Goal: Task Accomplishment & Management: Manage account settings

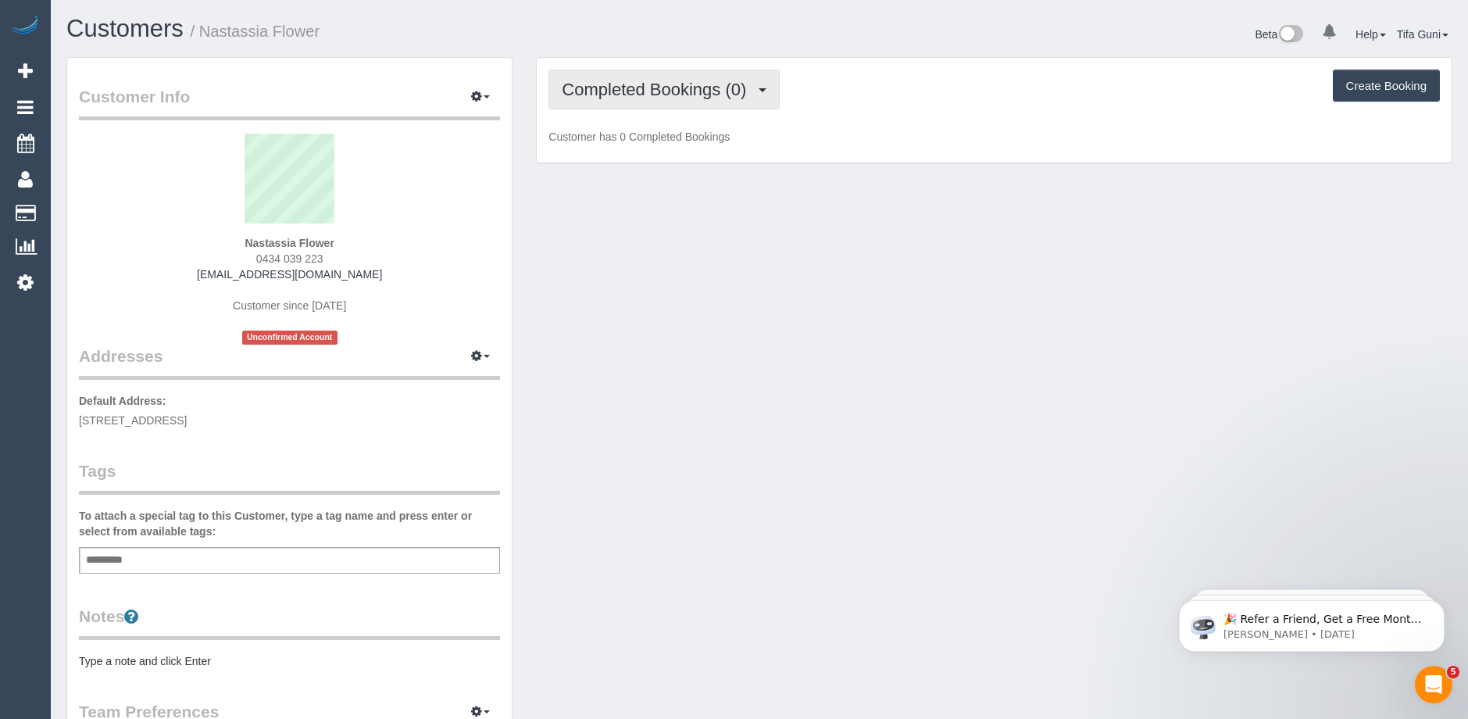
click at [721, 87] on span "Completed Bookings (0)" at bounding box center [658, 90] width 192 height 20
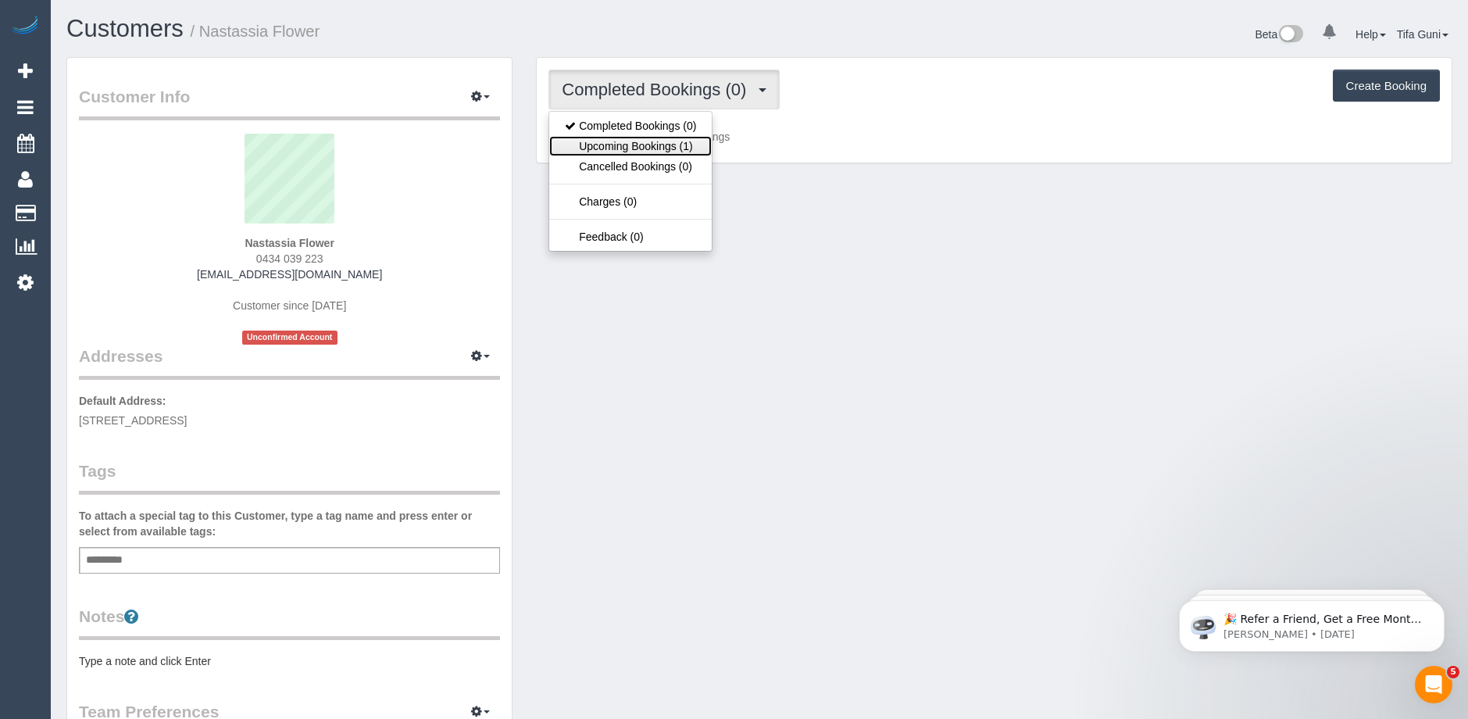
click at [671, 144] on link "Upcoming Bookings (1)" at bounding box center [630, 146] width 162 height 20
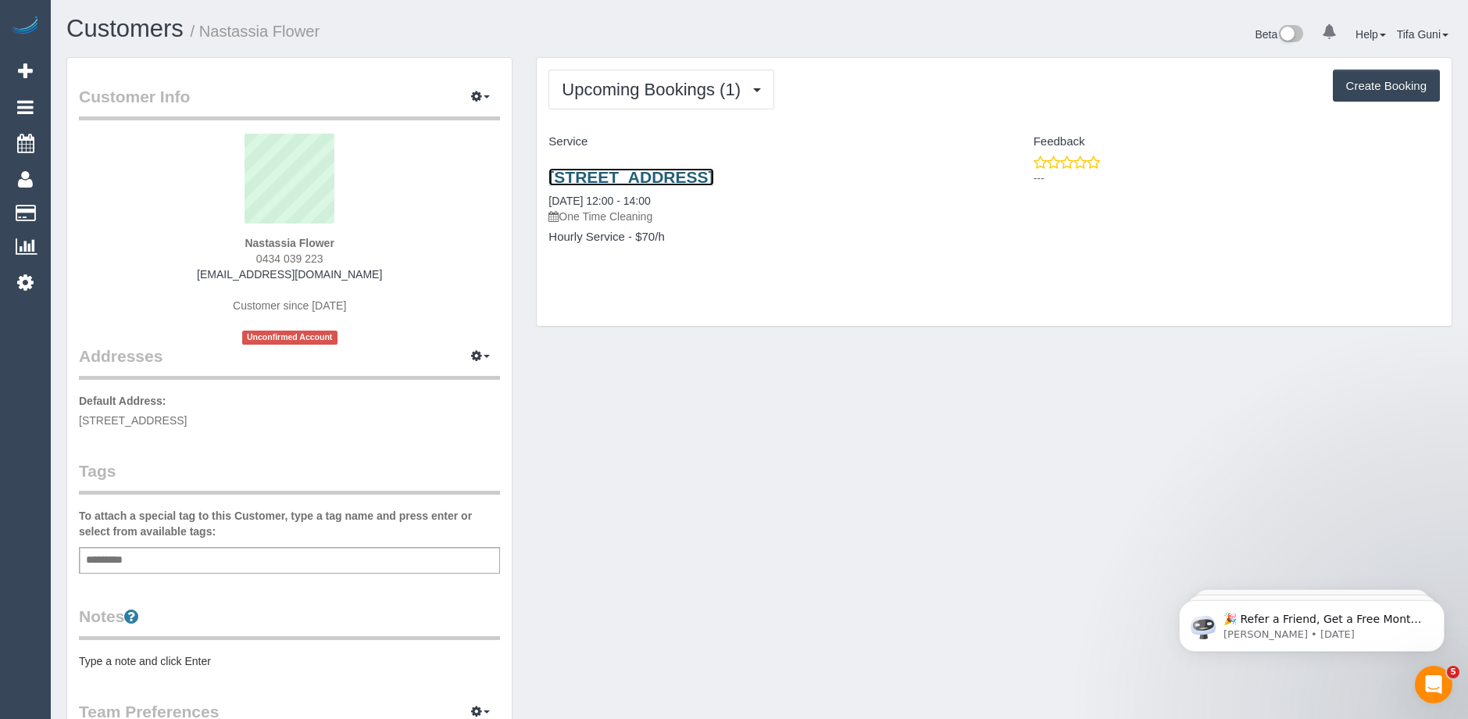
click at [693, 175] on link "1005a/21 Taanntrige Boulivard, Coburg, VIC 3058" at bounding box center [630, 177] width 165 height 18
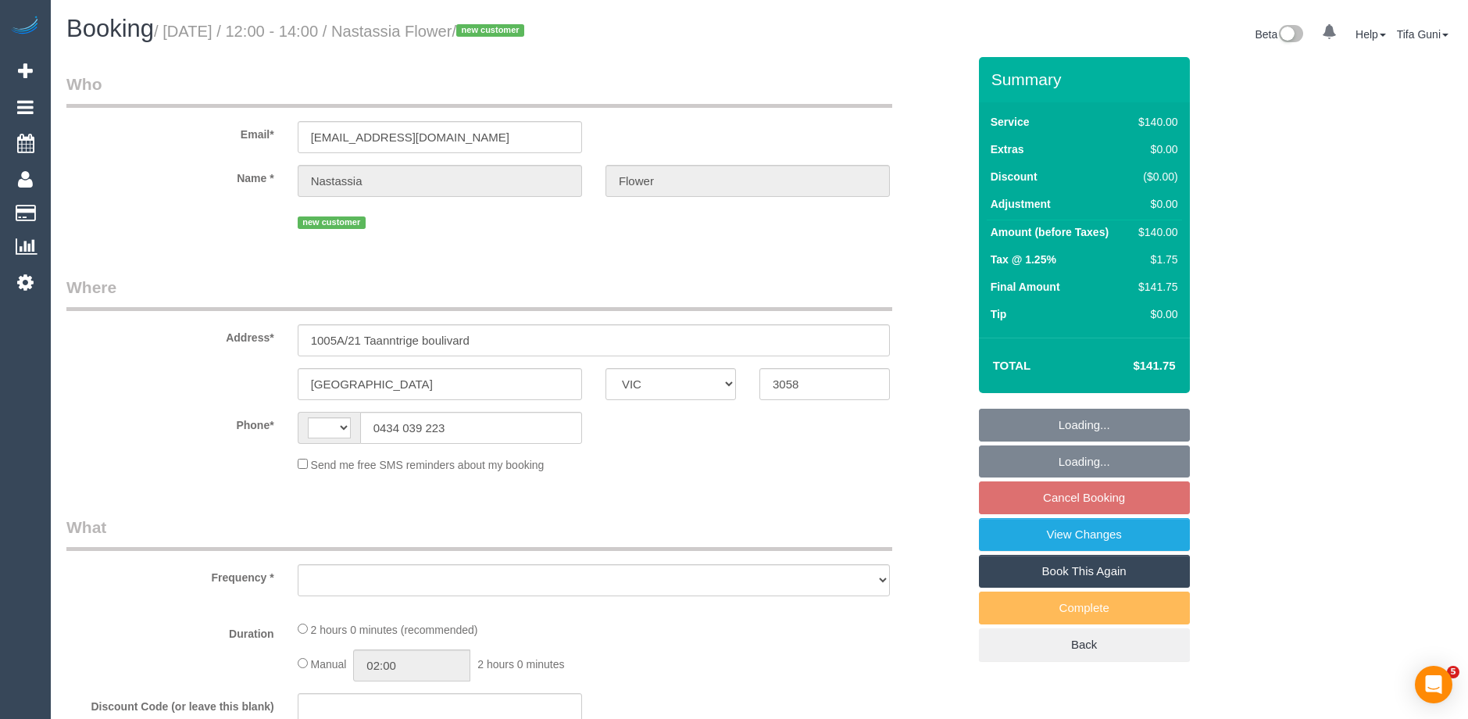
select select "VIC"
select select "string:AU"
select select "object:533"
select select "string:stripe-pm_1SB7JR2GScqysDRVncjn0DrF"
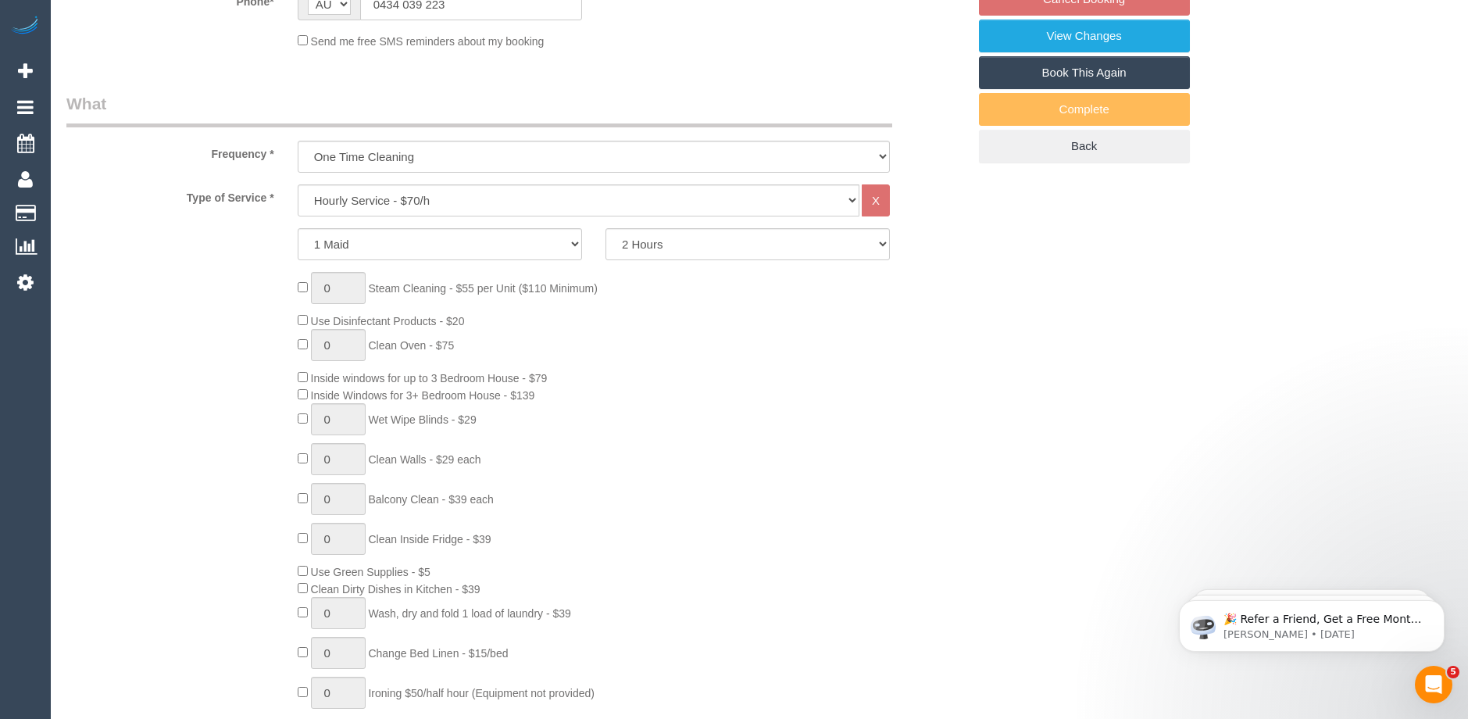
select select "object:702"
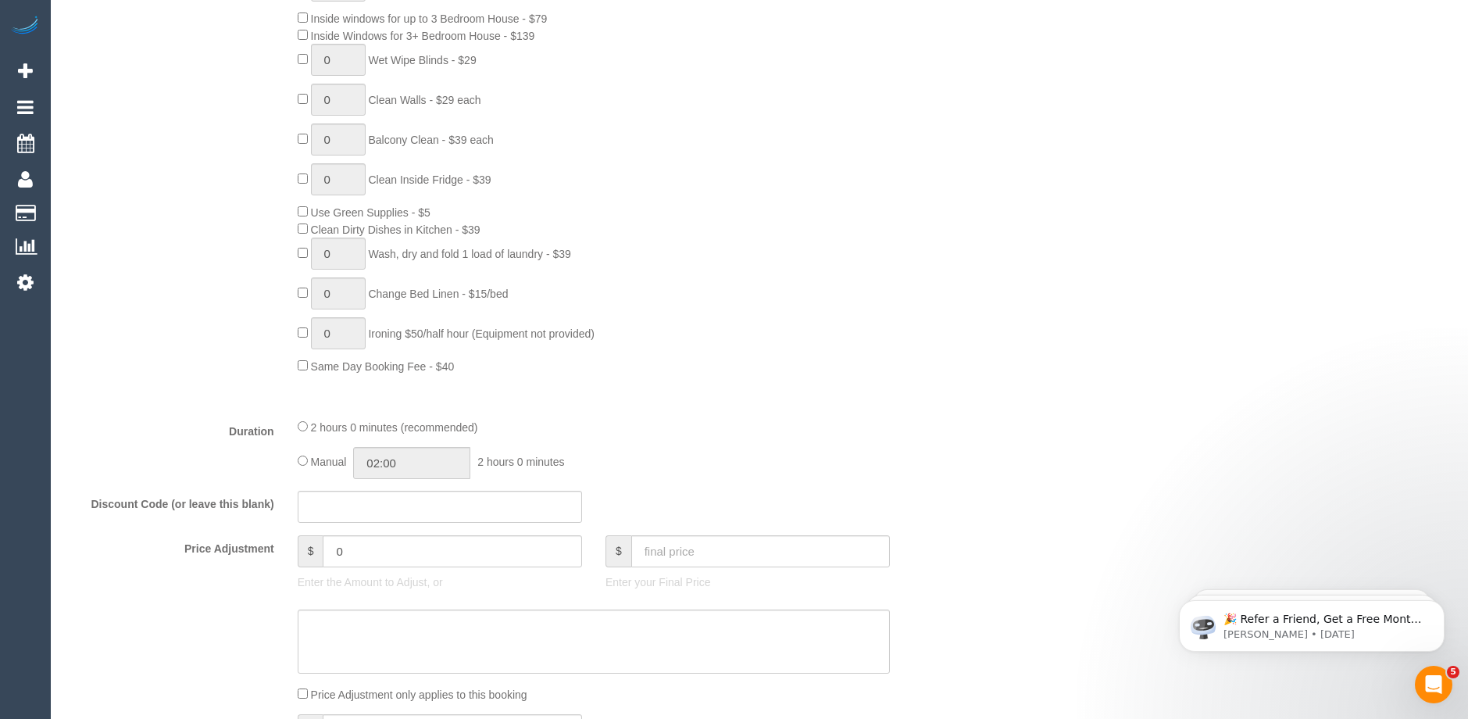
select select "spot3"
select select "number:28"
select select "number:14"
select select "number:19"
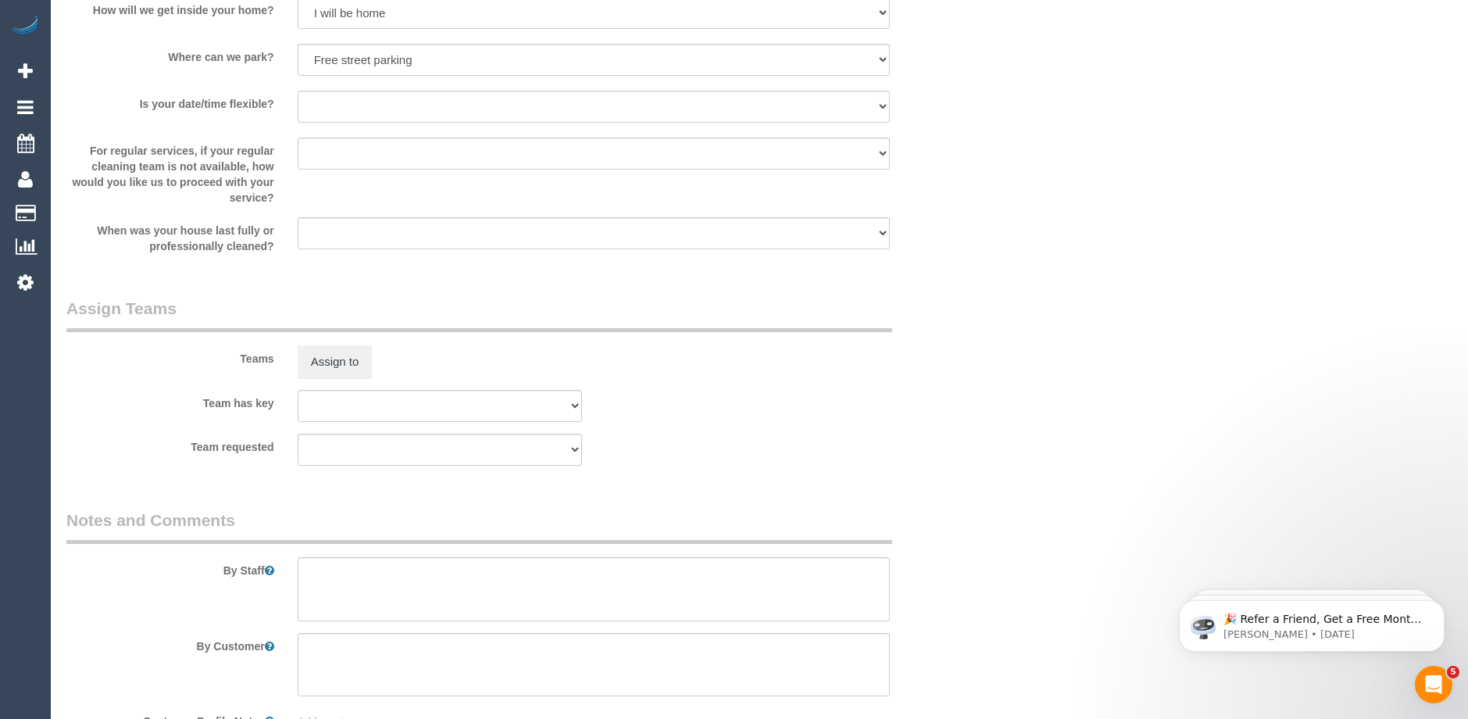
scroll to position [2260, 0]
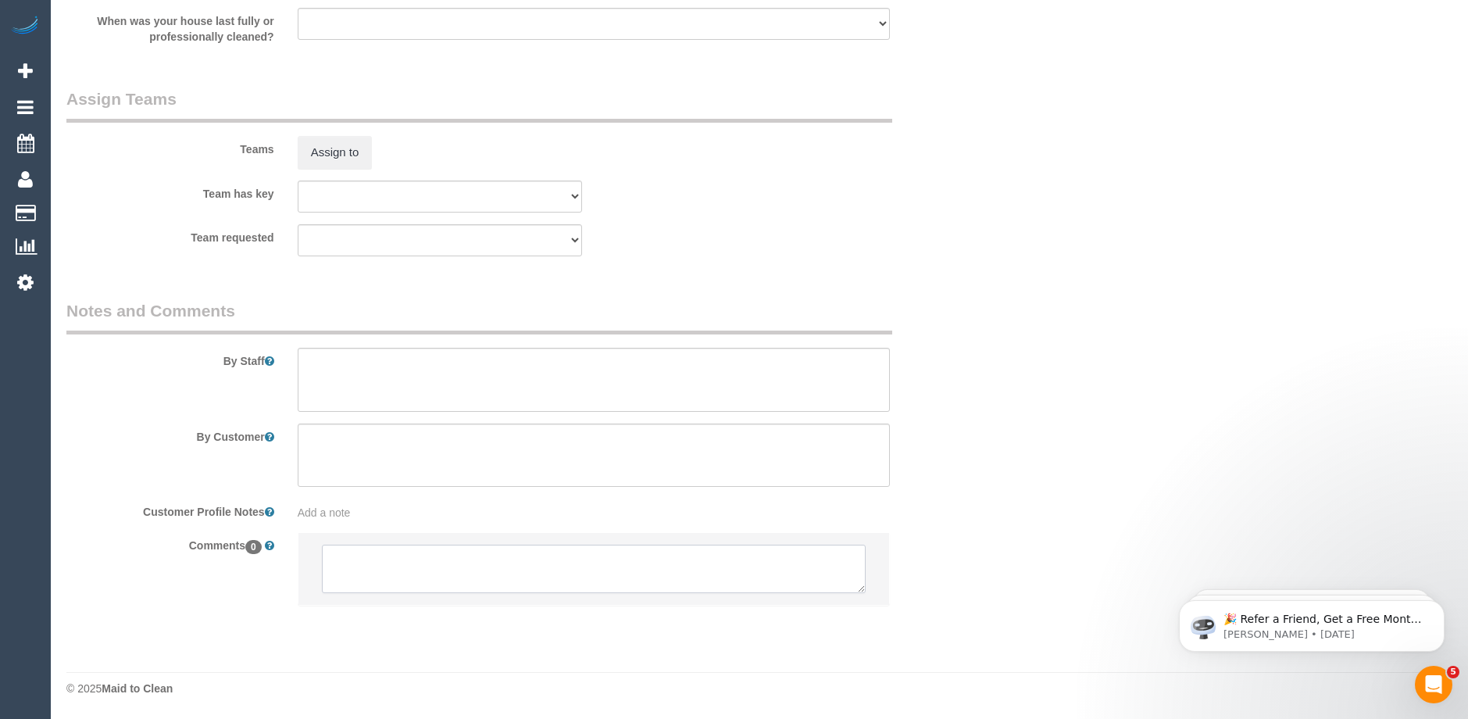
click at [427, 556] on textarea at bounding box center [594, 568] width 544 height 48
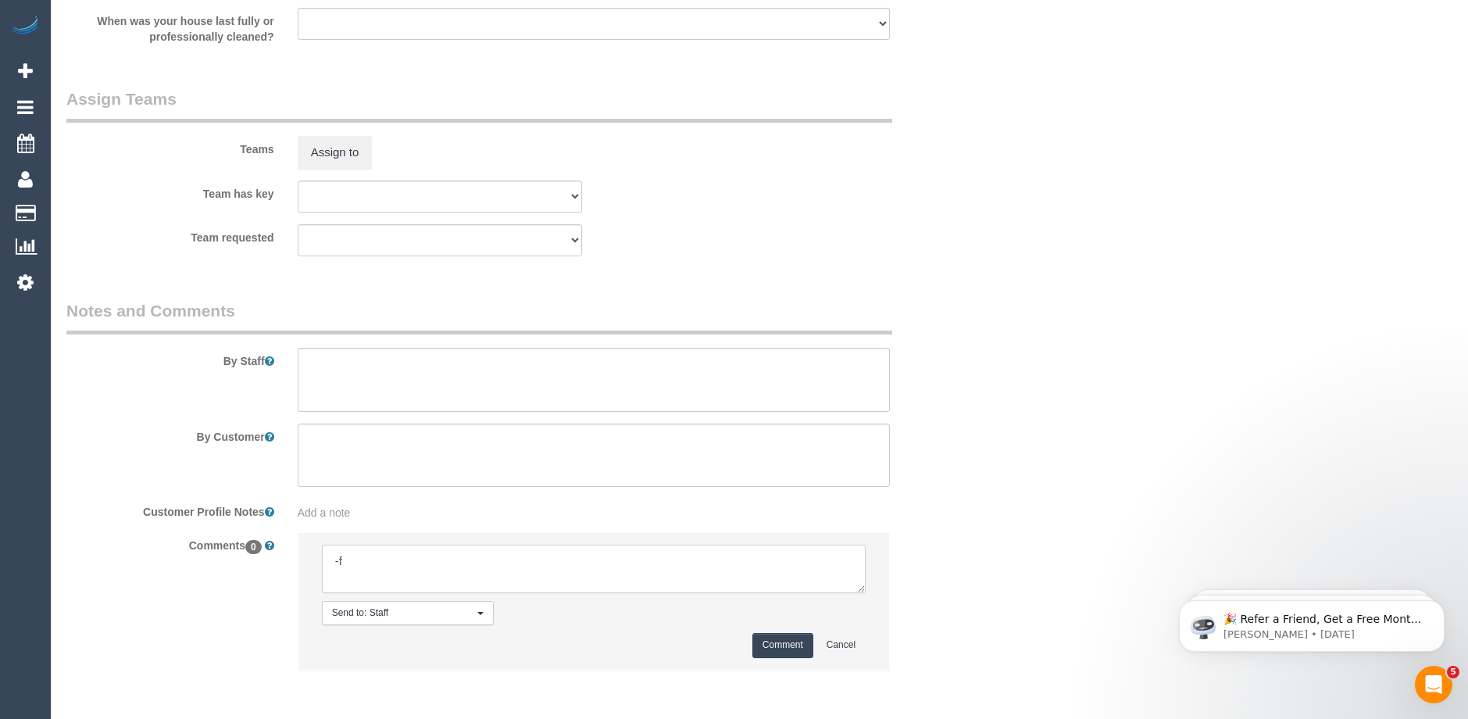
type textarea "-"
paste textarea "Flexibility dates: Flexibility times: Notes: knows we need to review Contact vi…"
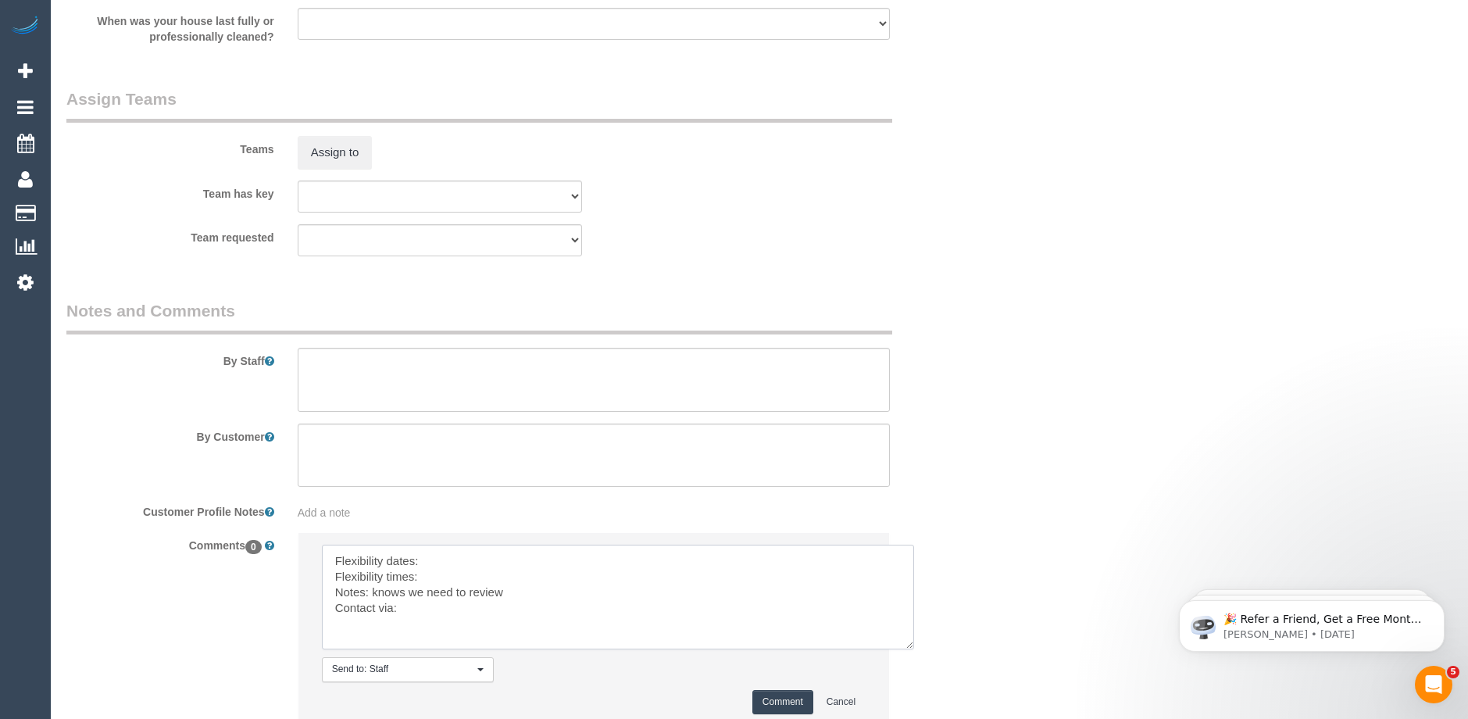
scroll to position [0, 0]
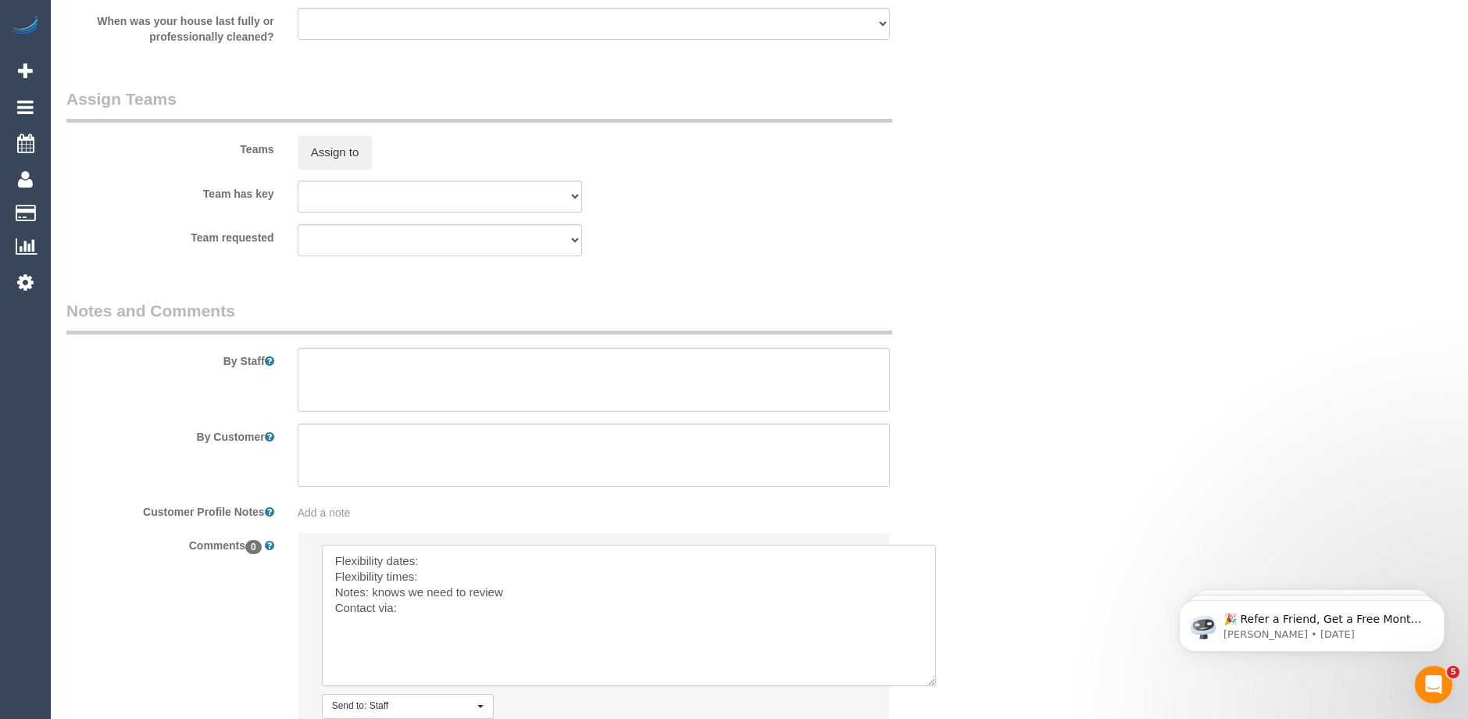
drag, startPoint x: 858, startPoint y: 590, endPoint x: 928, endPoint y: 683, distance: 116.1
click at [928, 683] on textarea at bounding box center [629, 614] width 614 height 141
click at [466, 559] on textarea at bounding box center [629, 614] width 614 height 141
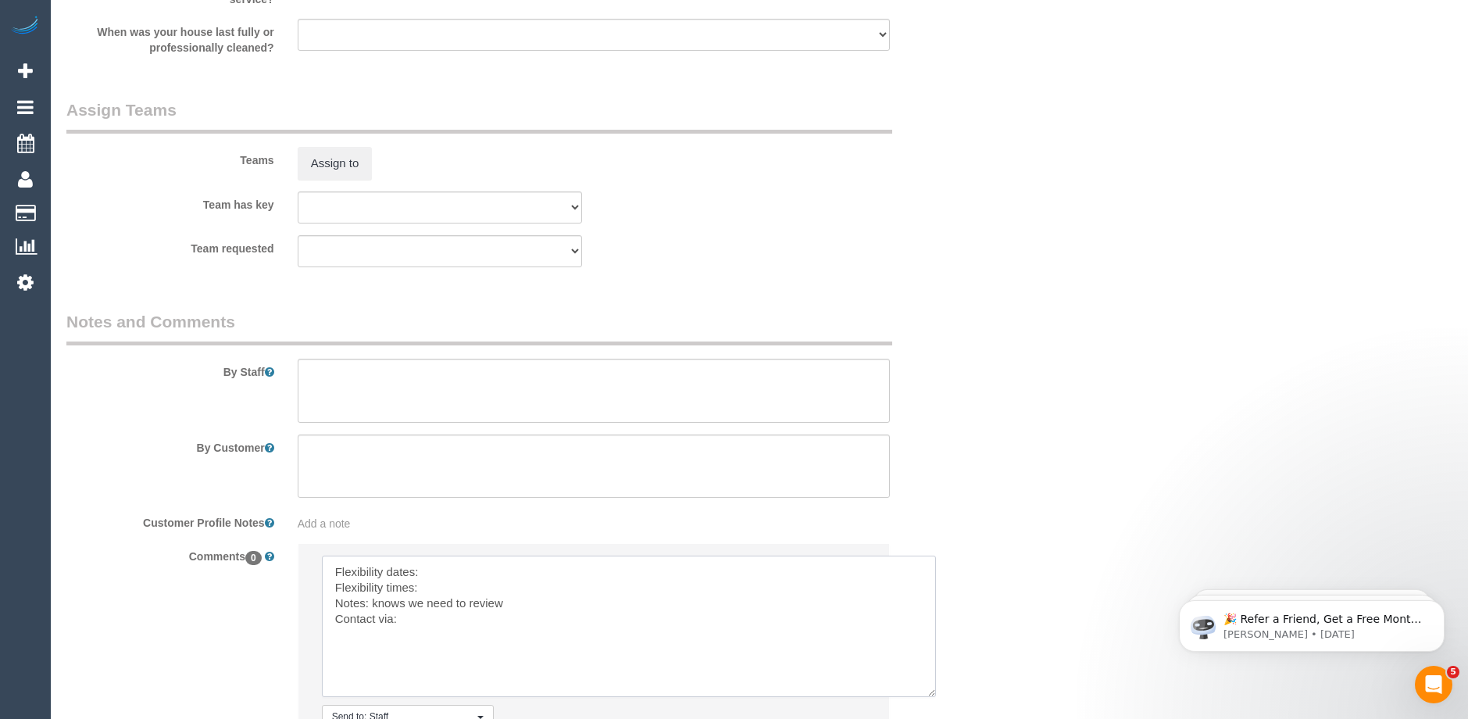
scroll to position [2260, 0]
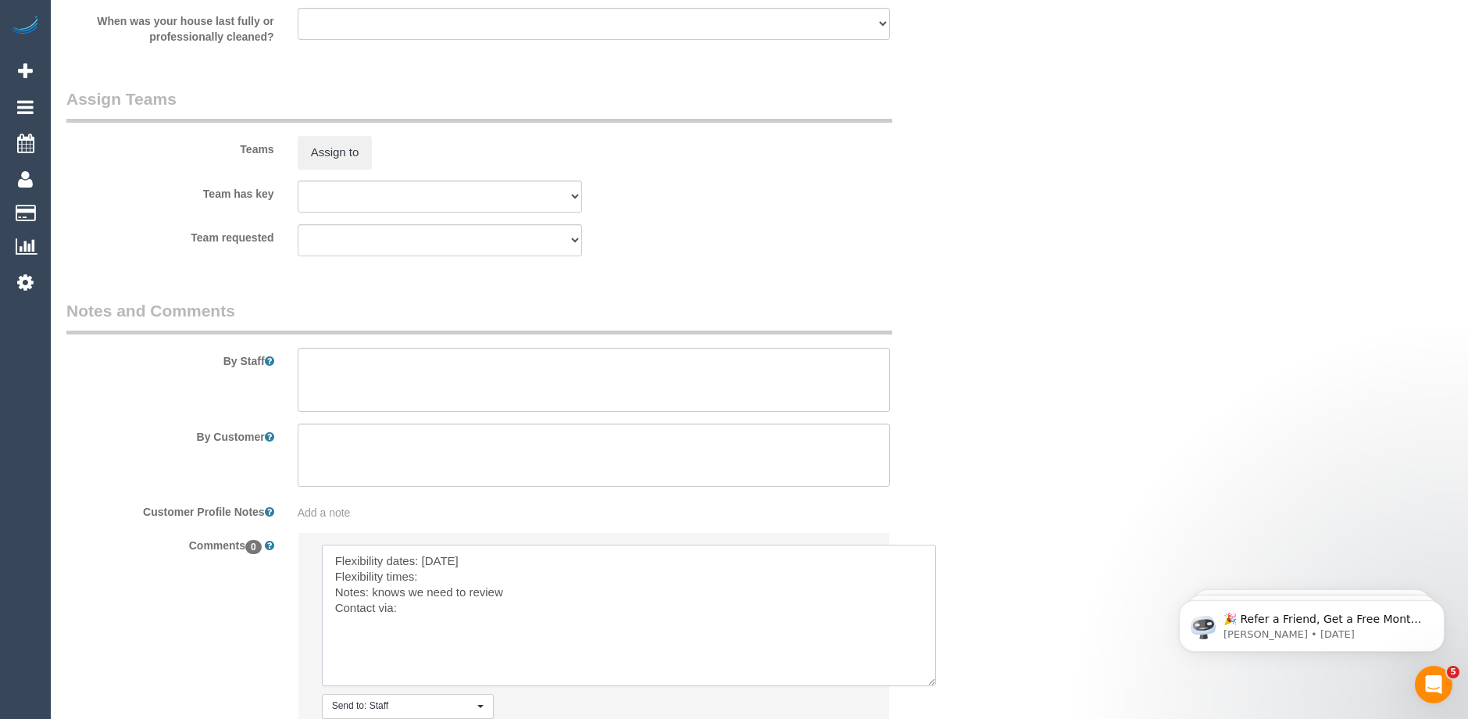
click at [436, 576] on textarea at bounding box center [629, 614] width 614 height 141
click at [405, 611] on textarea at bounding box center [629, 614] width 614 height 141
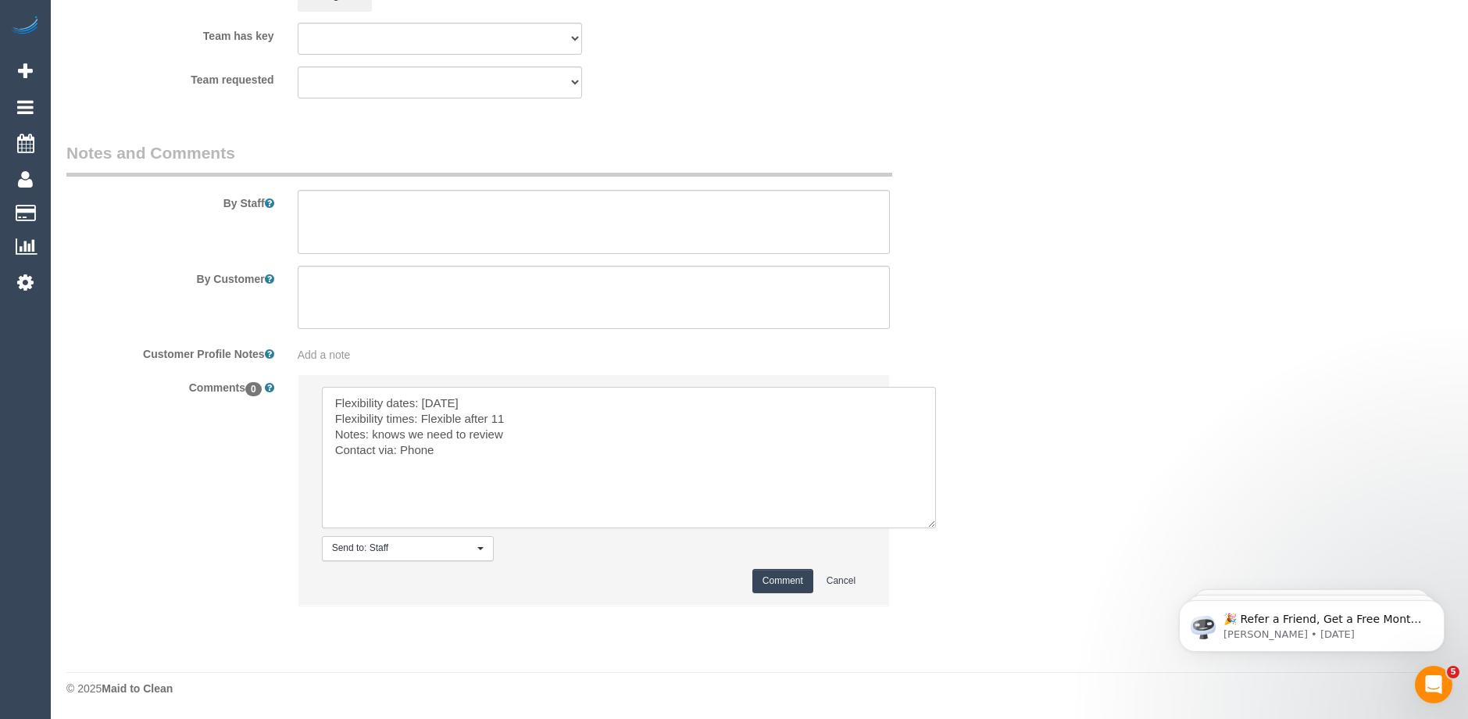
type textarea "Flexibility dates: Wednesday Flexibility times: Flexible after 11 Notes: knows …"
click at [772, 583] on button "Comment" at bounding box center [782, 581] width 61 height 24
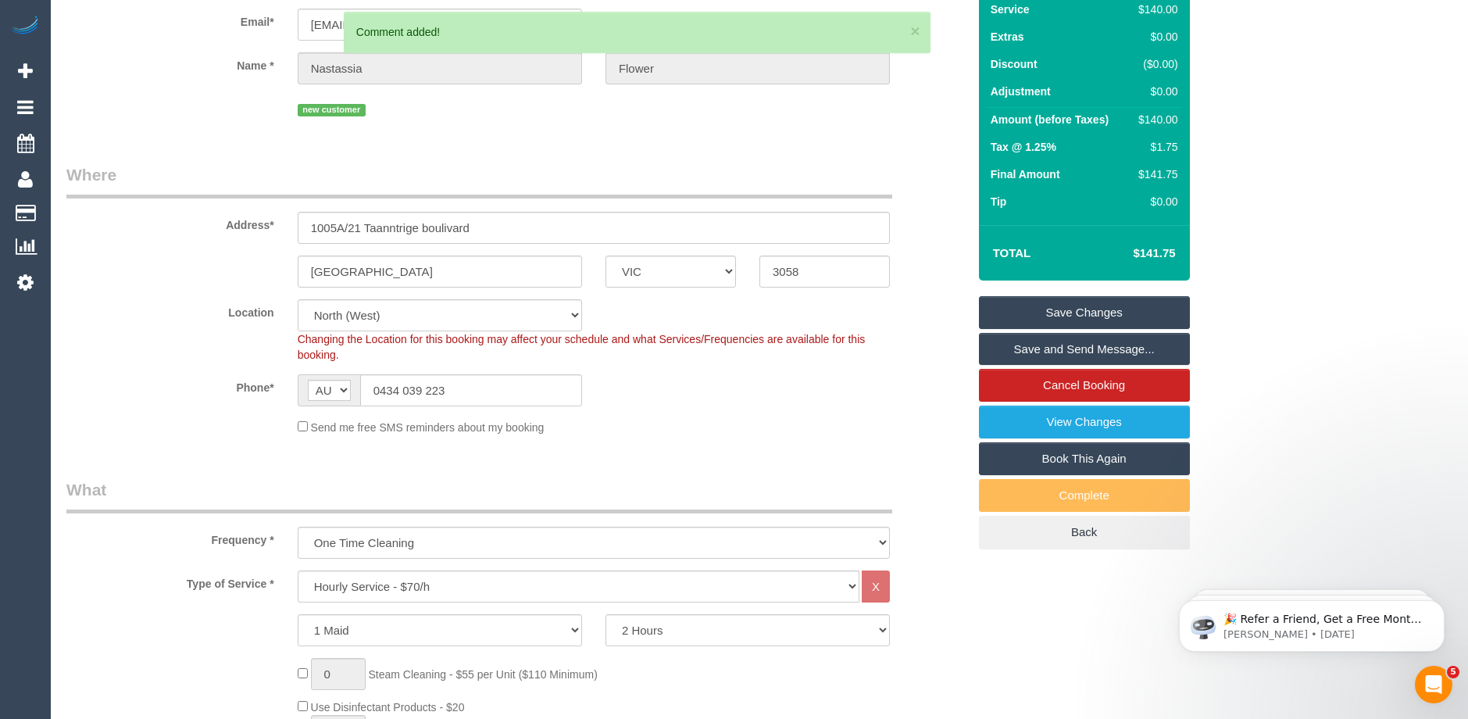
scroll to position [0, 0]
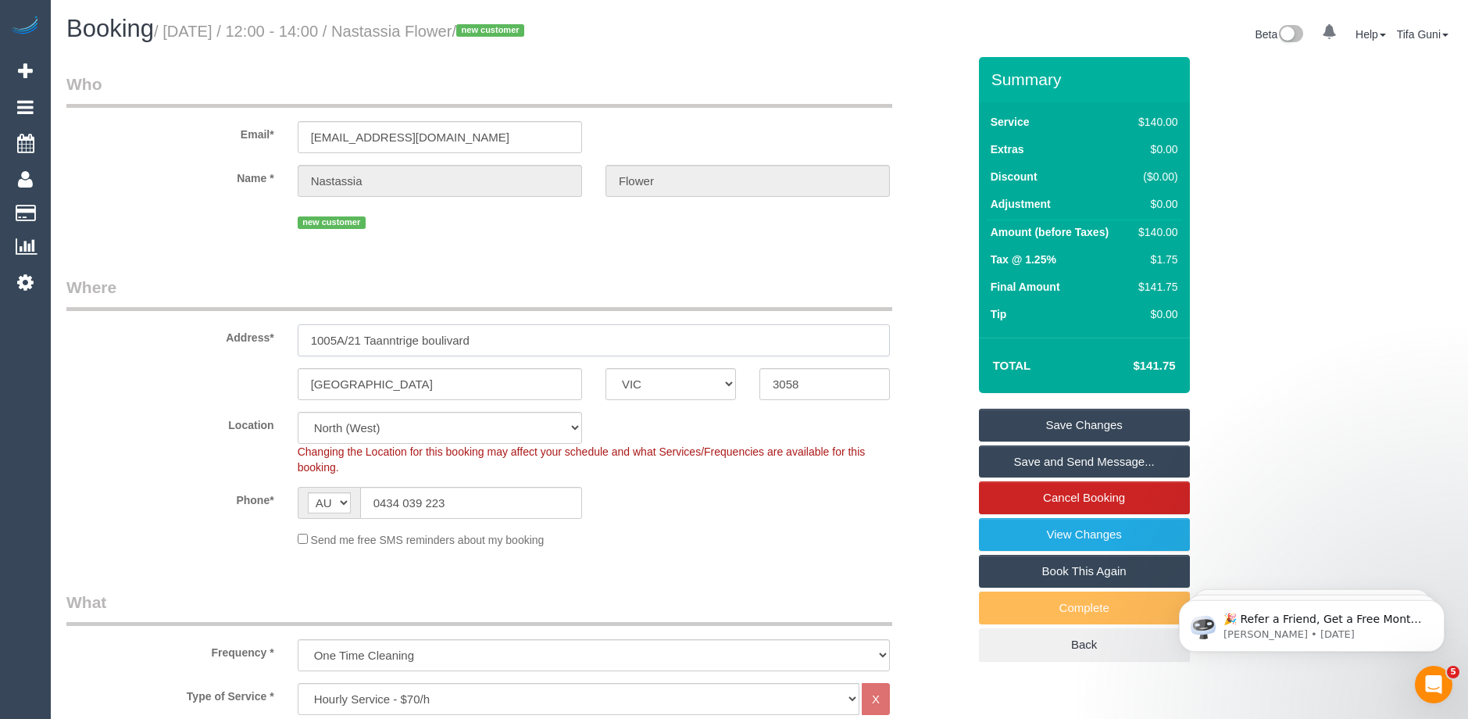
drag, startPoint x: 483, startPoint y: 338, endPoint x: 365, endPoint y: 341, distance: 118.0
click at [365, 341] on input "1005A/21 Taanntrige boulivard" at bounding box center [594, 340] width 592 height 32
paste input "21 Pentridge Boulevard."
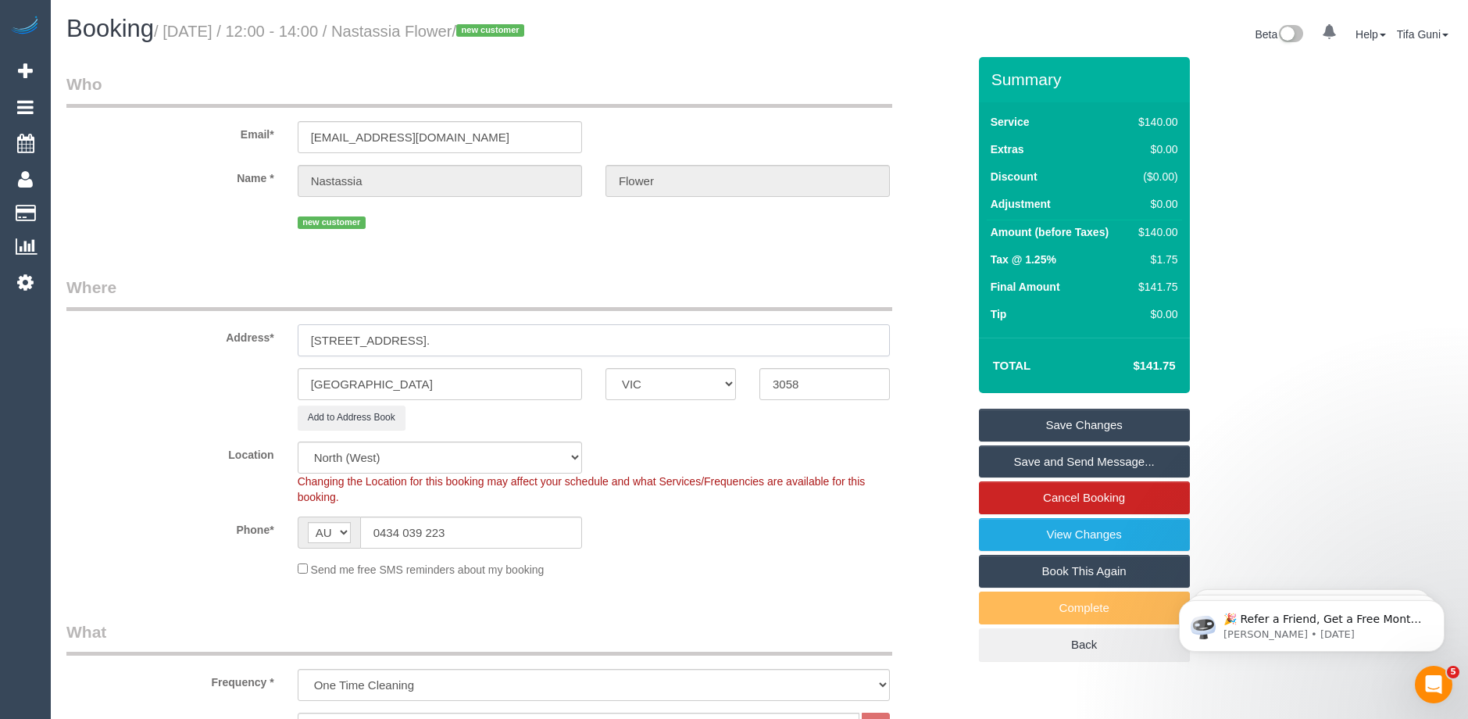
click at [555, 340] on input "1005A/21 21 Pentridge Boulevard." at bounding box center [594, 340] width 592 height 32
click at [361, 341] on input "1005A/21 21 Pentridge Boulevard." at bounding box center [594, 340] width 592 height 32
type input "1005A/21 Pentridge Boulevard."
click at [318, 386] on input "coburg" at bounding box center [440, 384] width 284 height 32
click at [402, 387] on input "Coburg" at bounding box center [440, 384] width 284 height 32
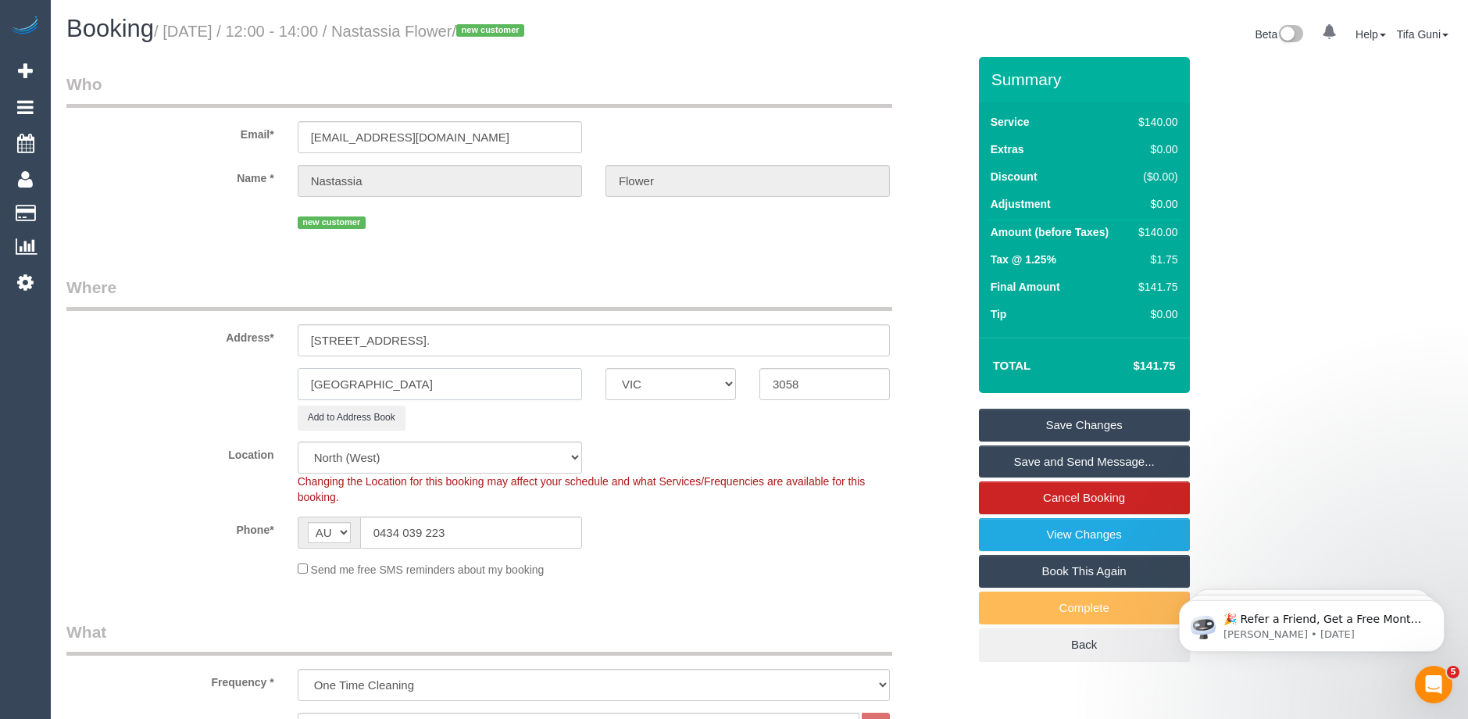
type input "Coburg"
drag, startPoint x: 336, startPoint y: 384, endPoint x: 644, endPoint y: 437, distance: 312.5
click at [644, 437] on fieldset "Where Address* 1005A/21 Pentridge Boulevard. Coburg ACT NSW NT QLD SA TAS VIC W…" at bounding box center [516, 432] width 901 height 313
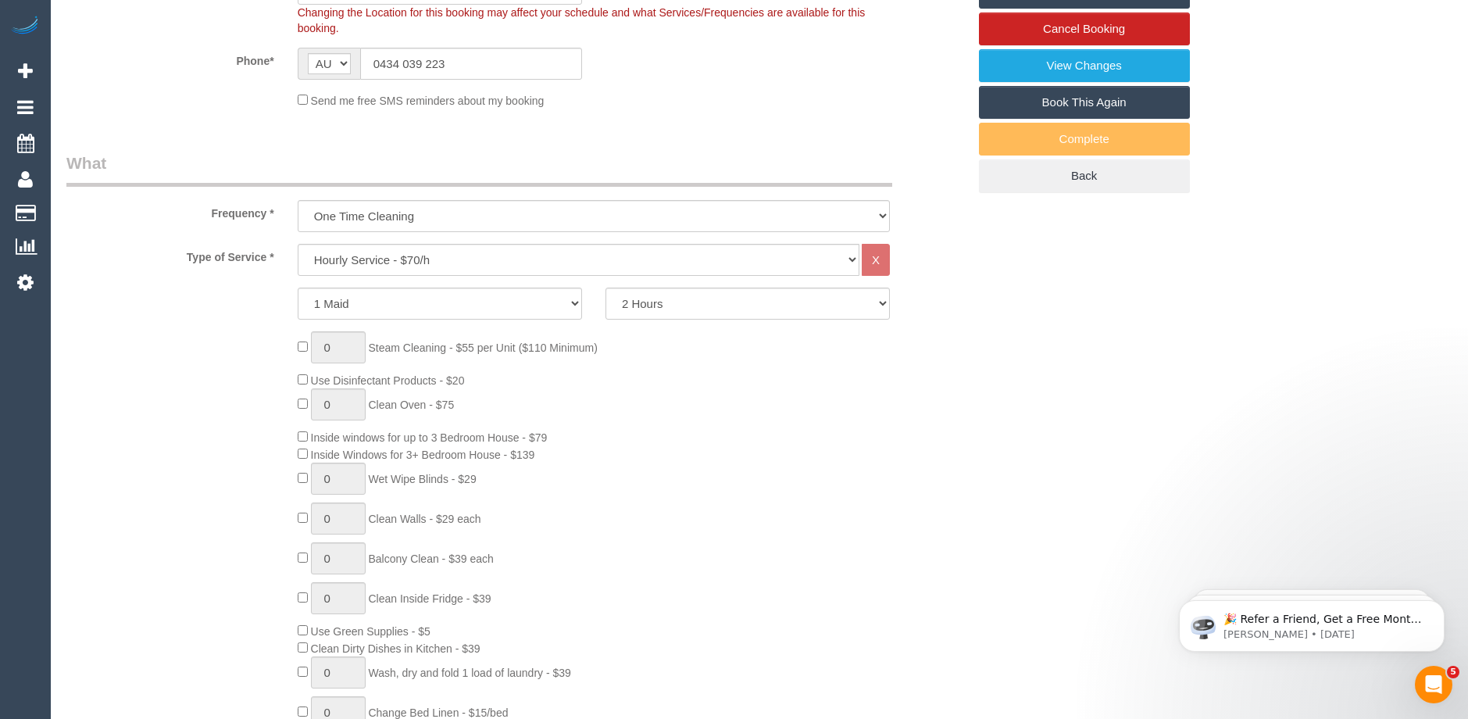
scroll to position [78, 0]
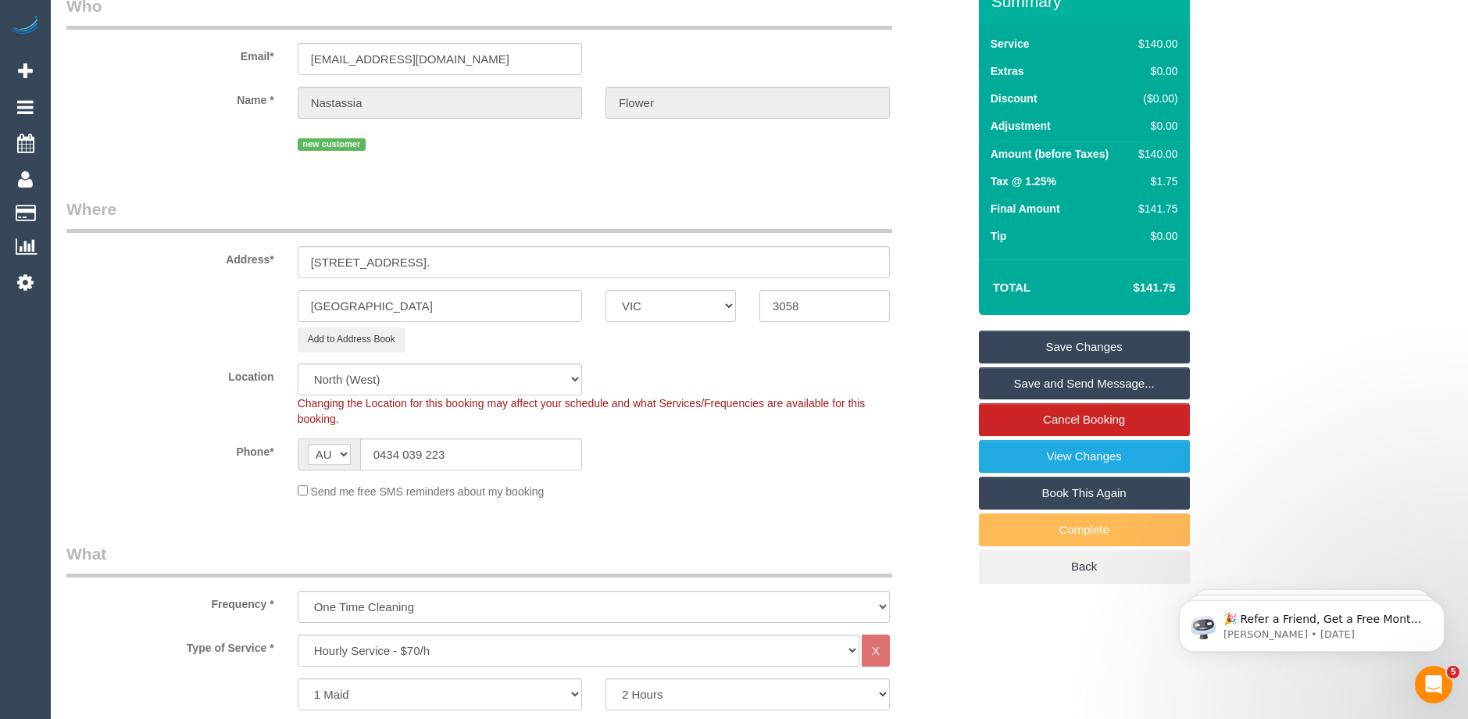
click at [1075, 345] on link "Save Changes" at bounding box center [1084, 346] width 211 height 33
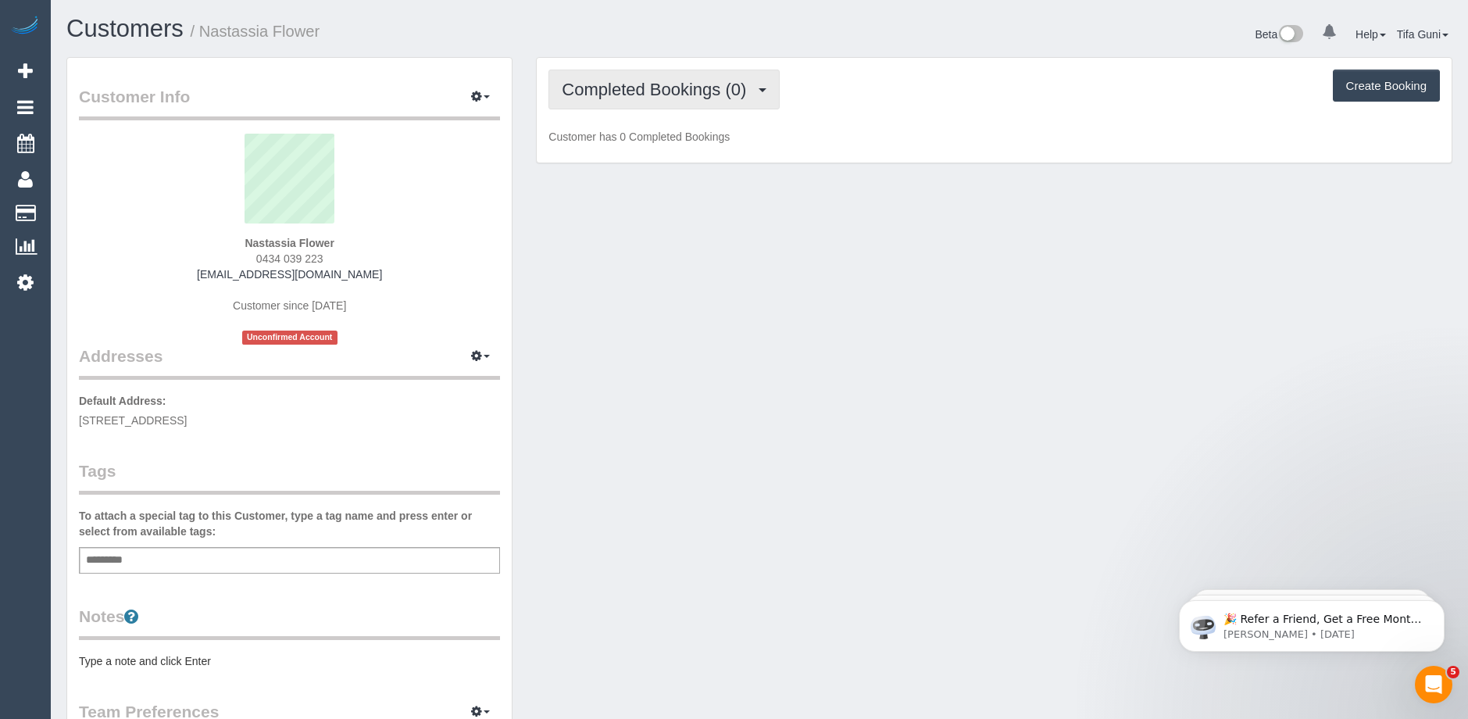
click at [671, 91] on span "Completed Bookings (0)" at bounding box center [658, 90] width 192 height 20
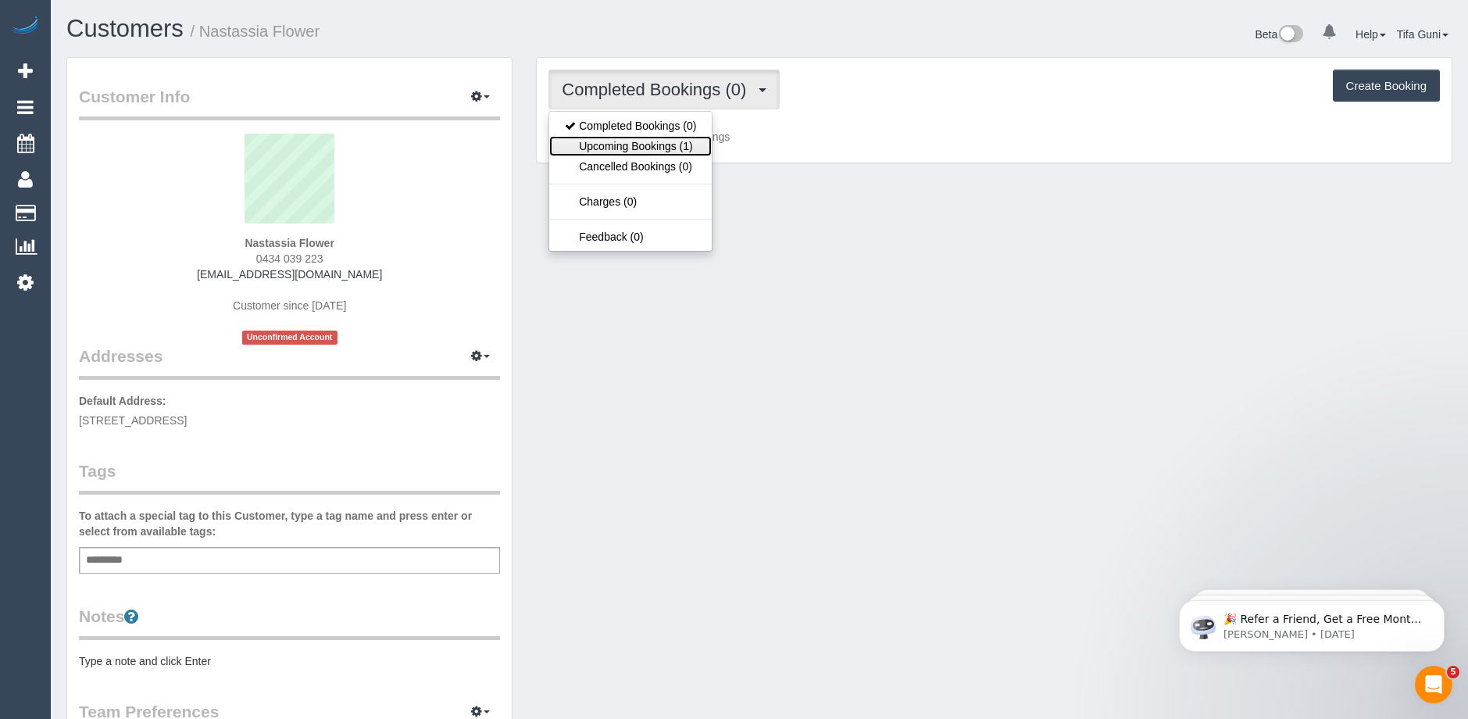
click at [673, 142] on link "Upcoming Bookings (1)" at bounding box center [630, 146] width 162 height 20
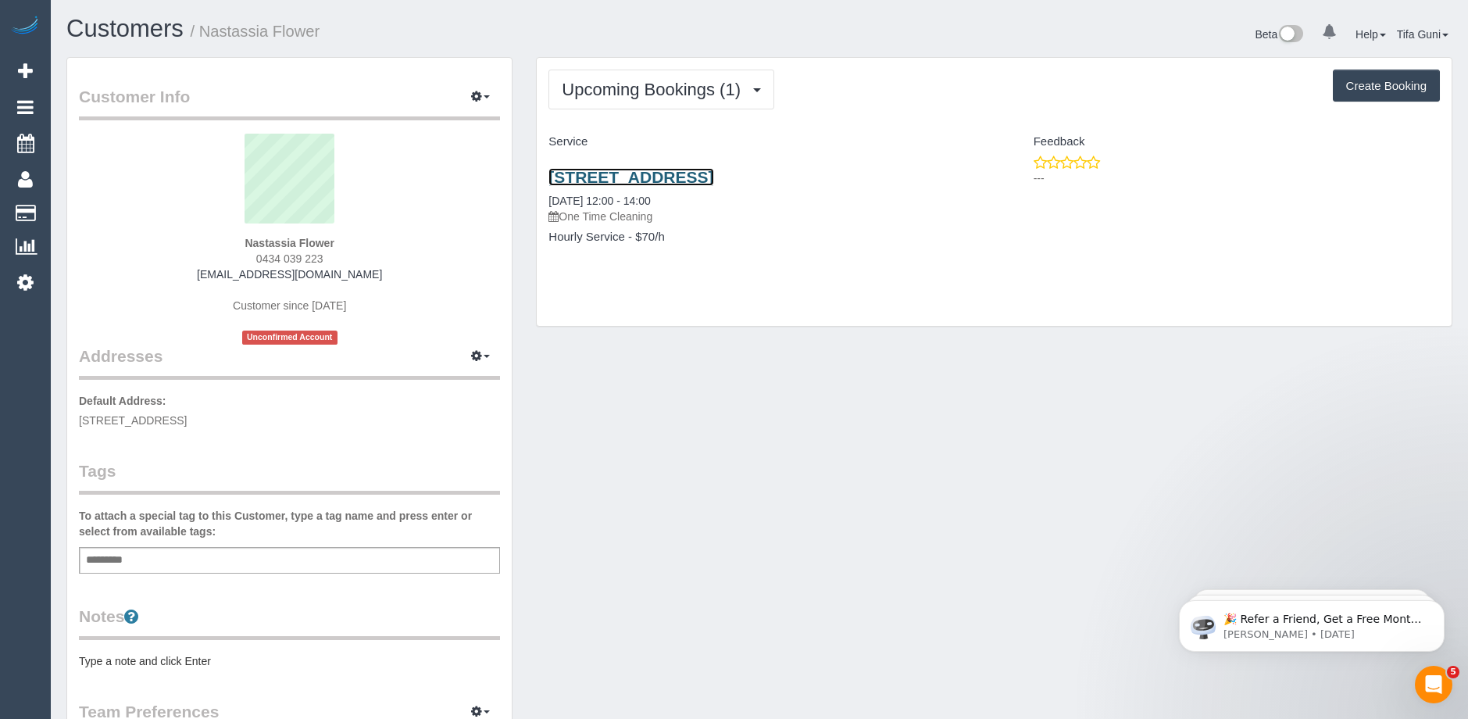
click at [673, 176] on link "[STREET_ADDRESS]" at bounding box center [630, 177] width 165 height 18
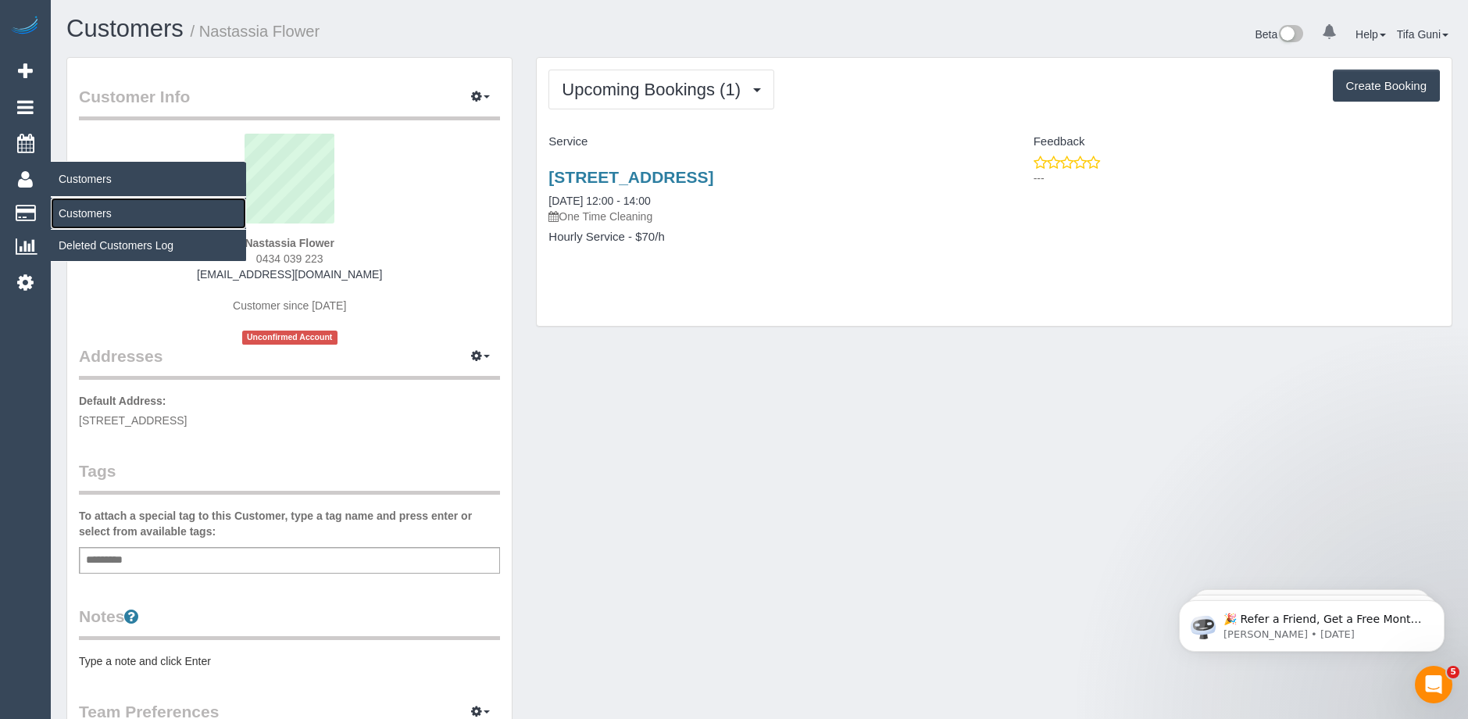
click at [83, 212] on link "Customers" at bounding box center [148, 213] width 195 height 31
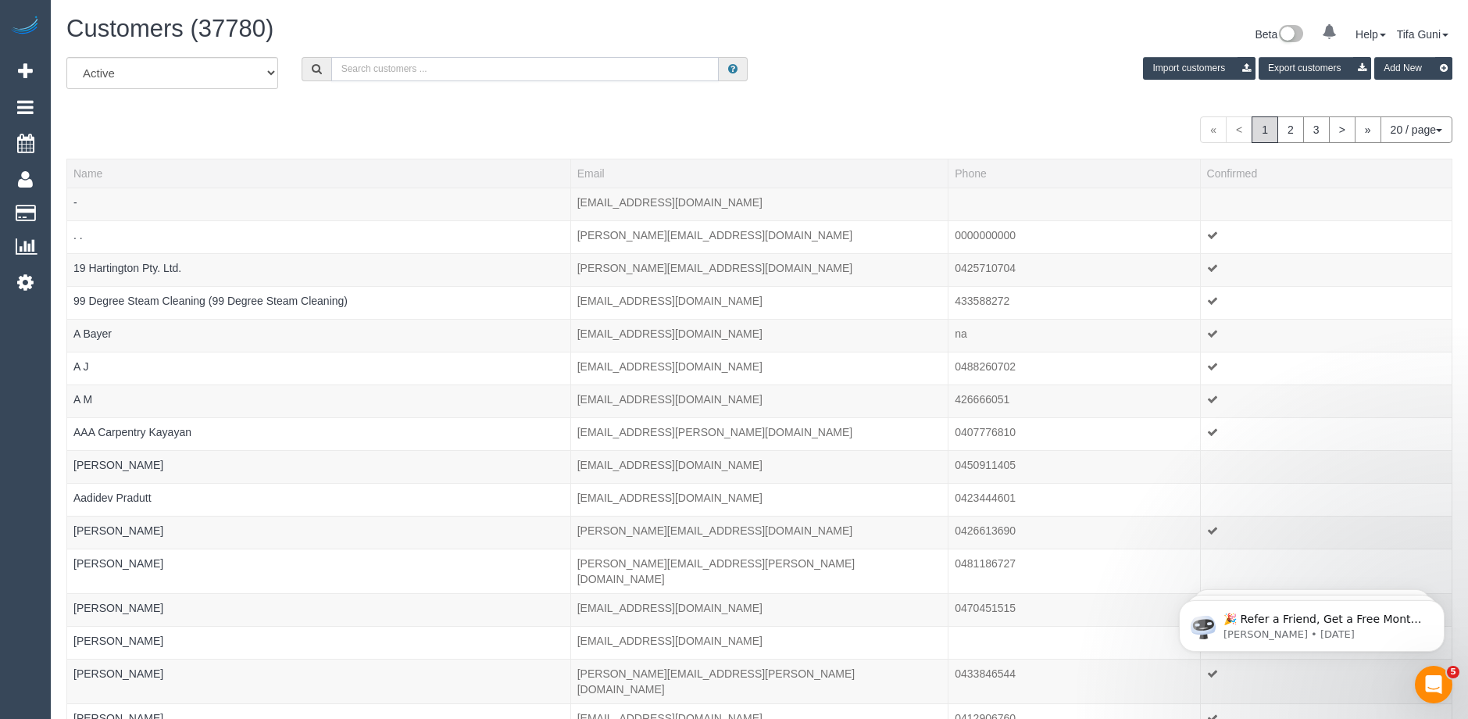
paste input "+61 424 116 949"
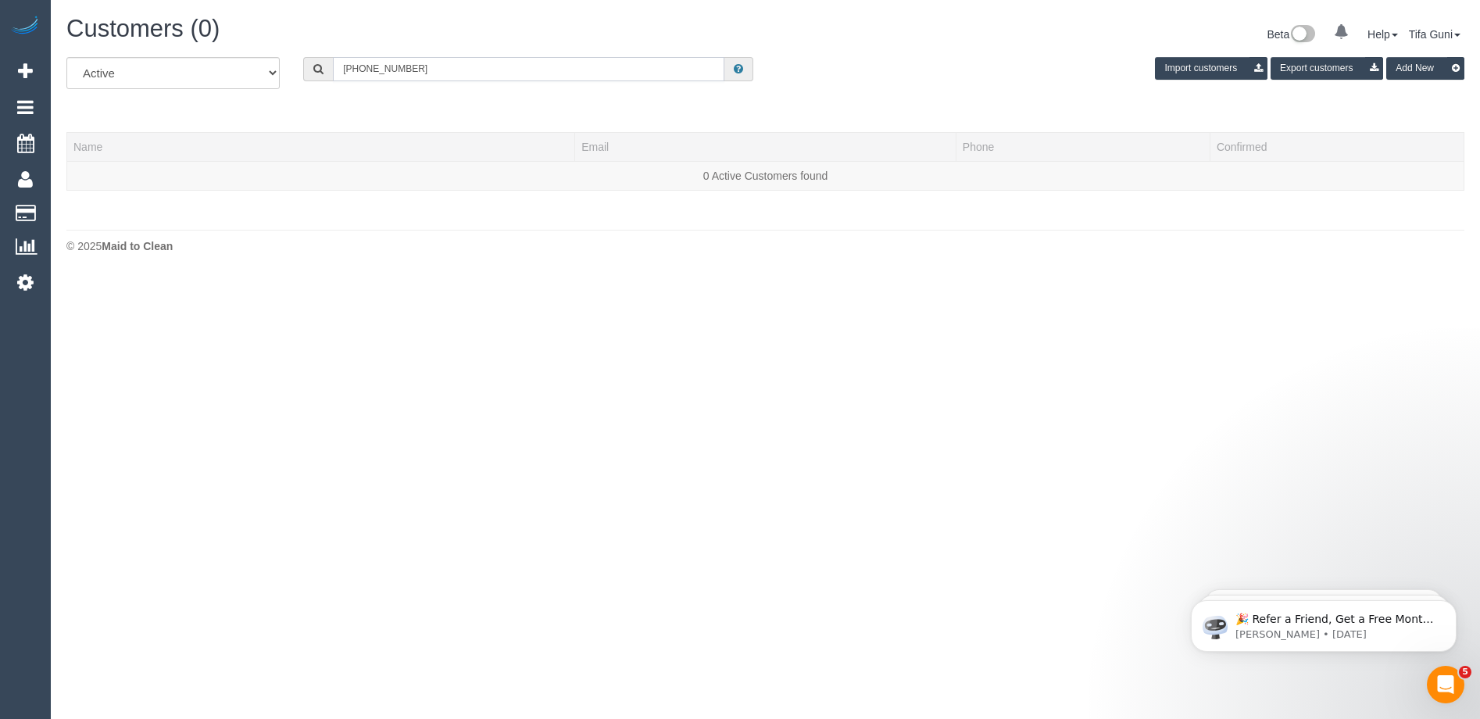
drag, startPoint x: 362, startPoint y: 67, endPoint x: 334, endPoint y: 69, distance: 28.9
click at [334, 69] on input "+61 424 116 949" at bounding box center [528, 69] width 391 height 24
click at [368, 71] on input "0424 116 949" at bounding box center [528, 69] width 391 height 24
click at [380, 67] on input "0424116 949" at bounding box center [528, 69] width 391 height 24
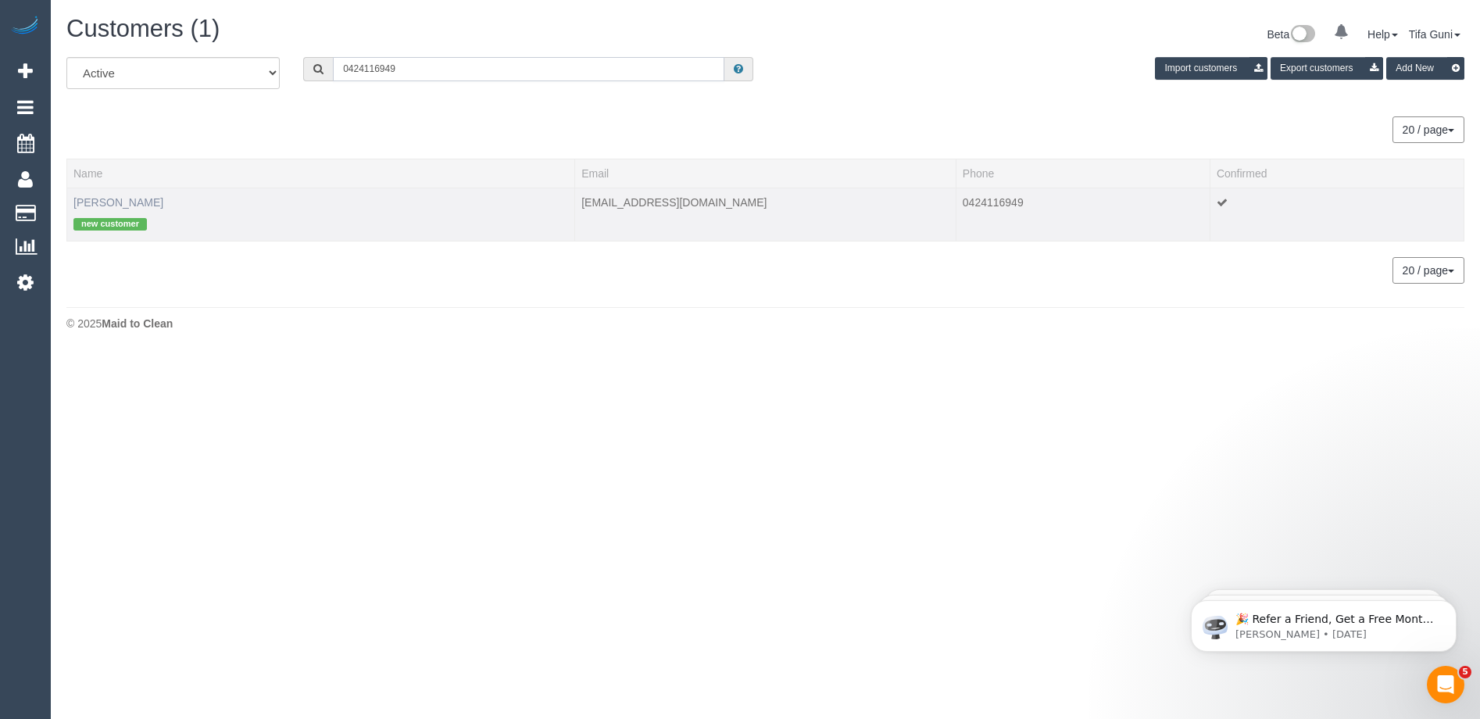
type input "0424116949"
click at [102, 201] on link "David Owoeye" at bounding box center [118, 202] width 90 height 12
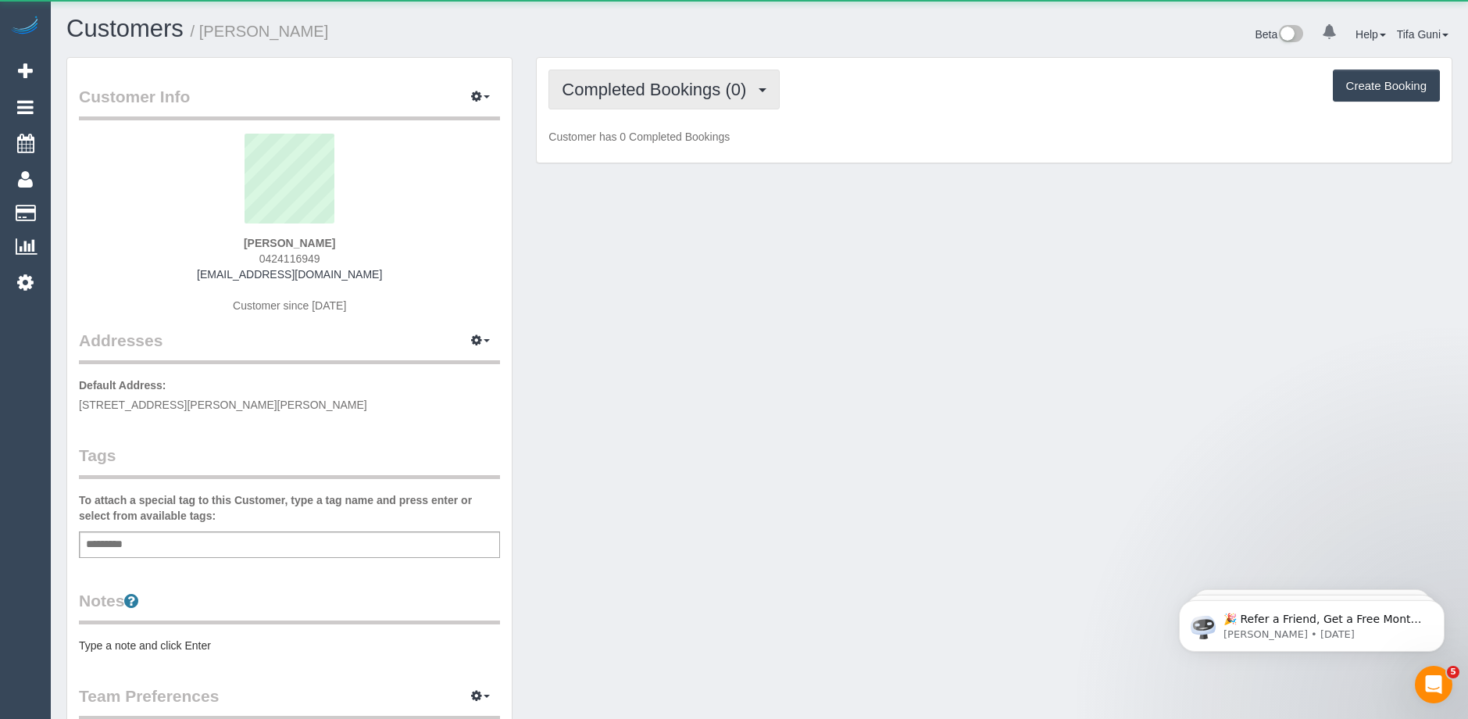
click at [668, 92] on span "Completed Bookings (0)" at bounding box center [658, 90] width 192 height 20
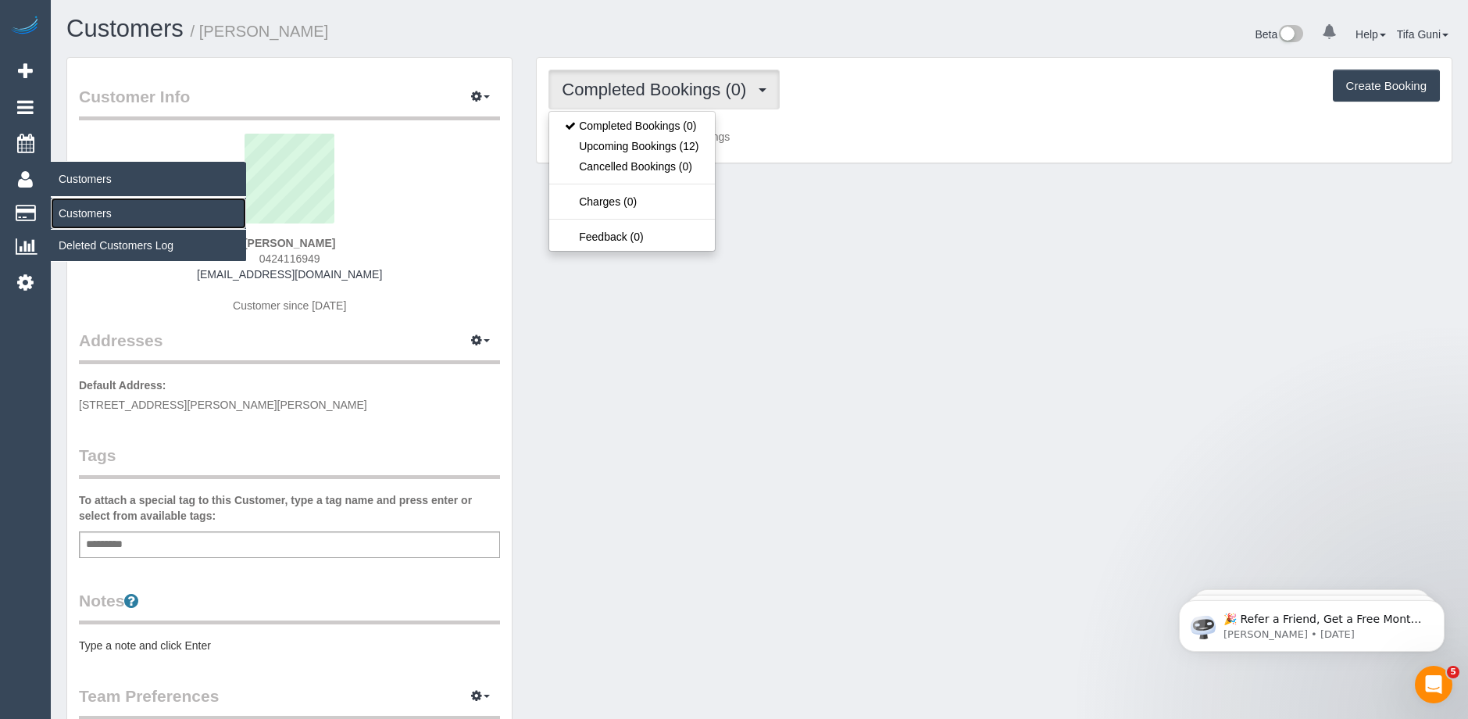
click at [95, 212] on link "Customers" at bounding box center [148, 213] width 195 height 31
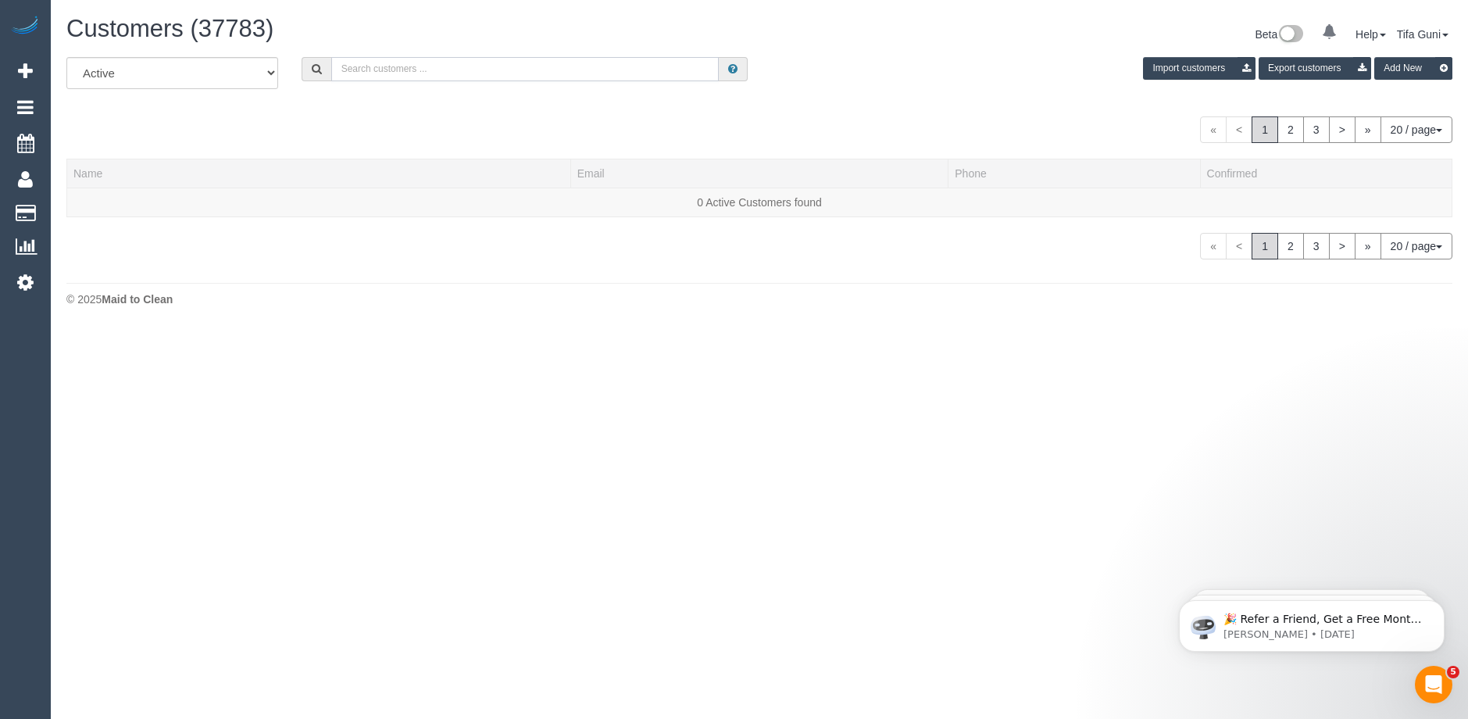
click at [396, 62] on input "text" at bounding box center [524, 69] width 387 height 24
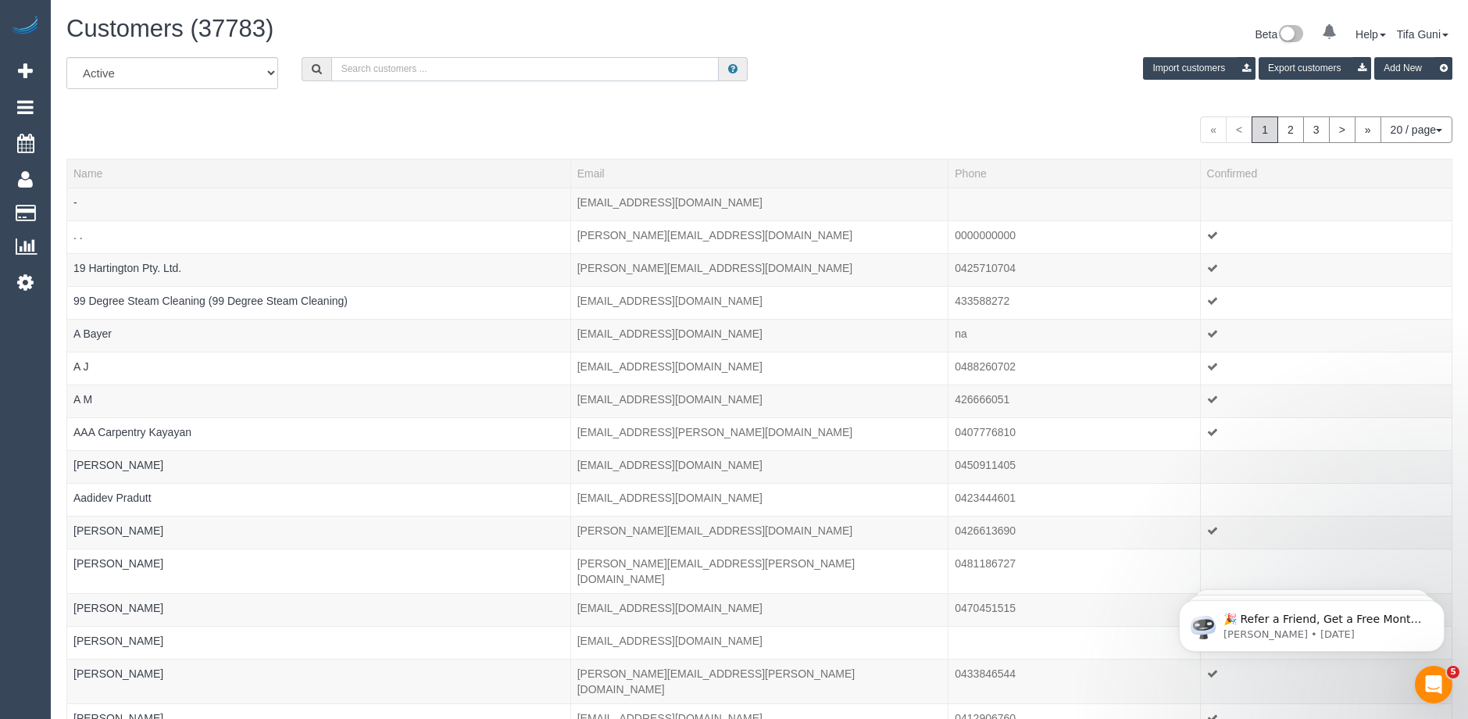
paste input "61 405 125 681"
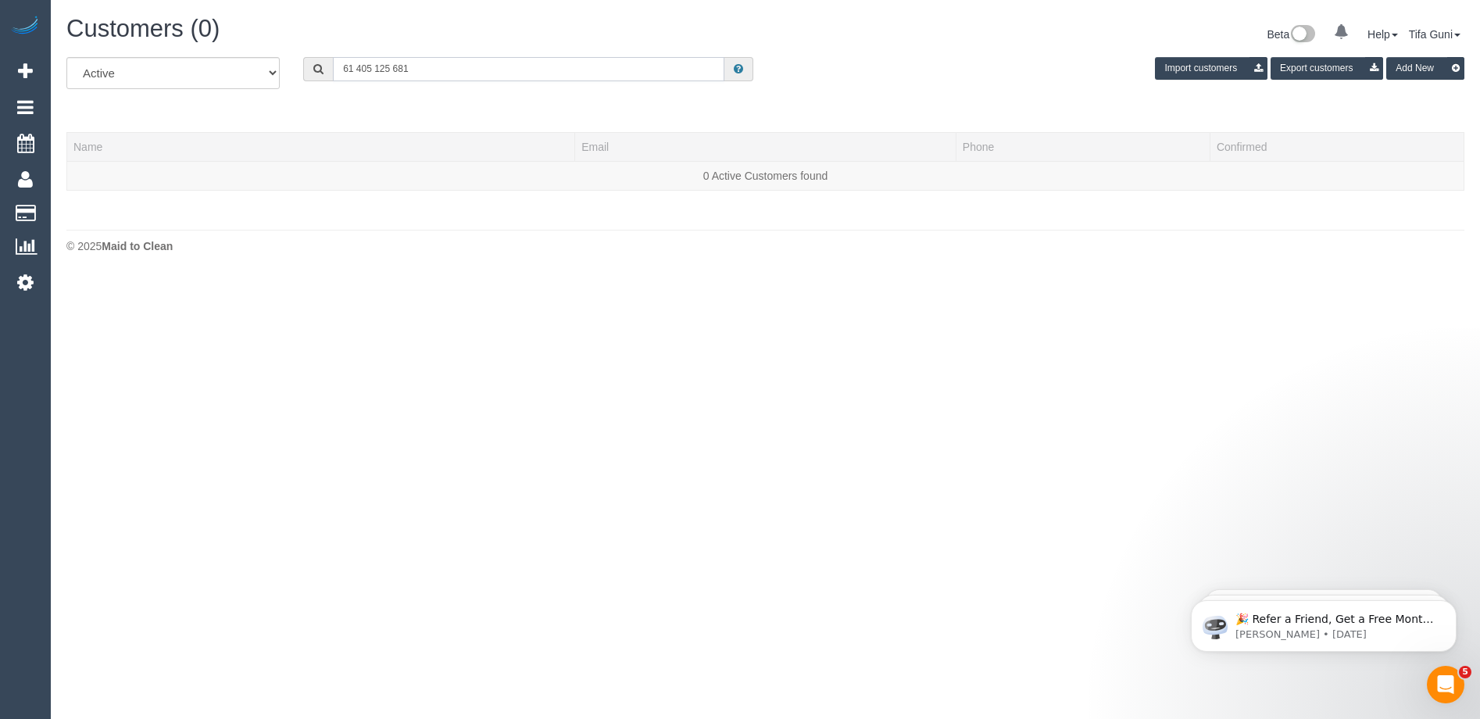
drag, startPoint x: 355, startPoint y: 66, endPoint x: 306, endPoint y: 70, distance: 49.4
click at [306, 70] on div "61 405 125 681" at bounding box center [528, 69] width 450 height 24
click at [369, 69] on input "0405 125 681" at bounding box center [528, 69] width 391 height 24
click at [381, 65] on input "0405125 681" at bounding box center [528, 69] width 391 height 24
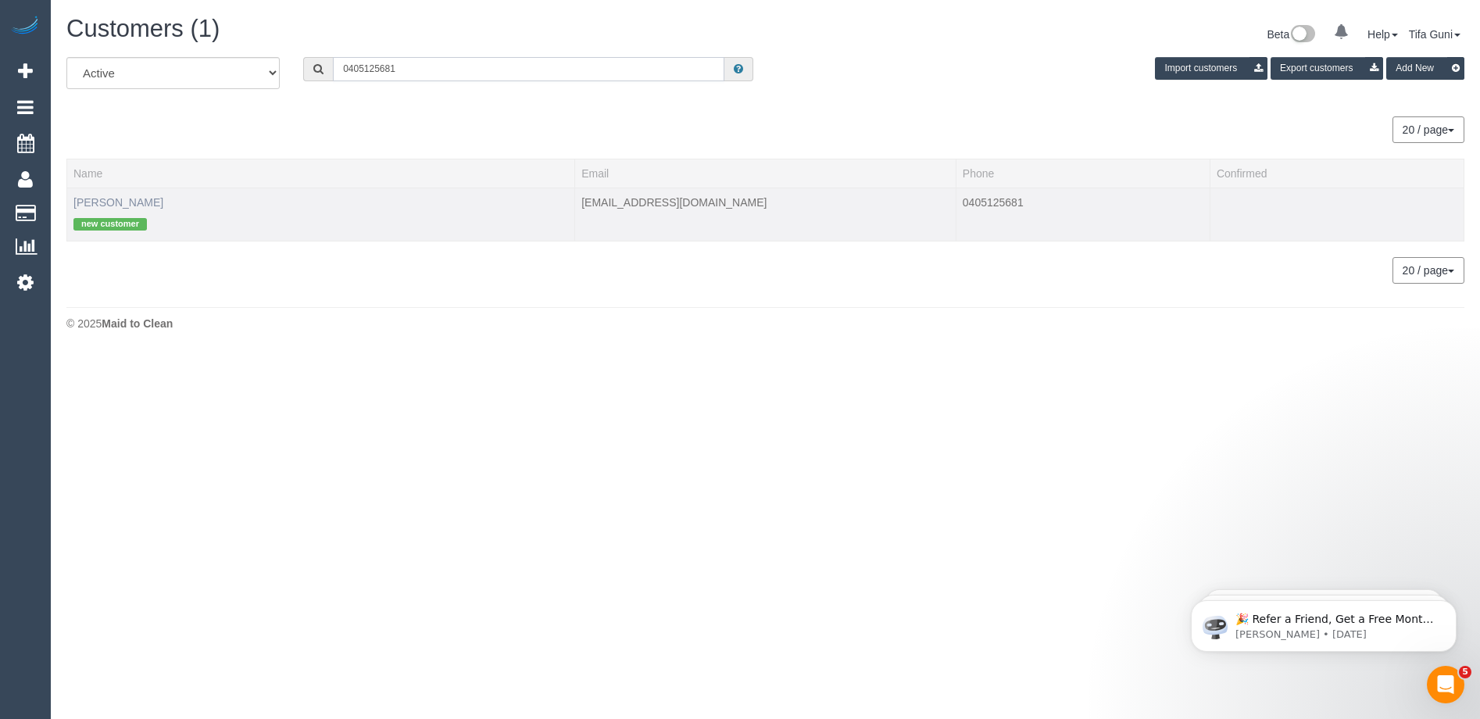
type input "0405125681"
click at [113, 199] on link "Sarah Morgan" at bounding box center [118, 202] width 90 height 12
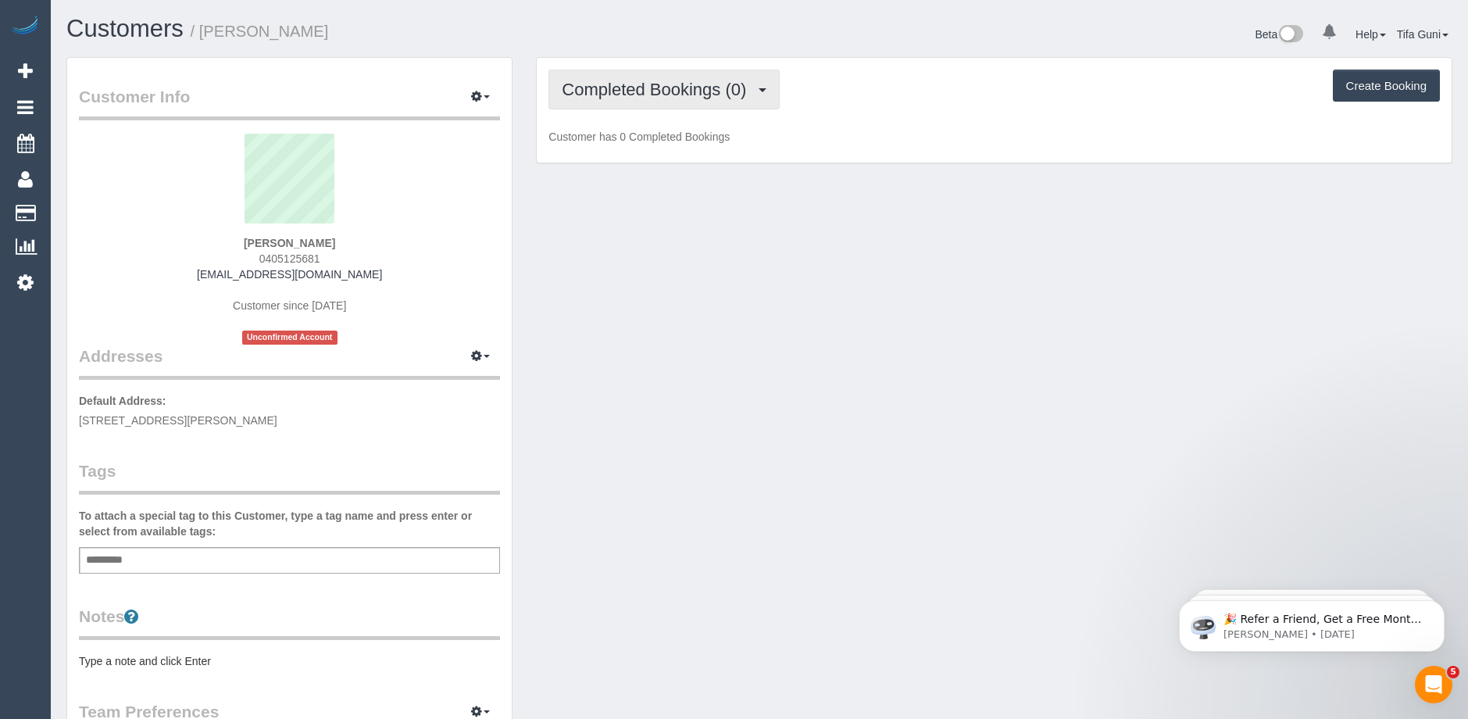
click at [638, 79] on button "Completed Bookings (0)" at bounding box center [663, 90] width 231 height 40
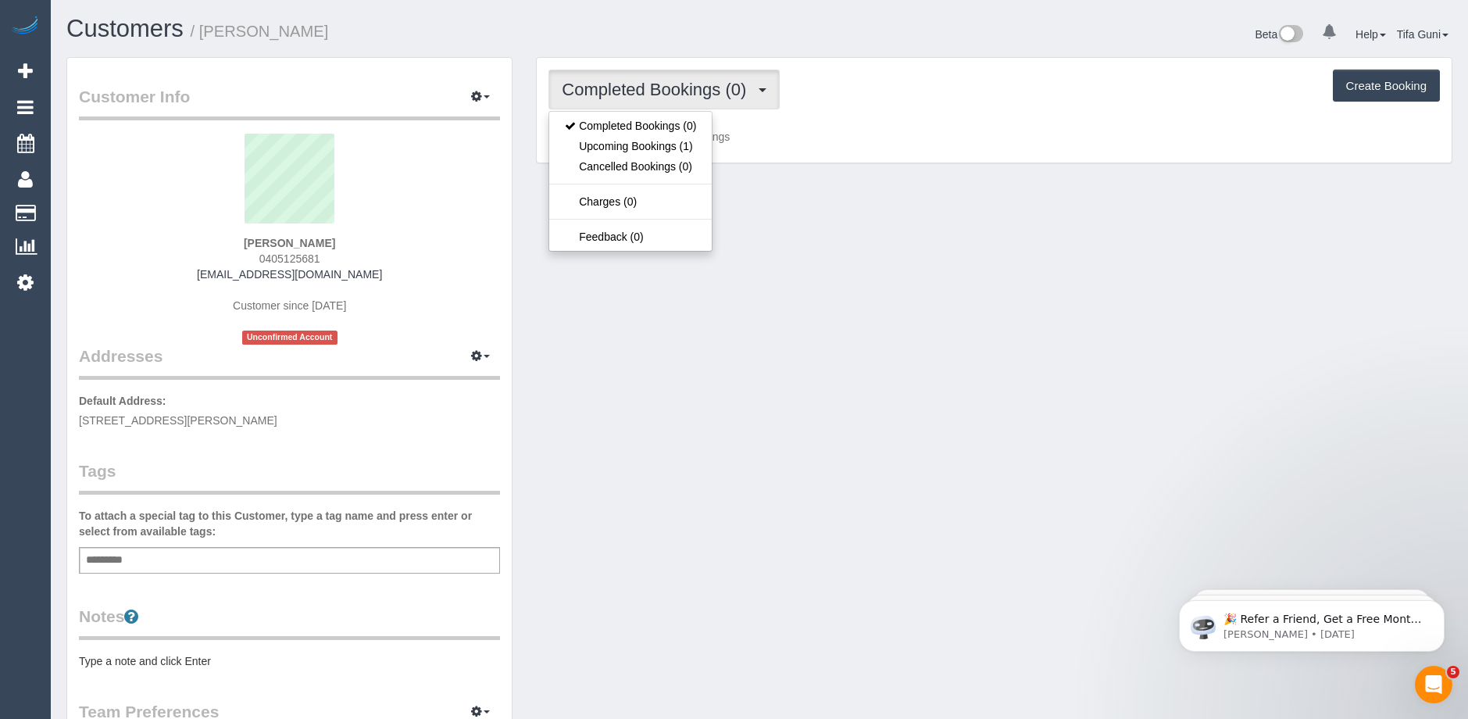
click at [921, 201] on div "Customer Info Edit Contact Info Send Message Email Preferences Special Sales Ta…" at bounding box center [759, 580] width 1409 height 1047
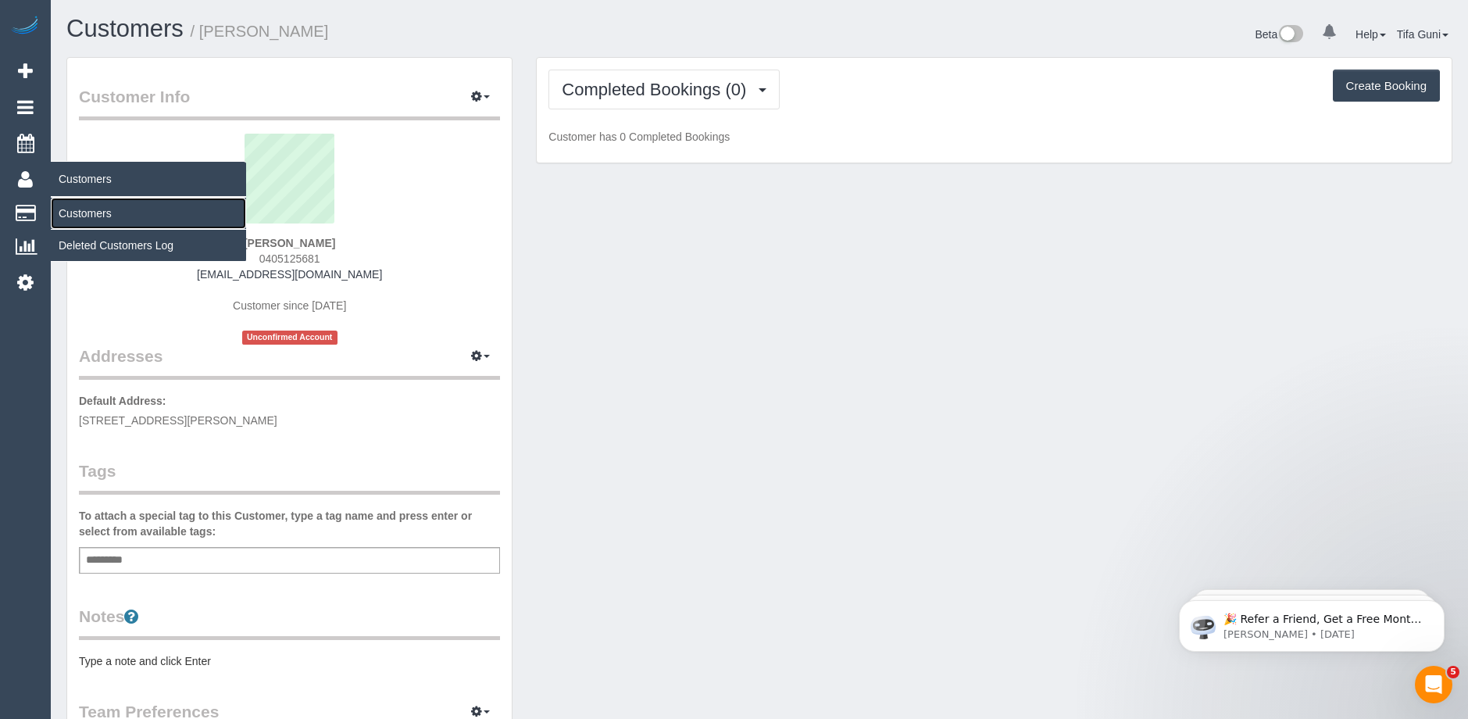
click at [80, 211] on link "Customers" at bounding box center [148, 213] width 195 height 31
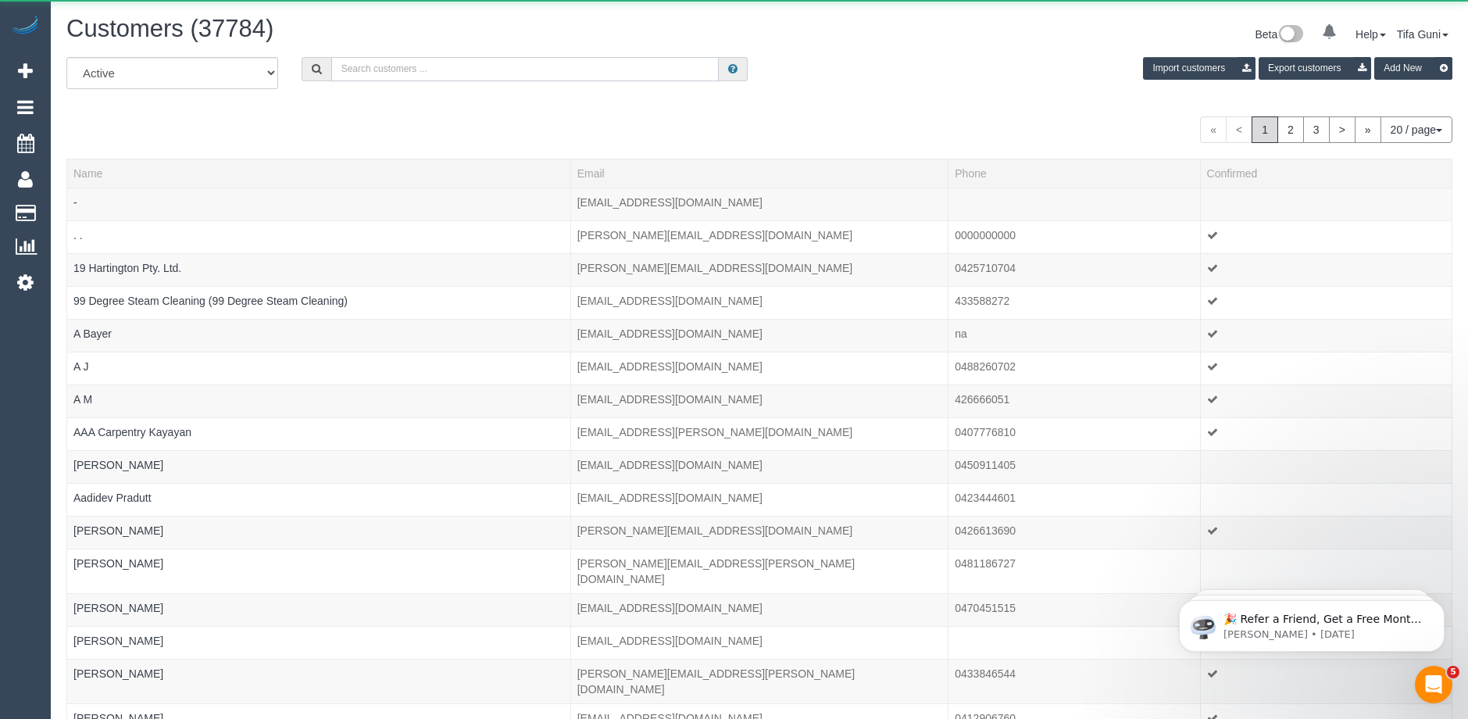
click at [357, 68] on input "text" at bounding box center [524, 69] width 387 height 24
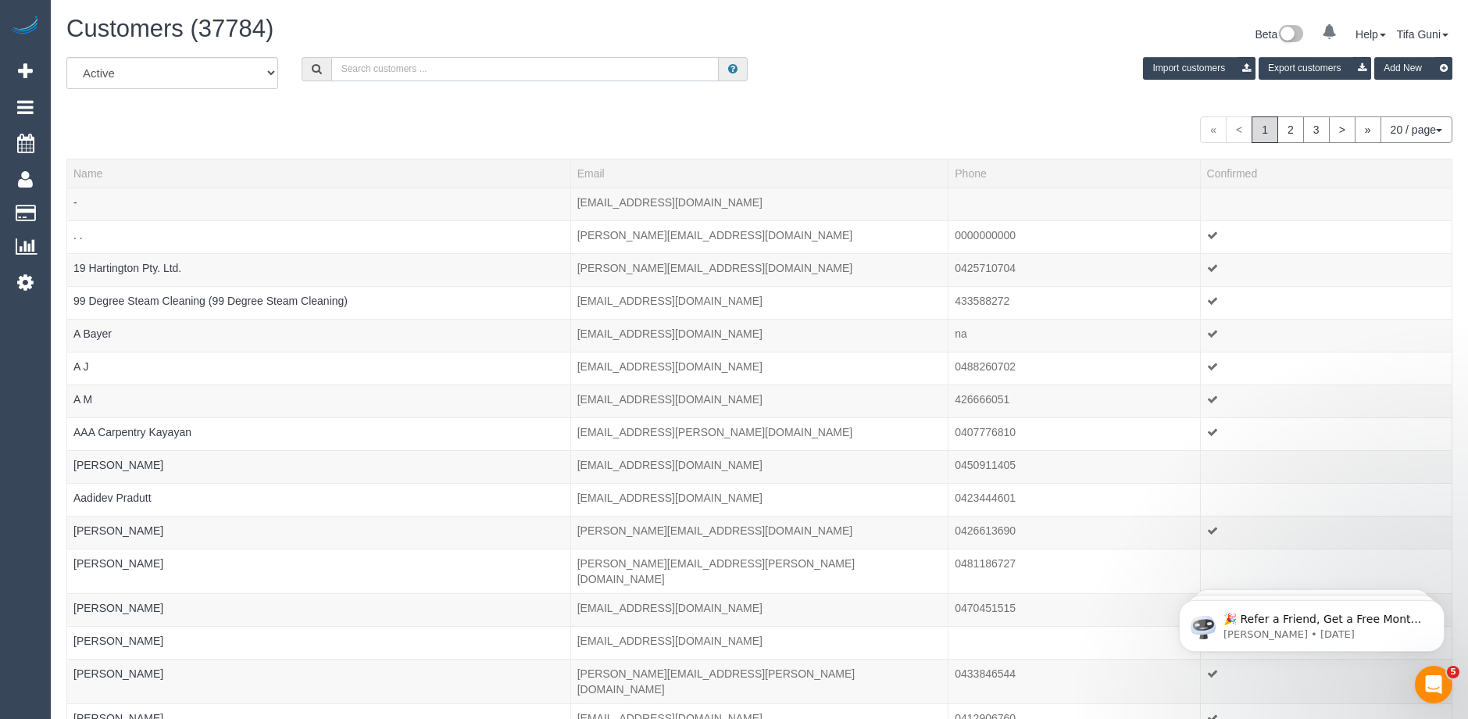
paste input "61416796266"
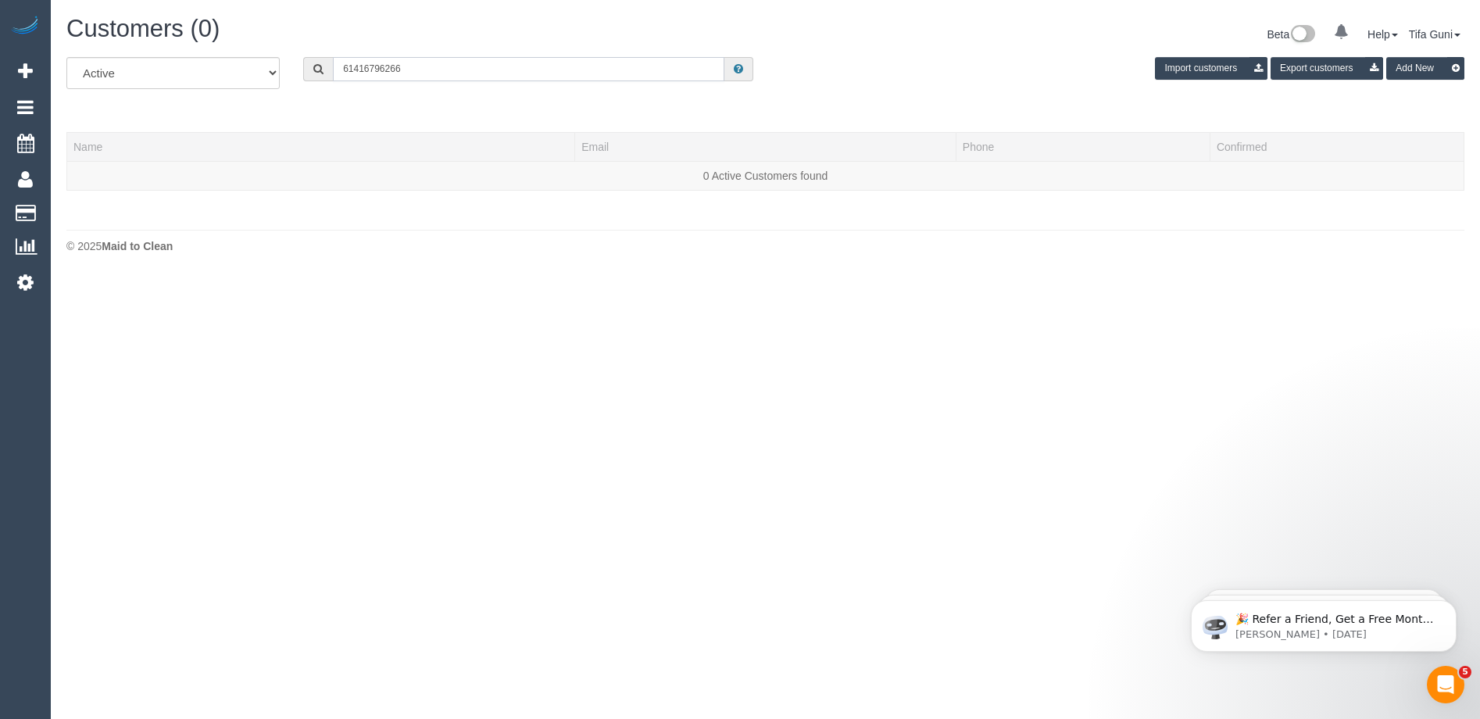
drag, startPoint x: 354, startPoint y: 66, endPoint x: 341, endPoint y: 69, distance: 12.7
click at [341, 69] on input "61416796266" at bounding box center [528, 69] width 391 height 24
click at [364, 70] on input "0416796266" at bounding box center [528, 69] width 391 height 24
click at [381, 67] on input "0416 796266" at bounding box center [528, 69] width 391 height 24
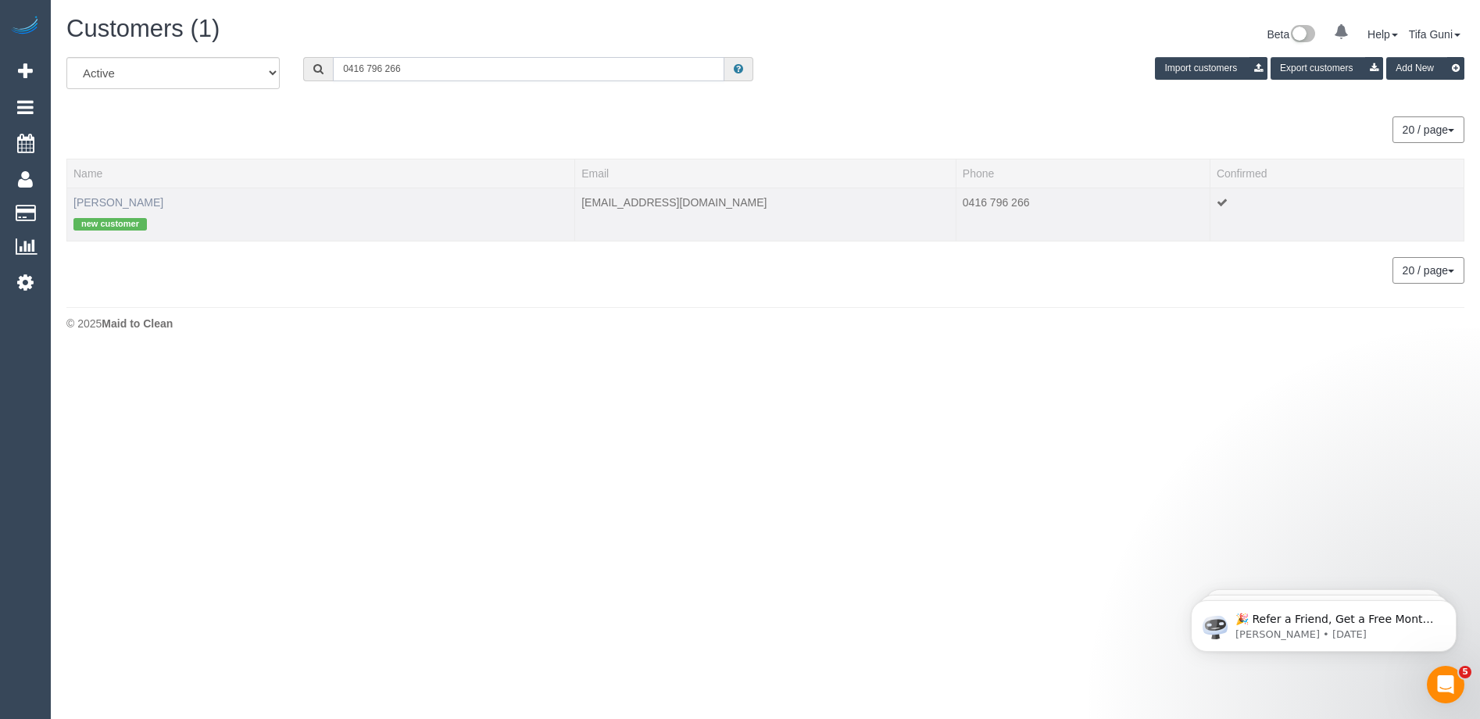
type input "0416 796 266"
click at [134, 200] on link "Tomasz Smaczny" at bounding box center [118, 202] width 90 height 12
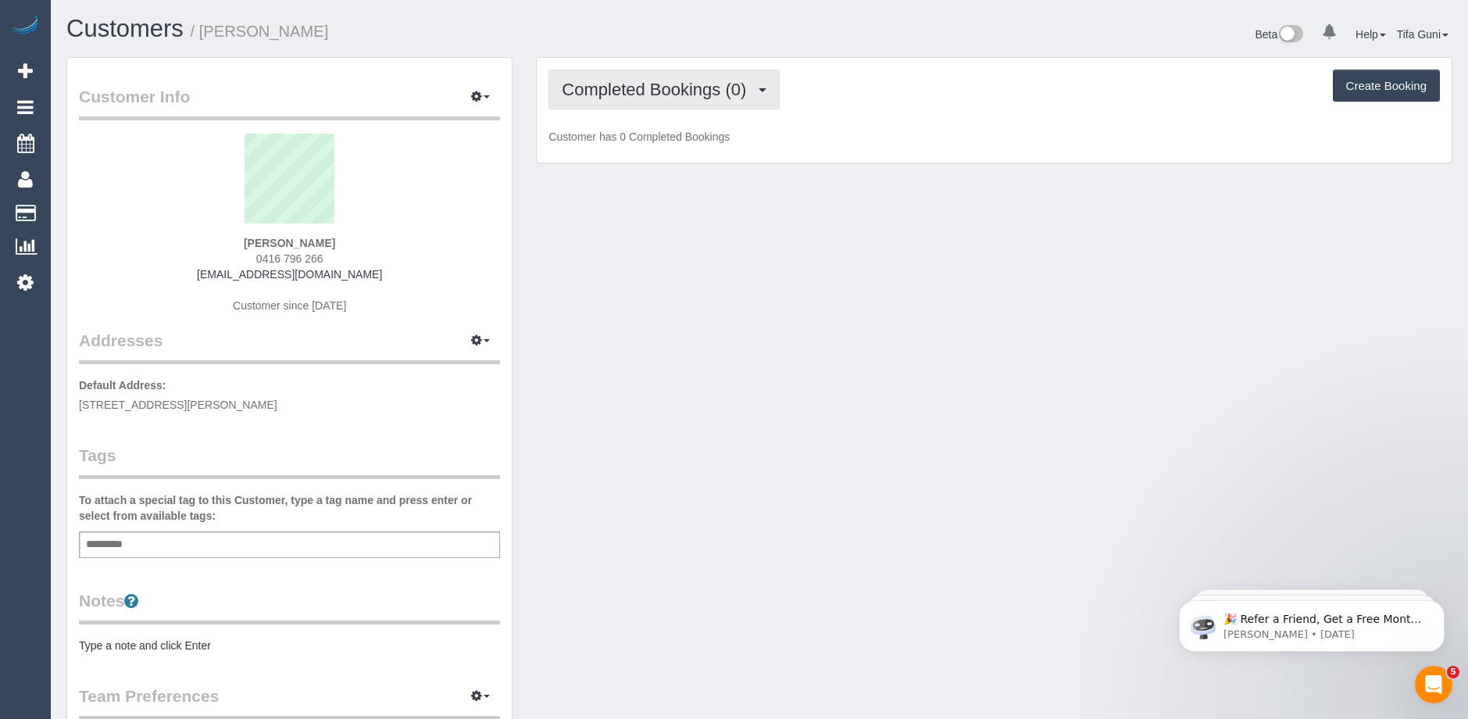
click at [734, 87] on span "Completed Bookings (0)" at bounding box center [658, 90] width 192 height 20
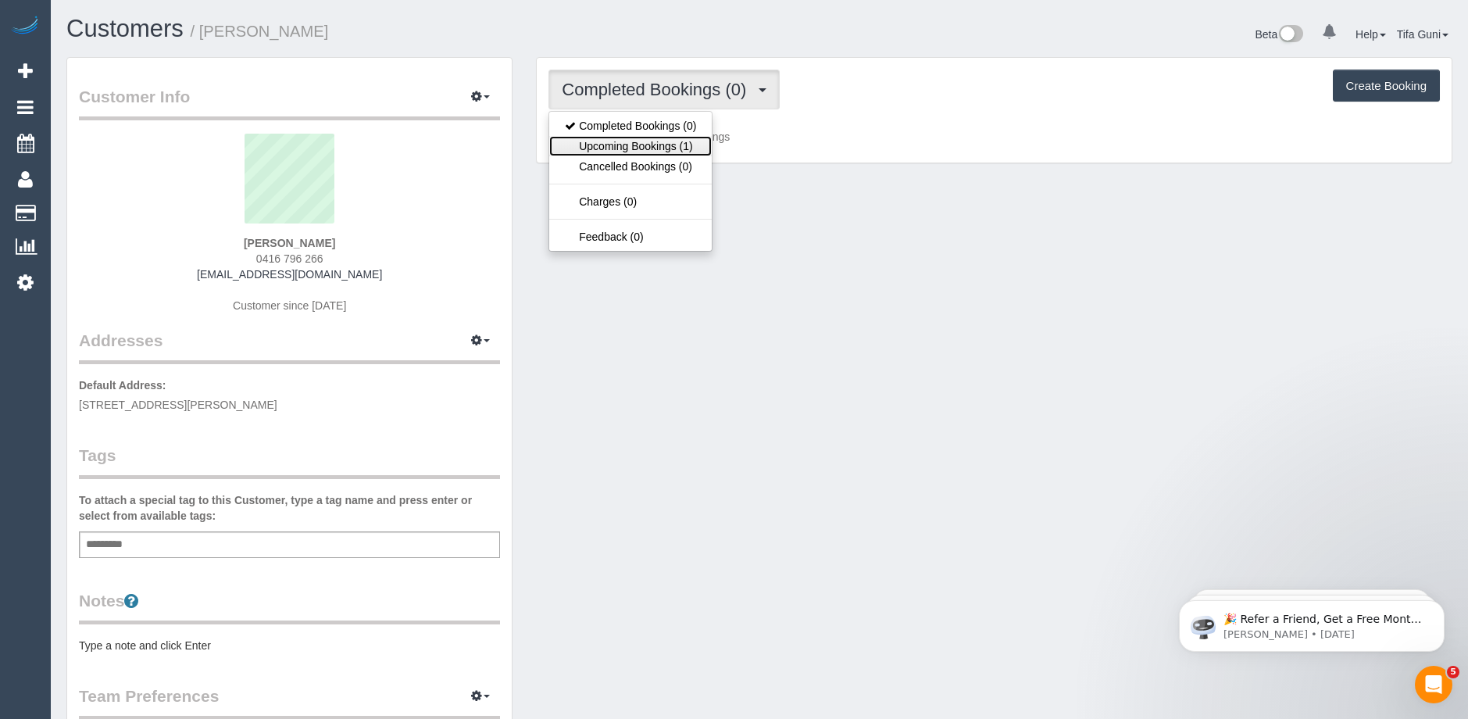
click at [653, 146] on link "Upcoming Bookings (1)" at bounding box center [630, 146] width 162 height 20
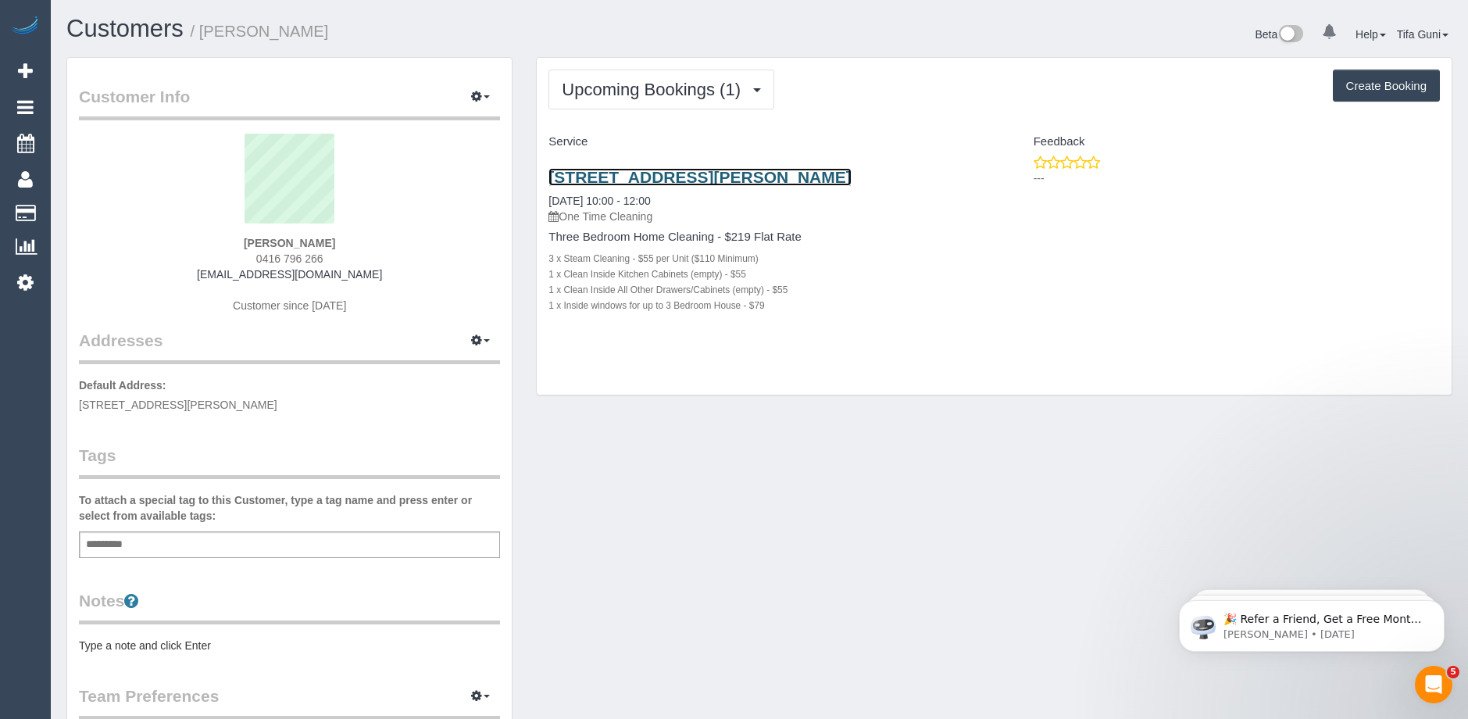
click at [652, 173] on link "5 Dudley Street, 101, Brighton, VIC 3186" at bounding box center [699, 177] width 302 height 18
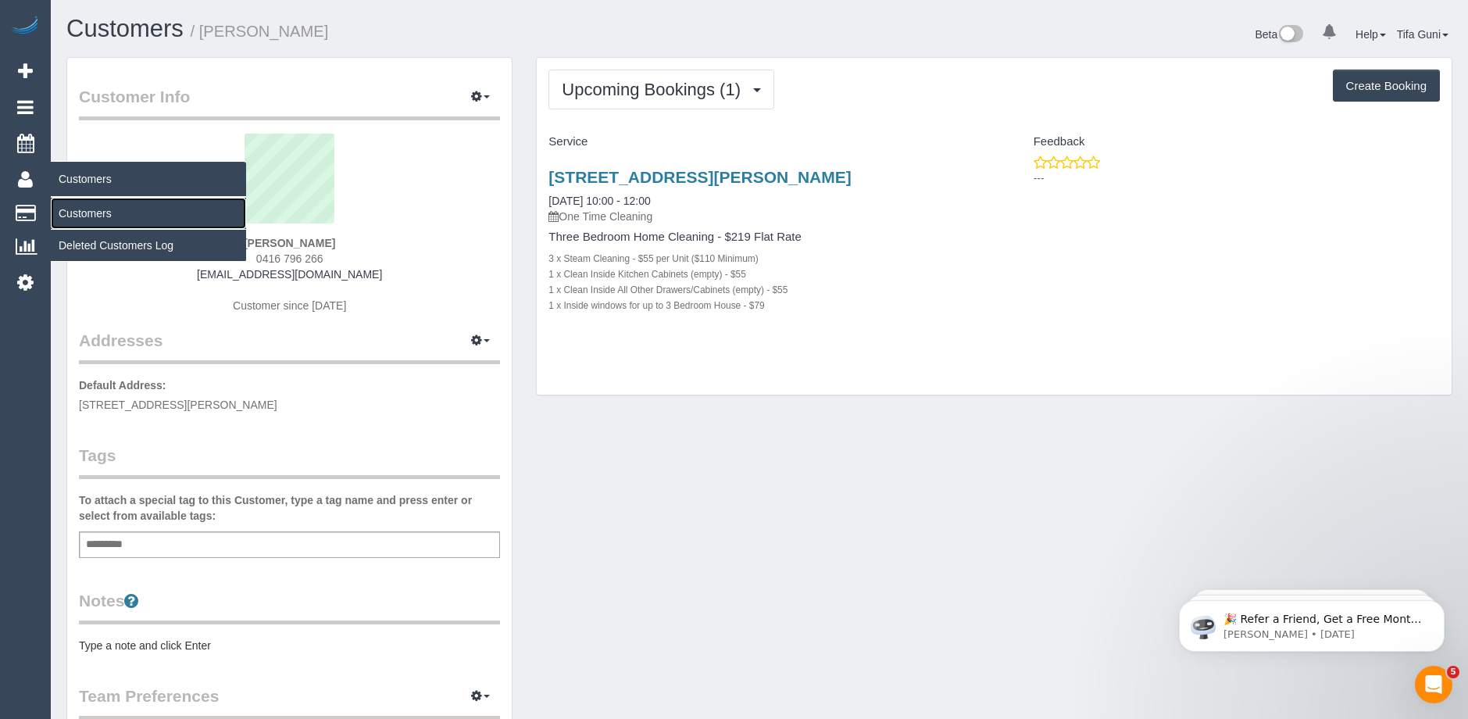
click at [91, 210] on link "Customers" at bounding box center [148, 213] width 195 height 31
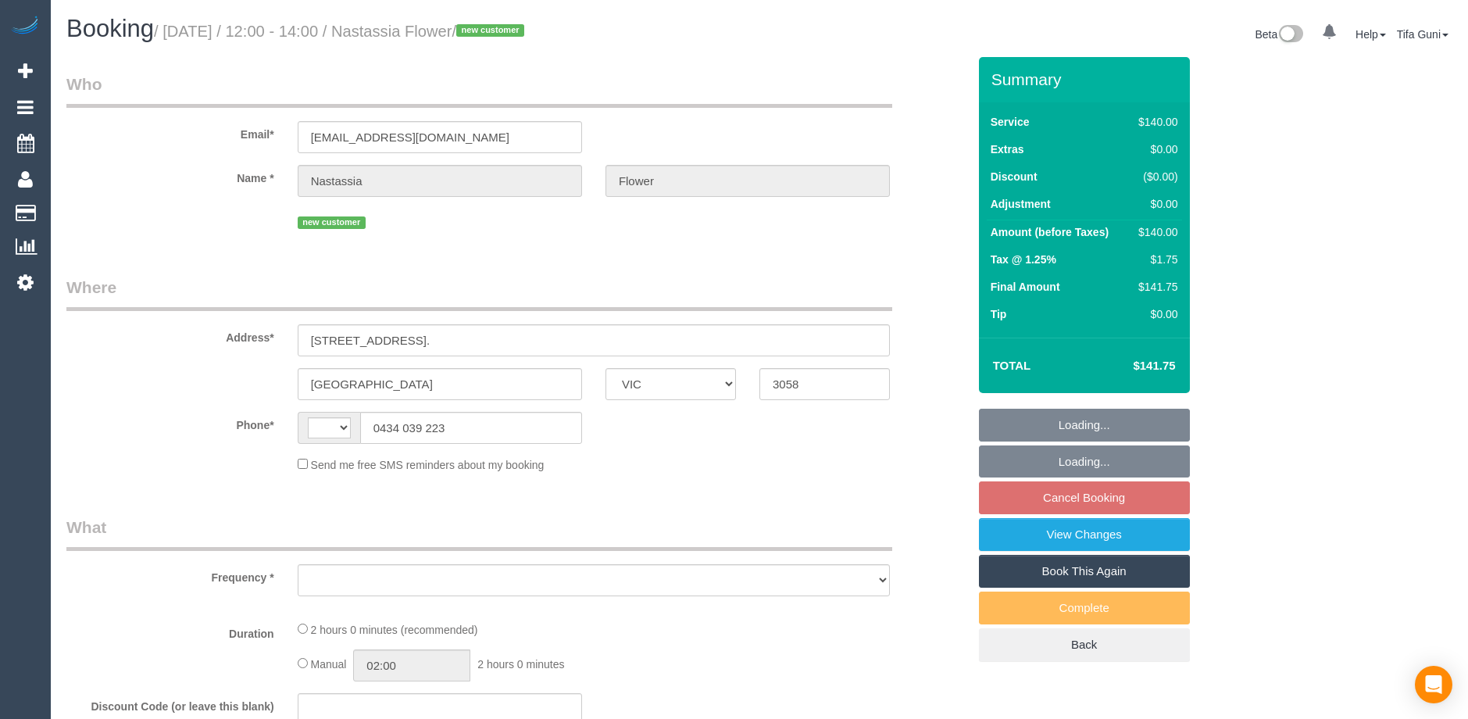
select select "VIC"
select select "string:AU"
select select "object:554"
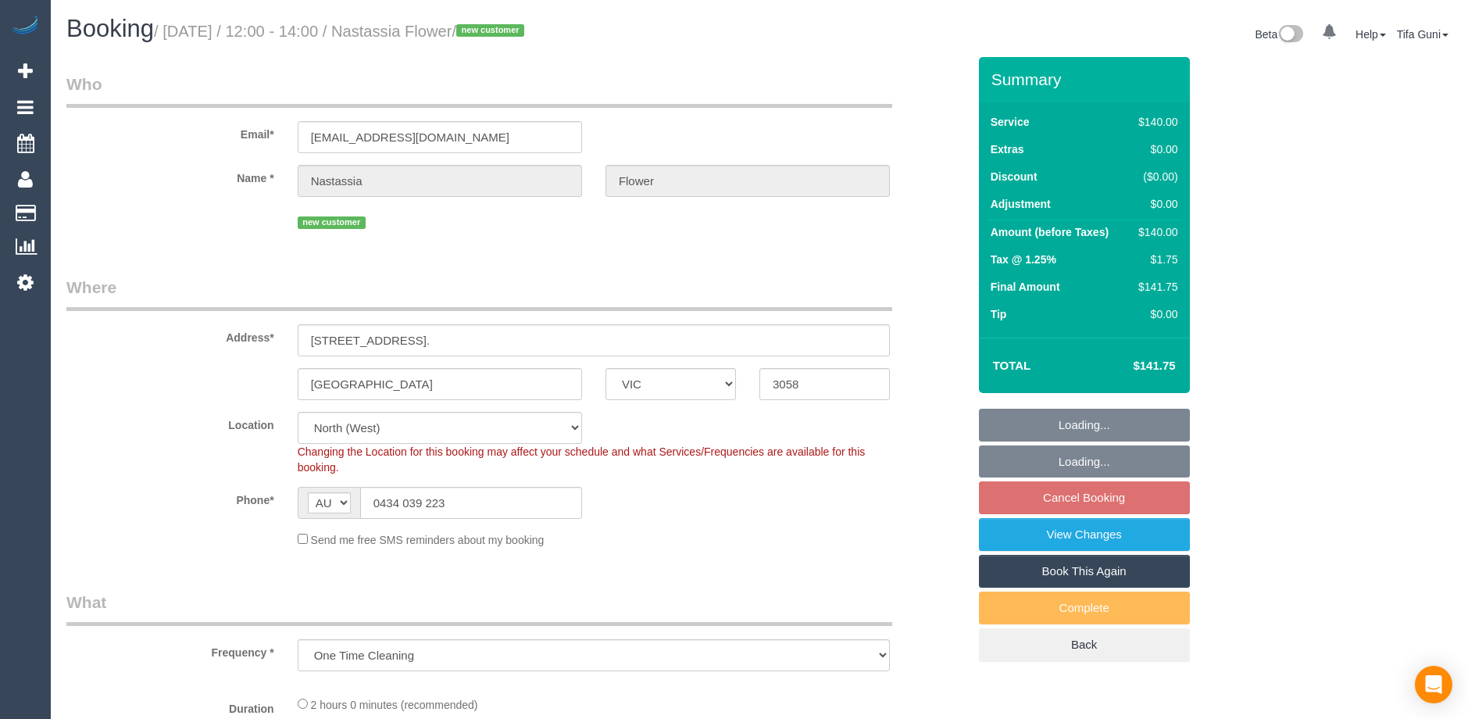
select select "string:stripe-pm_1SB7JR2GScqysDRVncjn0DrF"
select select "number:28"
select select "number:14"
select select "number:19"
select select "object:869"
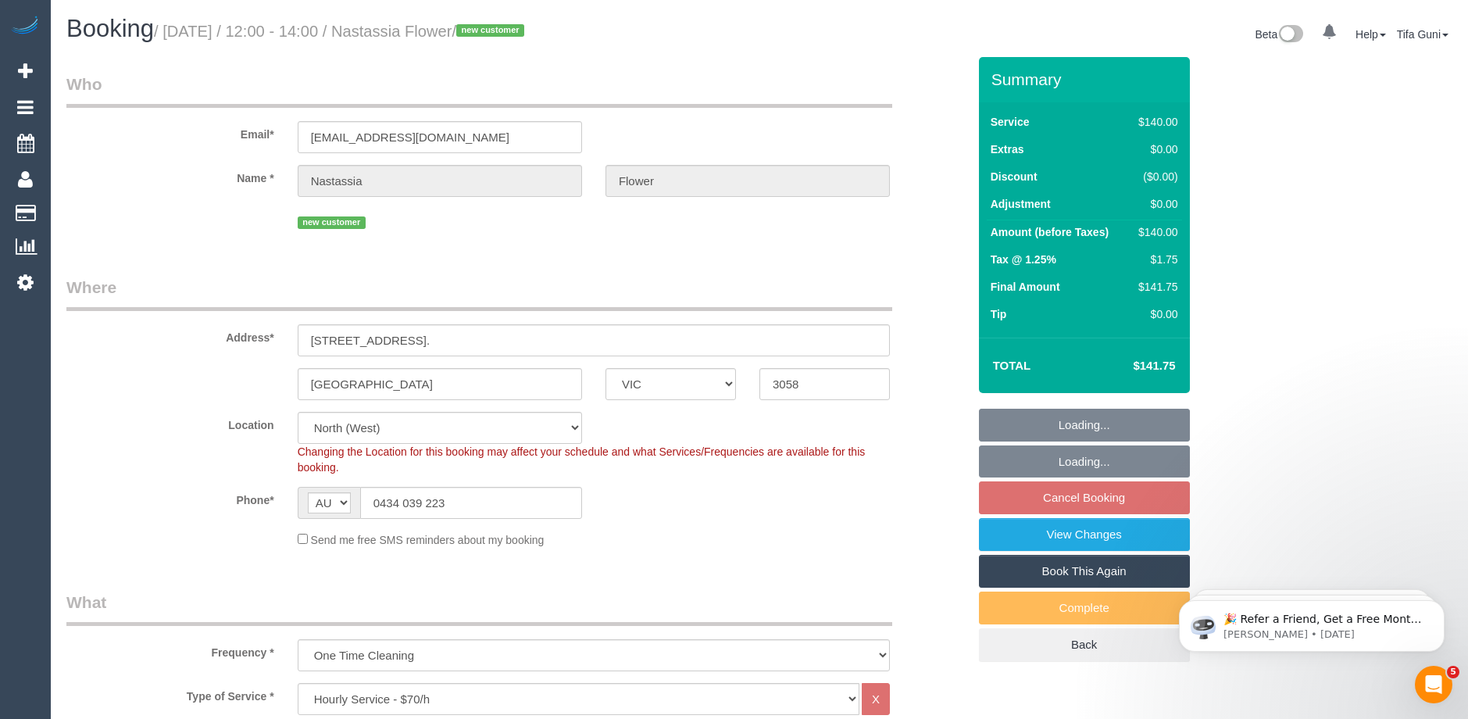
select select "spot3"
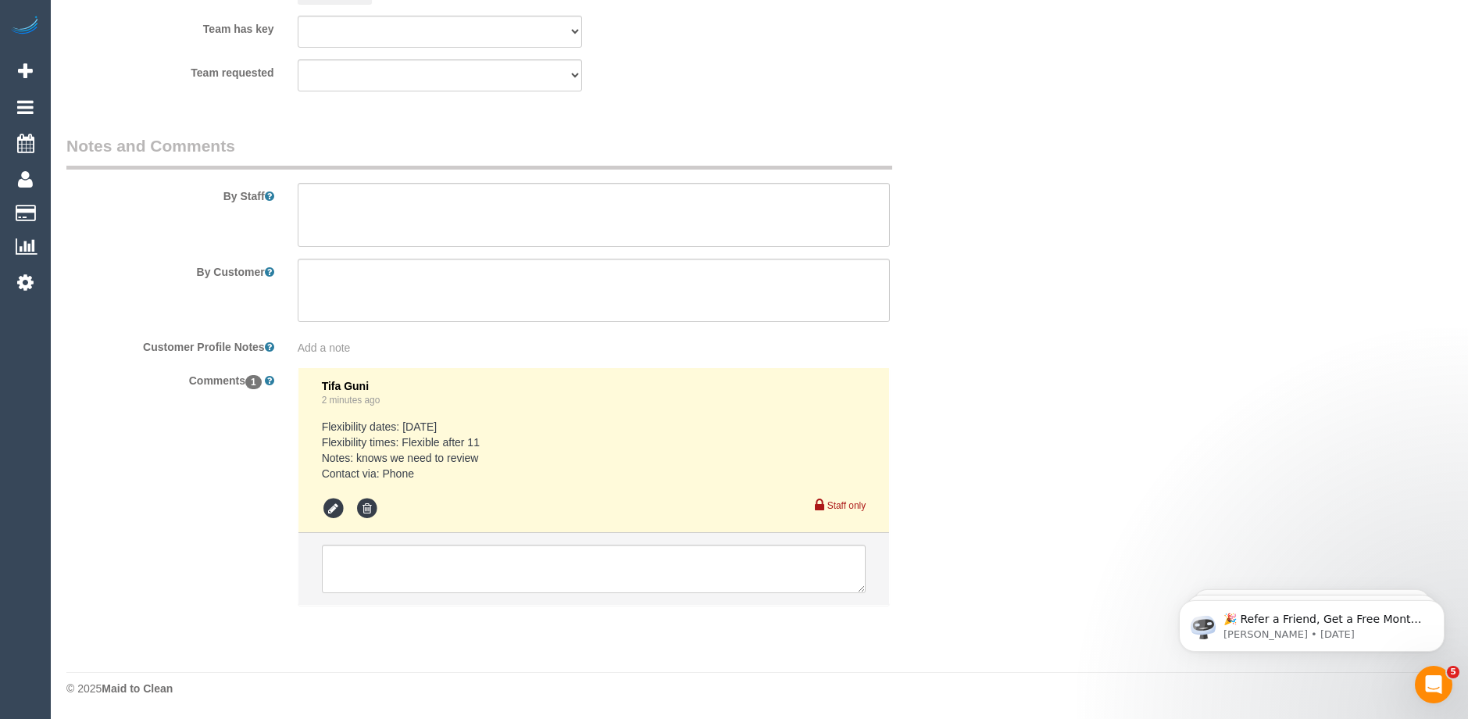
scroll to position [2347, 0]
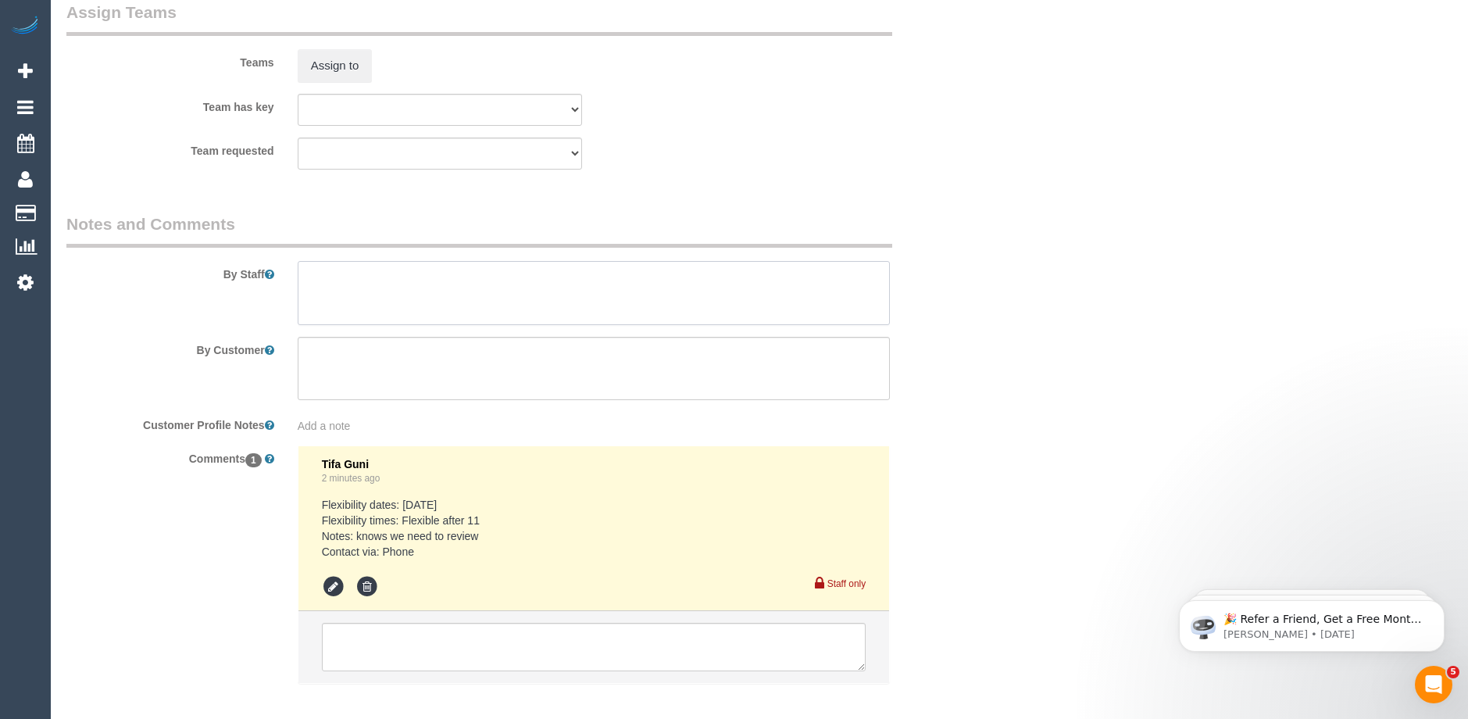
click at [356, 277] on textarea at bounding box center [594, 293] width 592 height 64
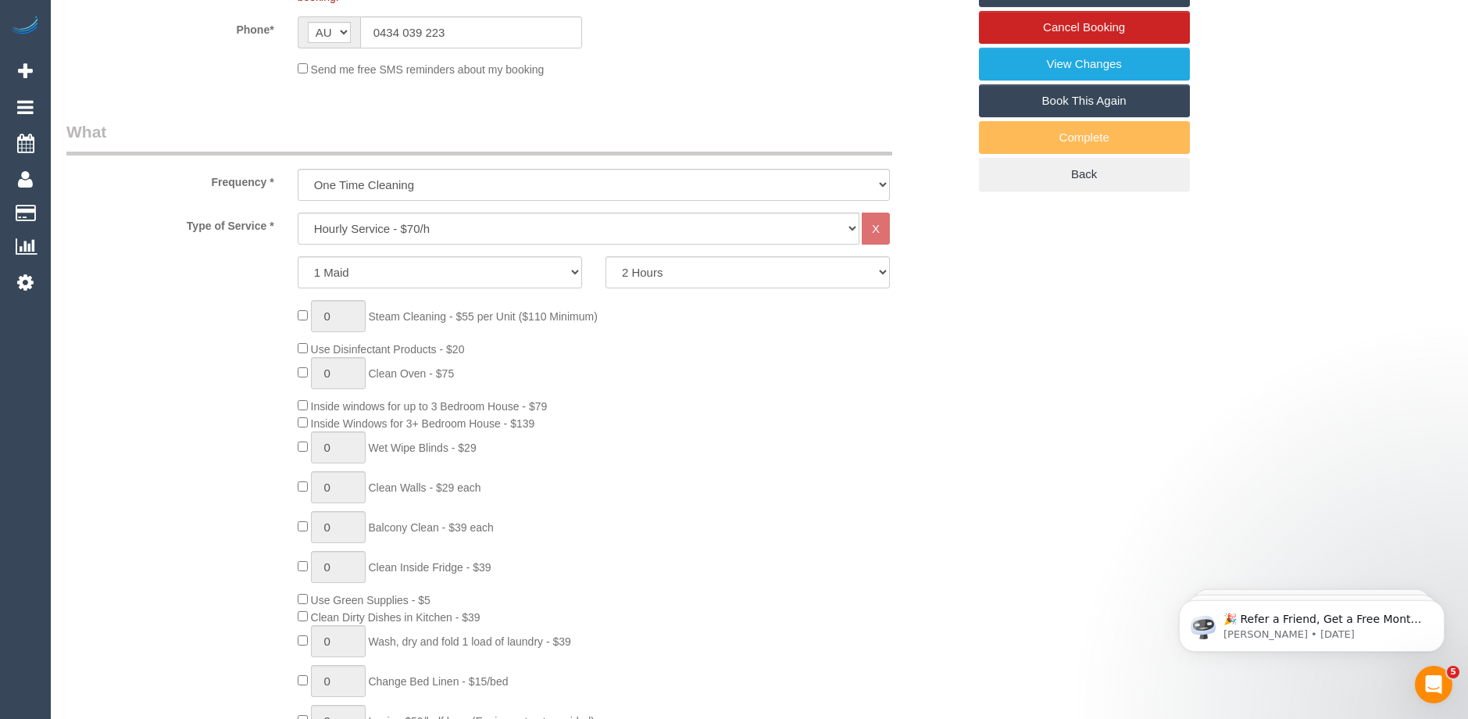
scroll to position [316, 0]
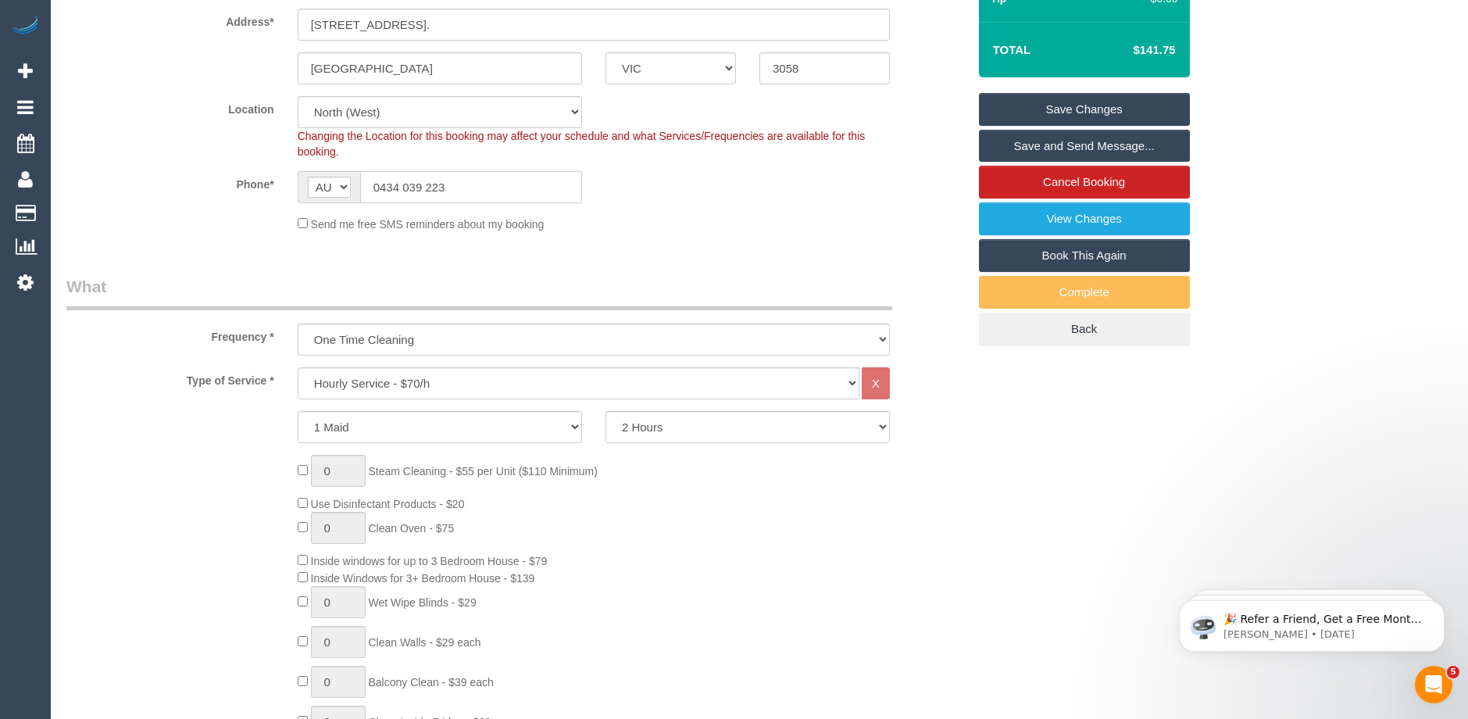
drag, startPoint x: 469, startPoint y: 184, endPoint x: 333, endPoint y: 182, distance: 136.7
click at [333, 182] on div "AF AL DZ AD AO AI AQ AG AR AM AW AU AT AZ BS BH BD BB BY BE BZ BJ BM BT BO BA B…" at bounding box center [440, 187] width 284 height 32
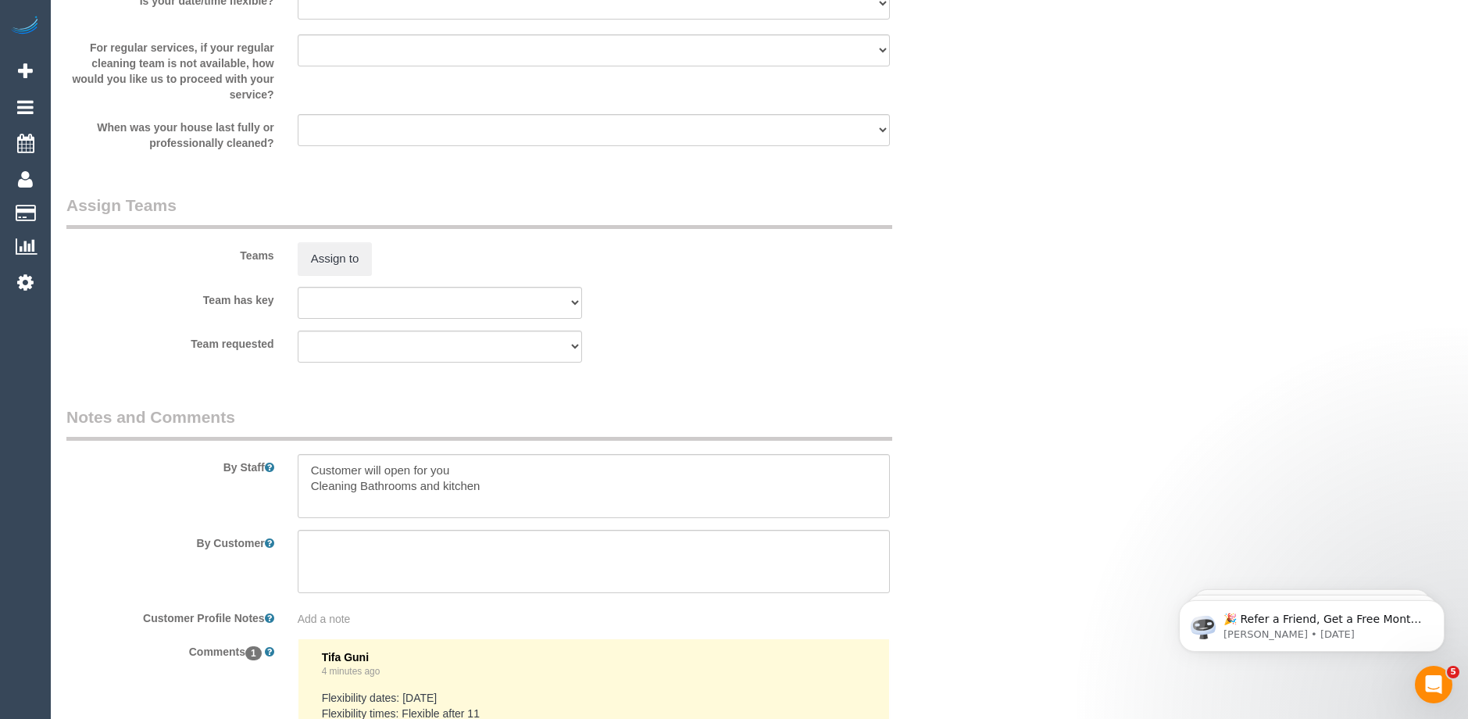
scroll to position [2347, 0]
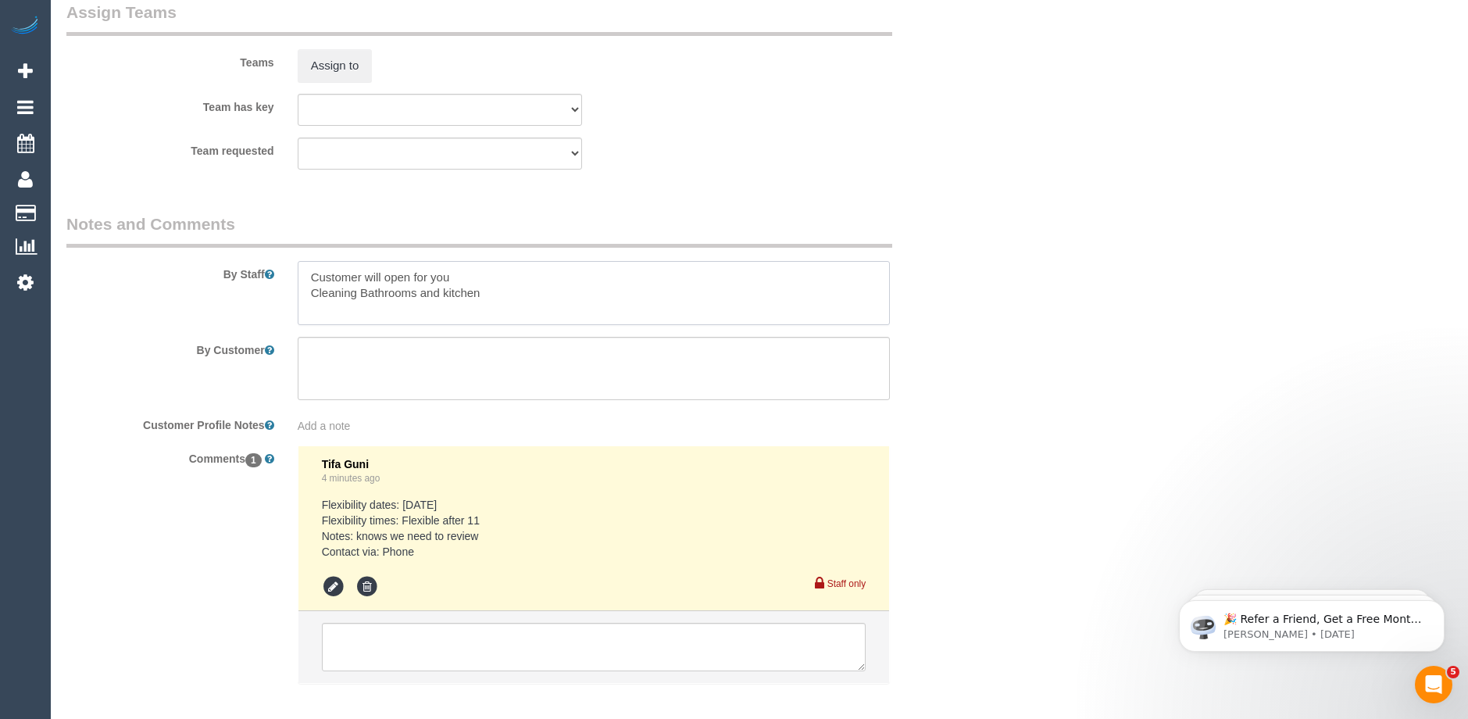
click at [516, 287] on textarea at bounding box center [594, 293] width 592 height 64
paste textarea "0434 039 223"
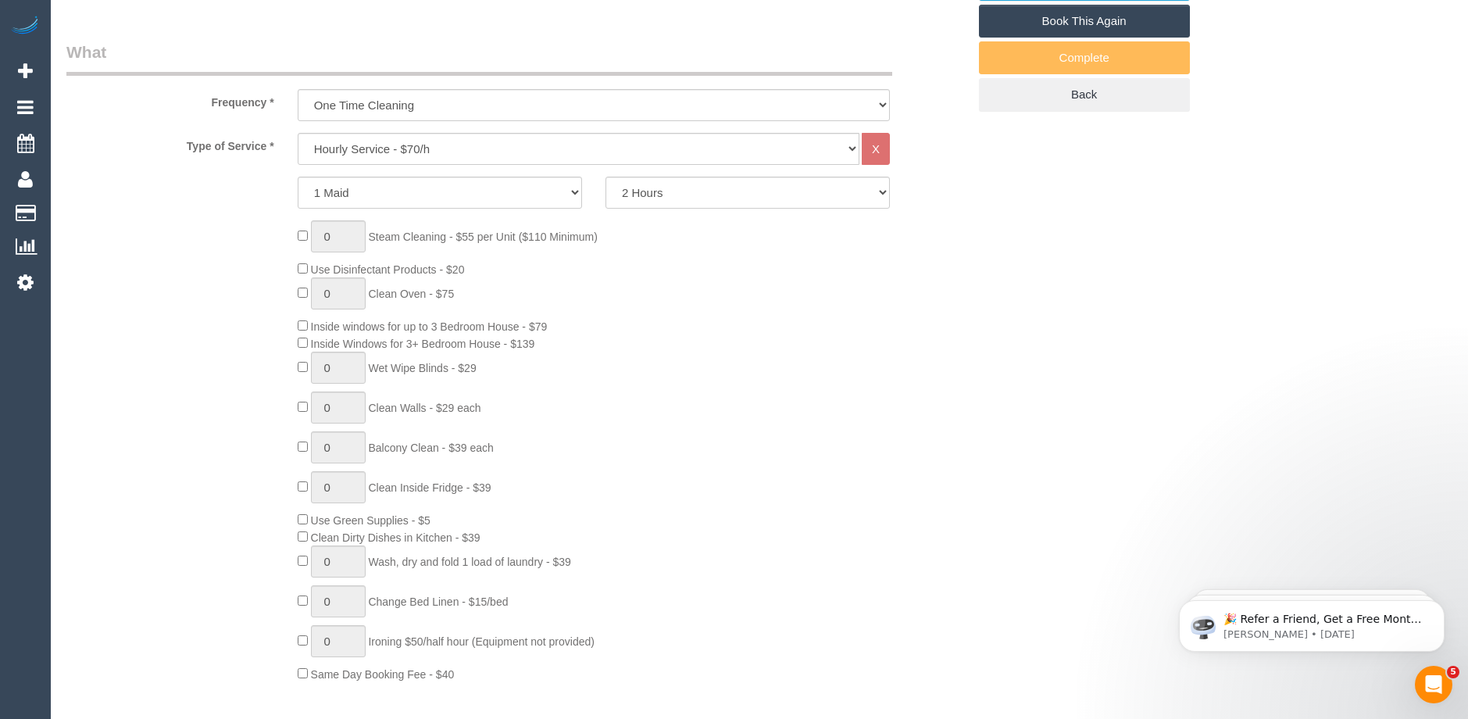
scroll to position [159, 0]
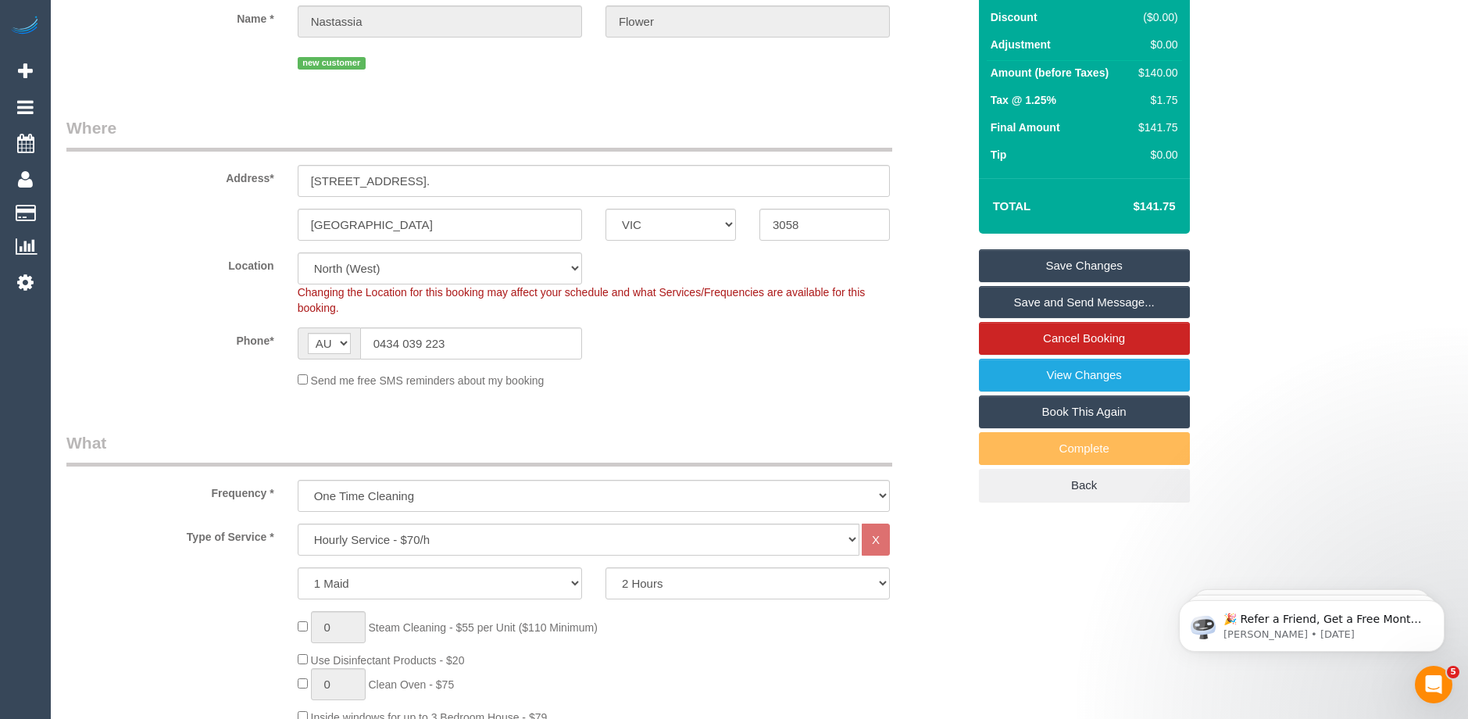
type textarea "Customer will open for you Cleaning Bathrooms and kitchen Call the customer on …"
click at [1079, 263] on link "Save Changes" at bounding box center [1084, 265] width 211 height 33
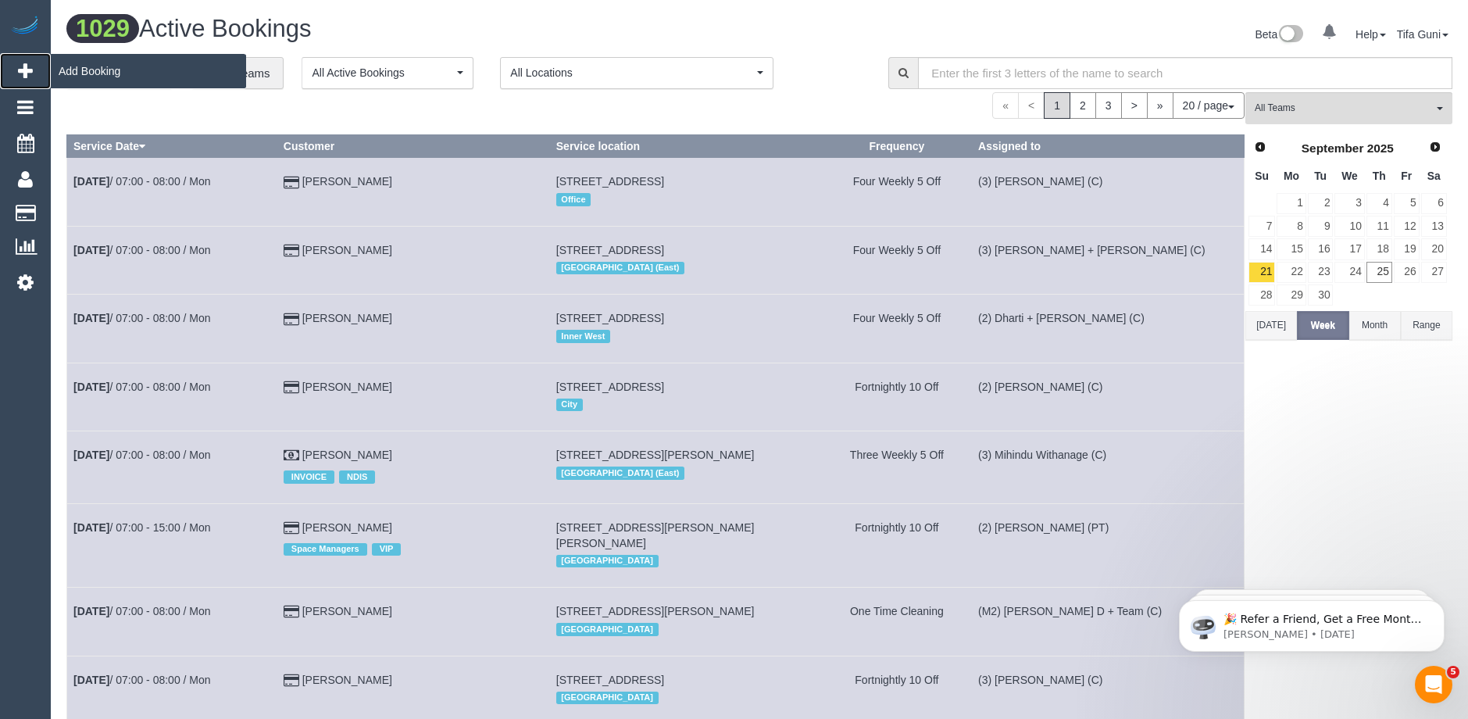
click at [94, 73] on span "Add Booking" at bounding box center [148, 71] width 195 height 36
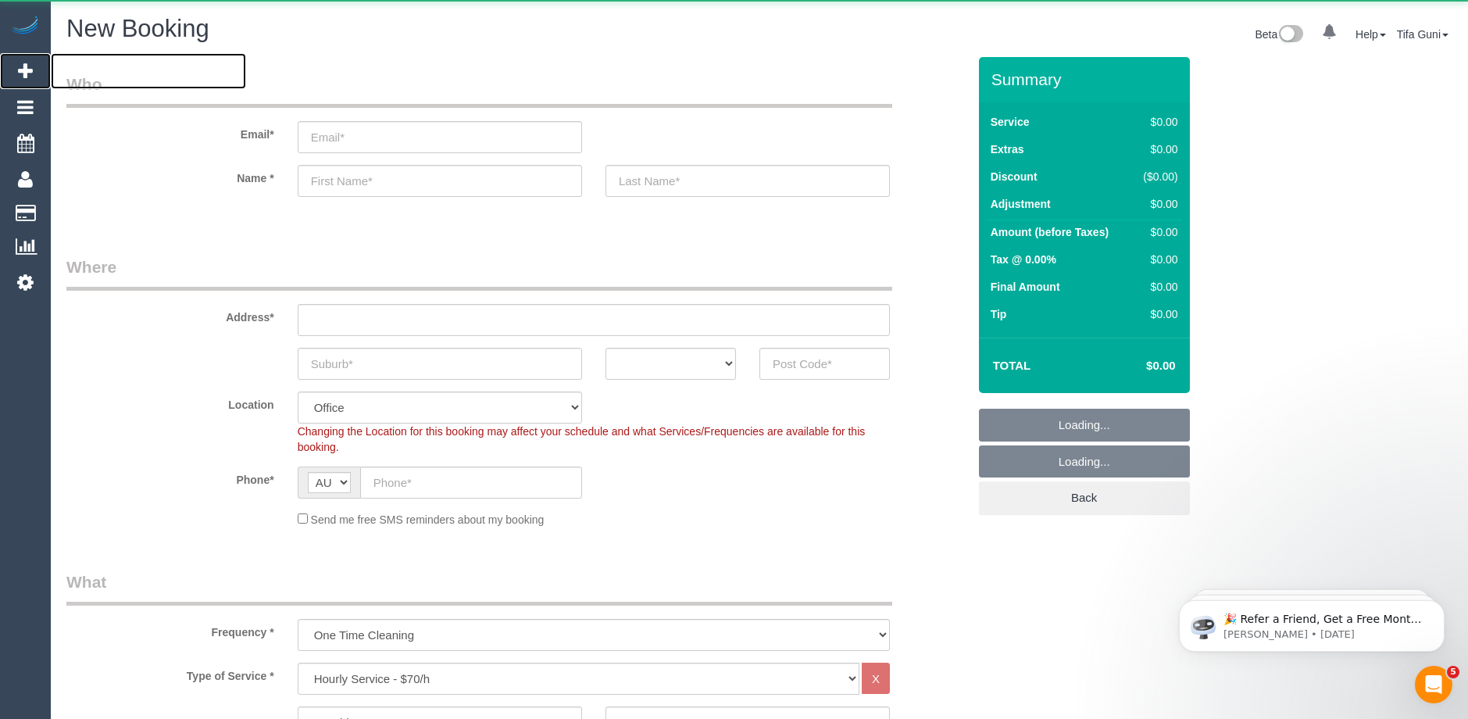
select select "object:3577"
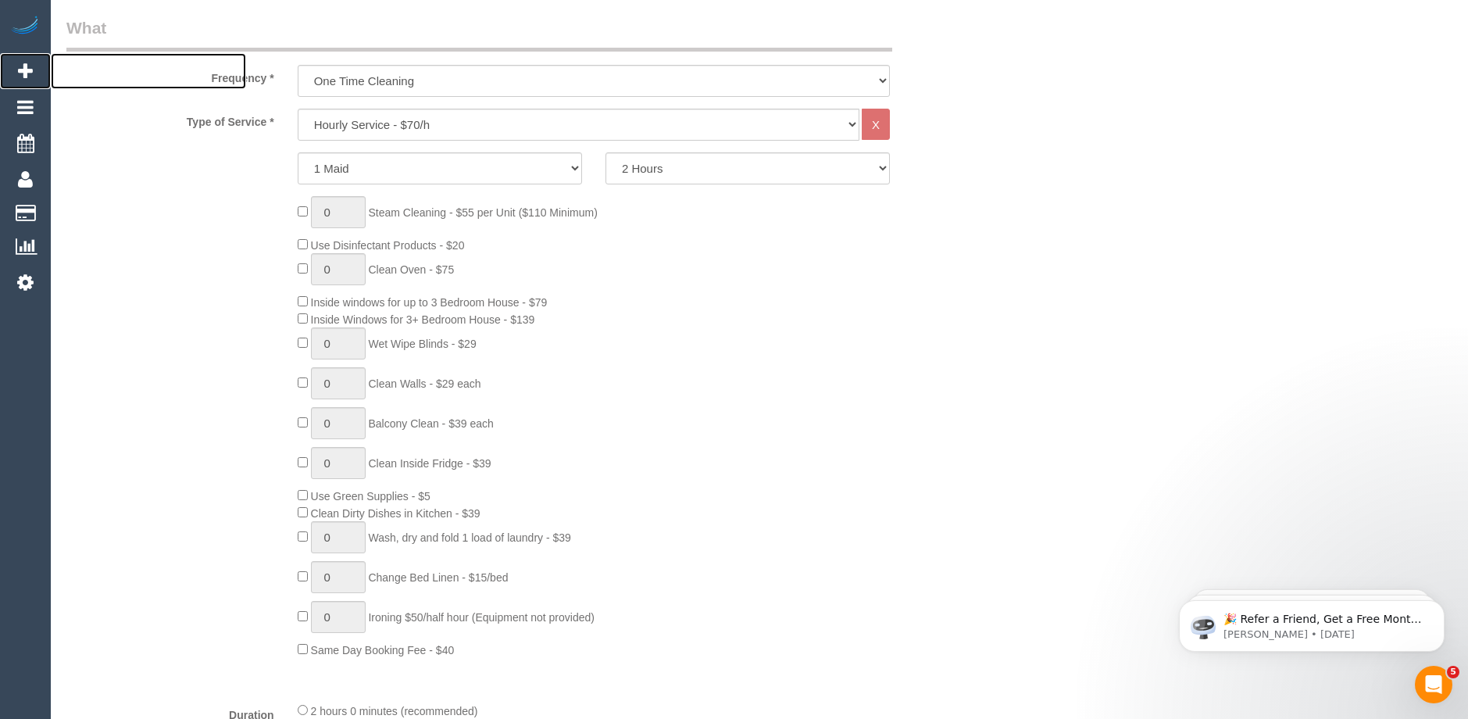
scroll to position [469, 0]
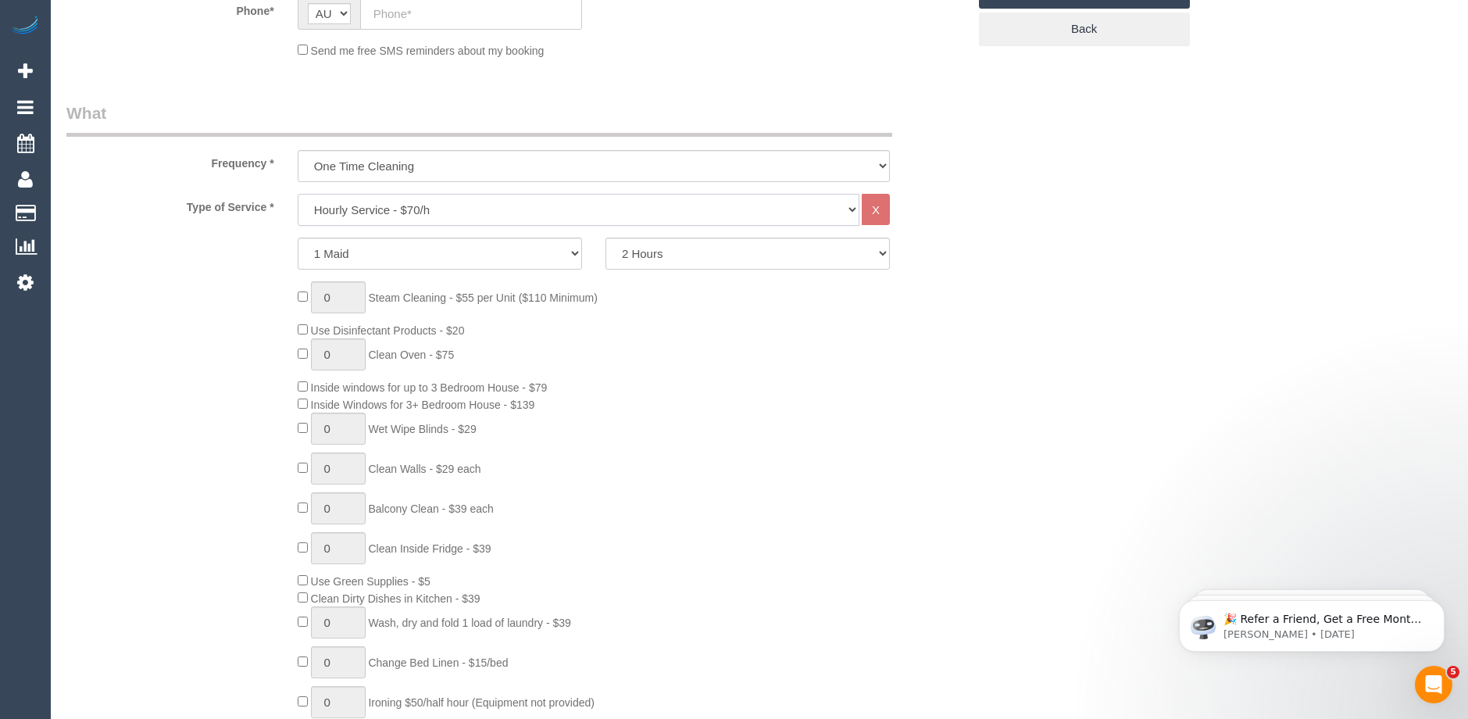
click at [431, 210] on select "Hourly Service - $70/h Hourly Service - $65/h Hourly Service - $60/h Hourly Ser…" at bounding box center [579, 210] width 562 height 32
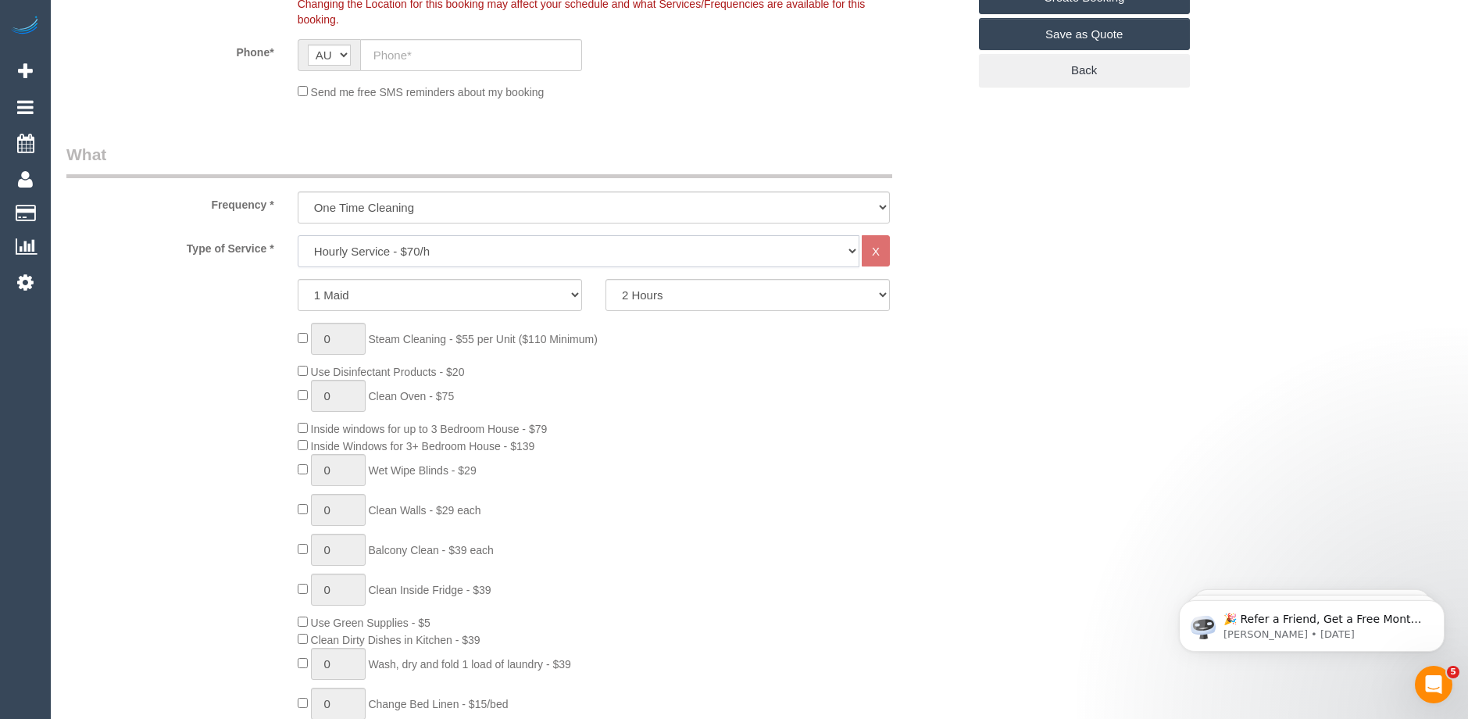
scroll to position [391, 0]
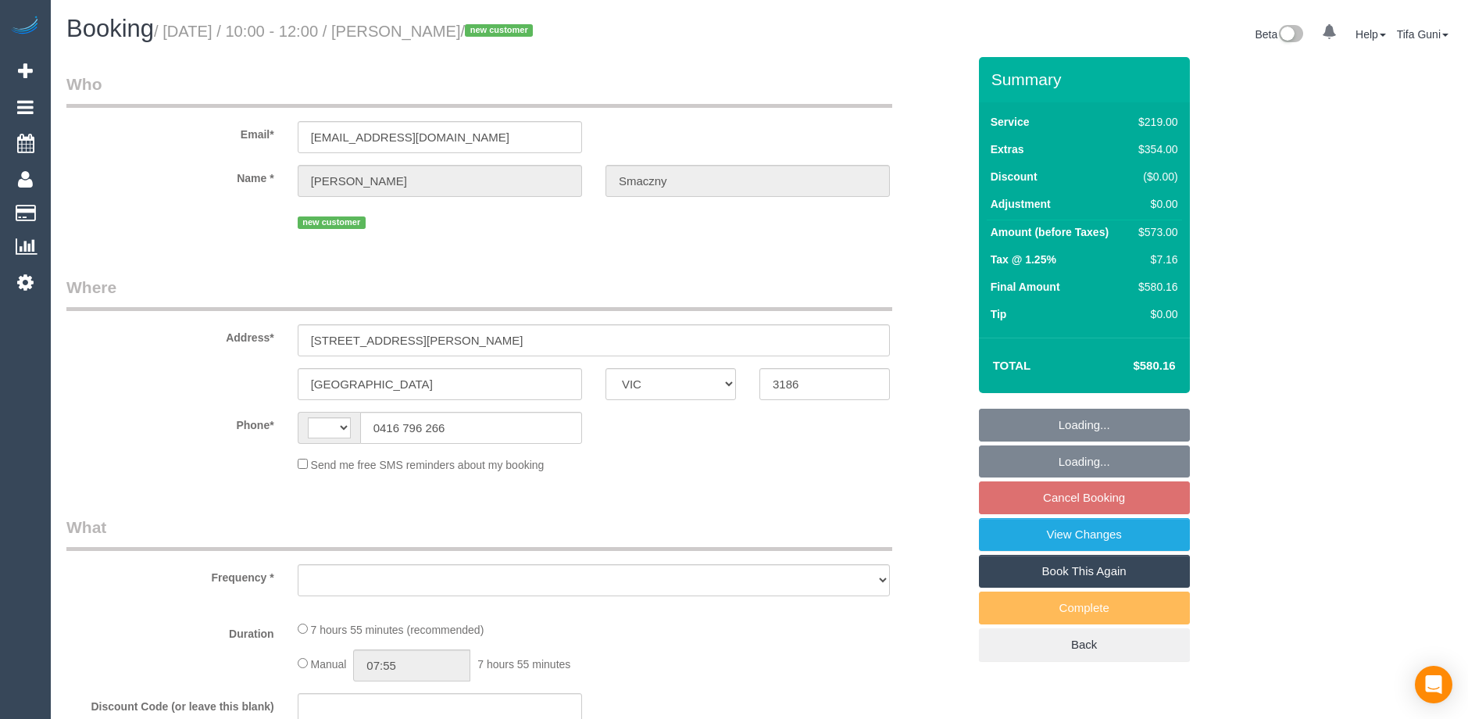
select select "VIC"
select select "string:AU"
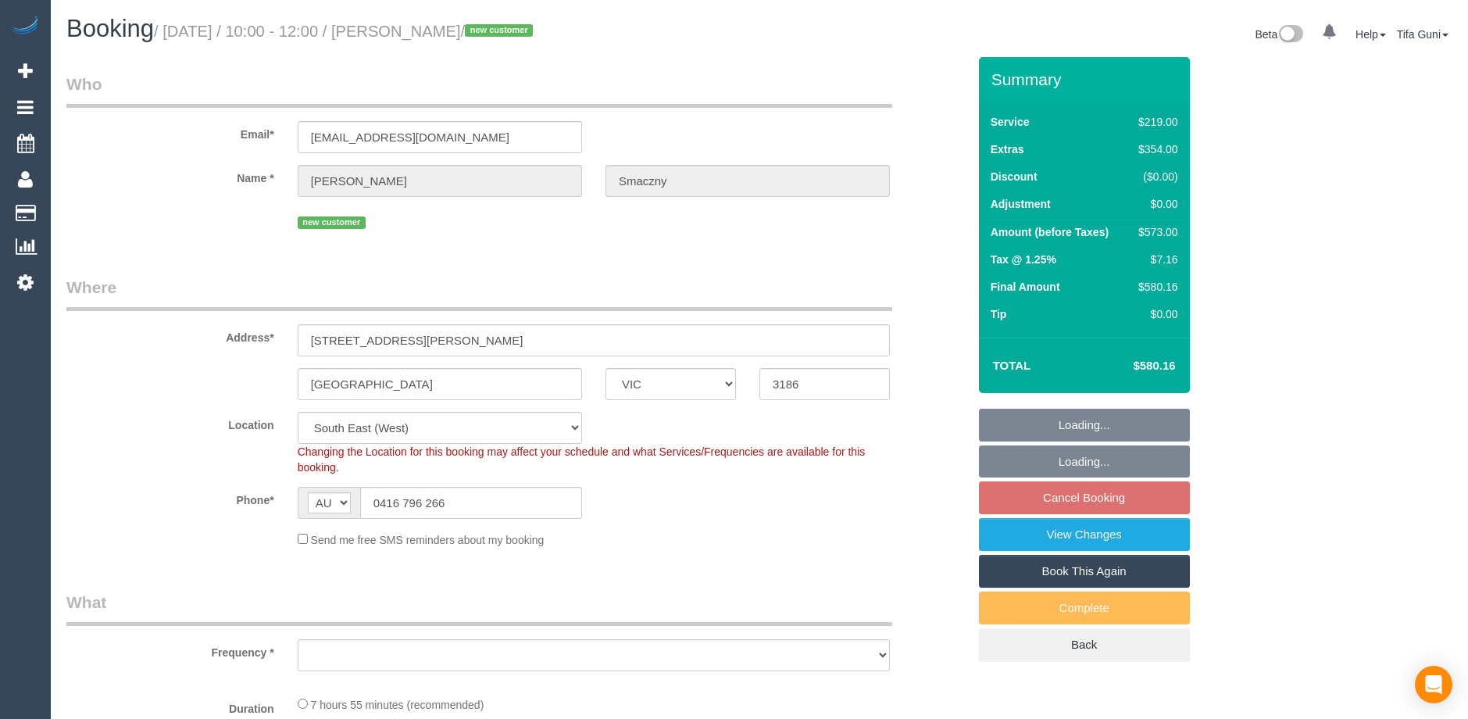
select select "spot3"
select select "number:28"
select select "number:14"
select select "number:19"
select select "number:25"
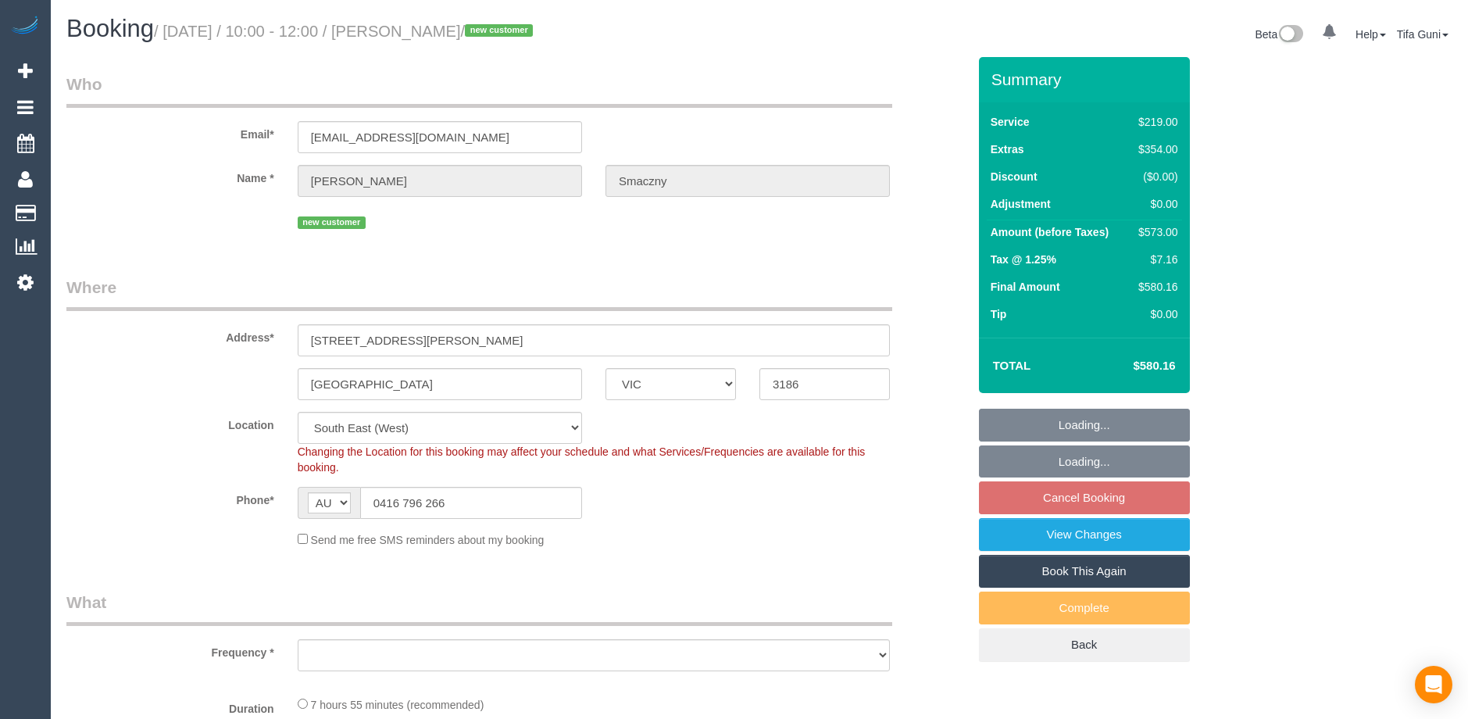
select select "object:1306"
select select "string:stripe-pm_1SB0XP2GScqysDRVE8Jdp9VO"
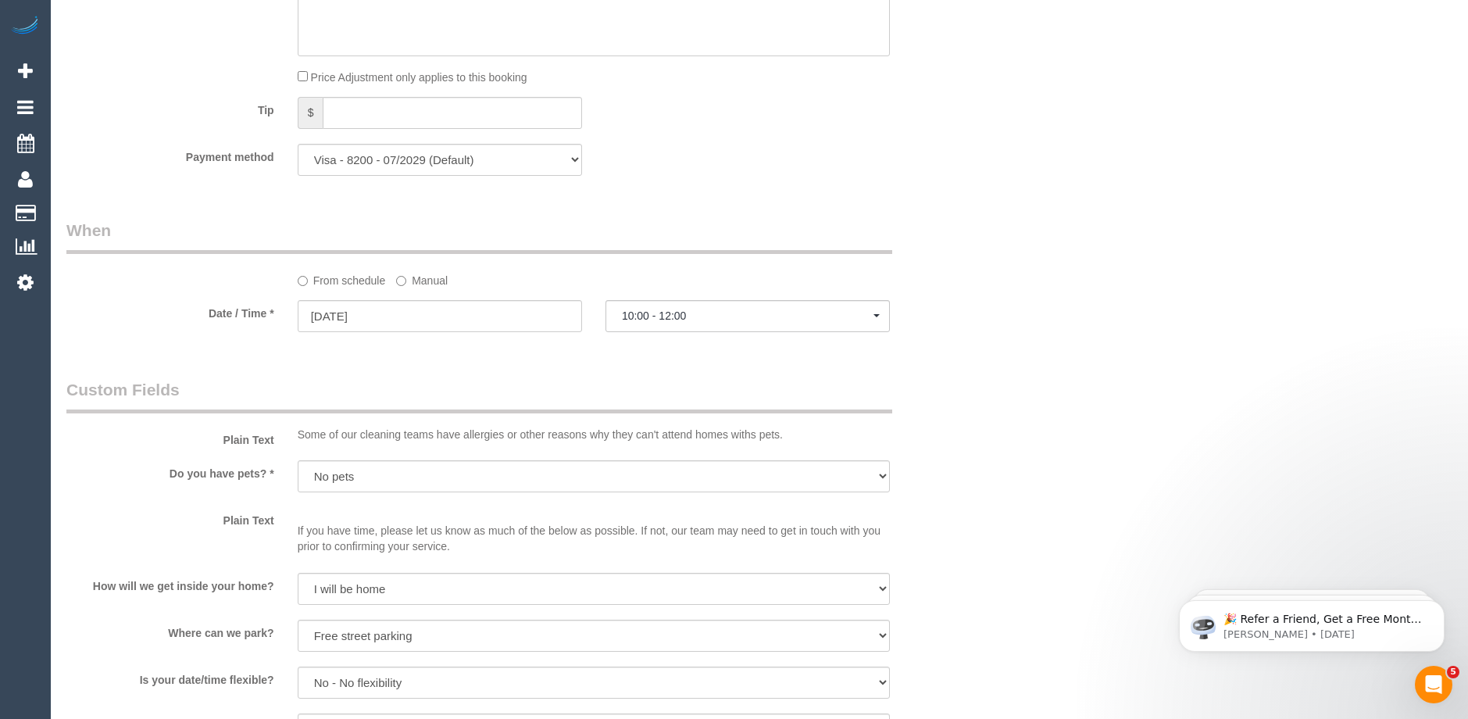
scroll to position [1562, 0]
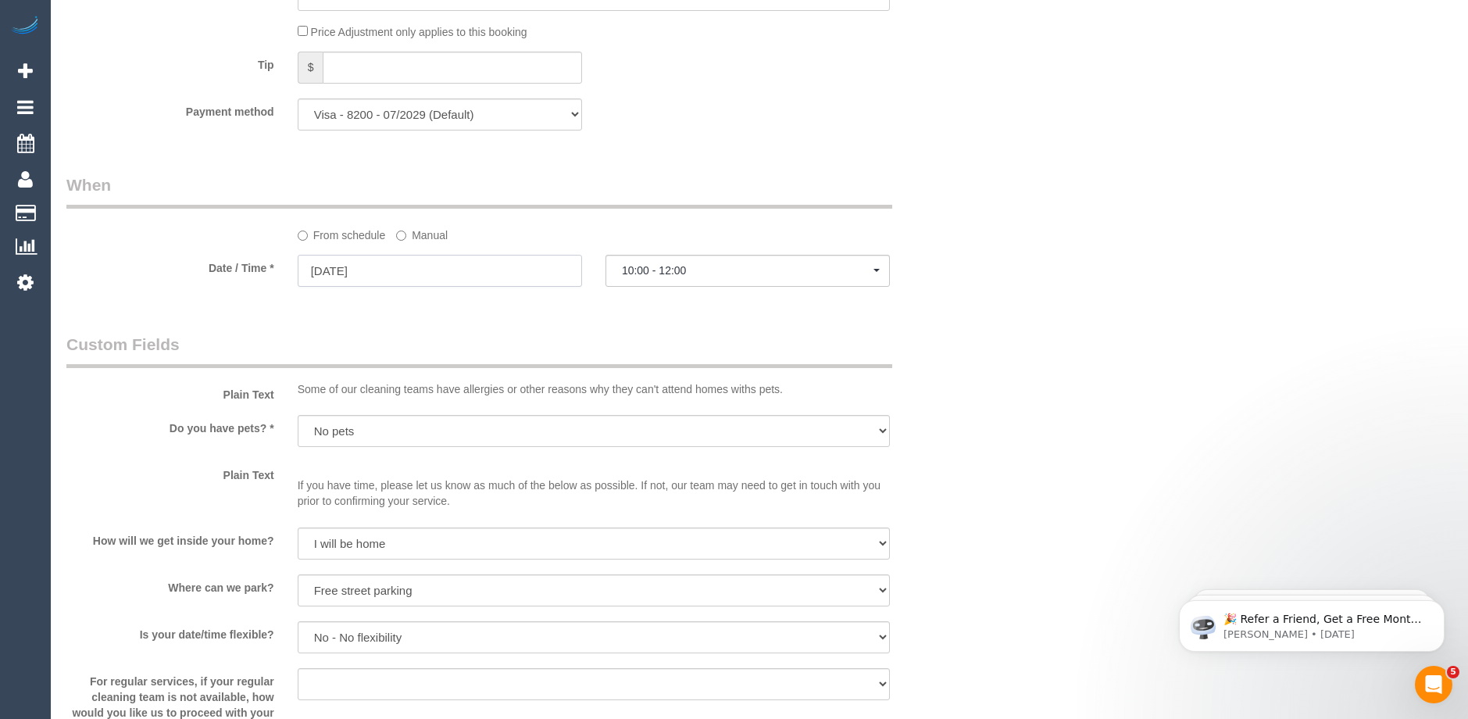
click at [433, 267] on input "[DATE]" at bounding box center [440, 271] width 284 height 32
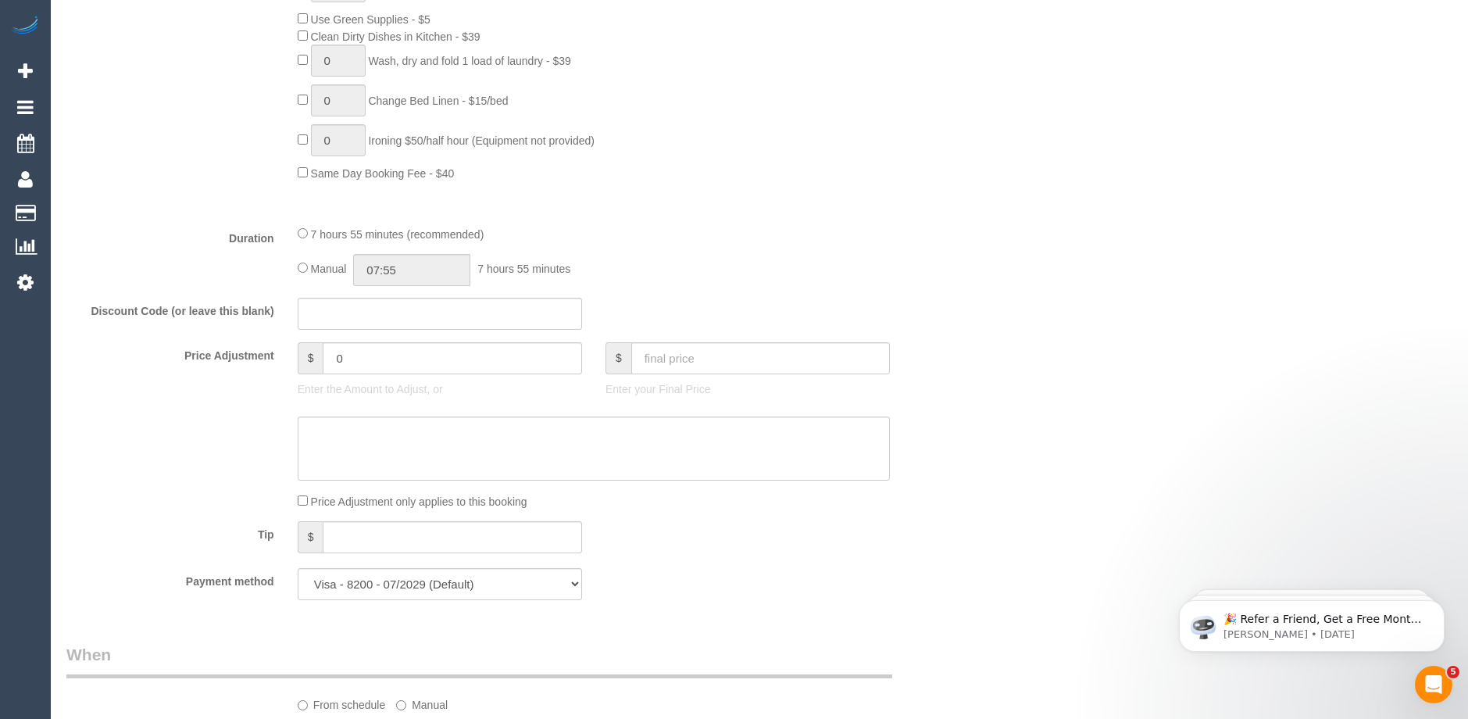
scroll to position [1094, 0]
click at [355, 358] on input "0" at bounding box center [452, 357] width 259 height 32
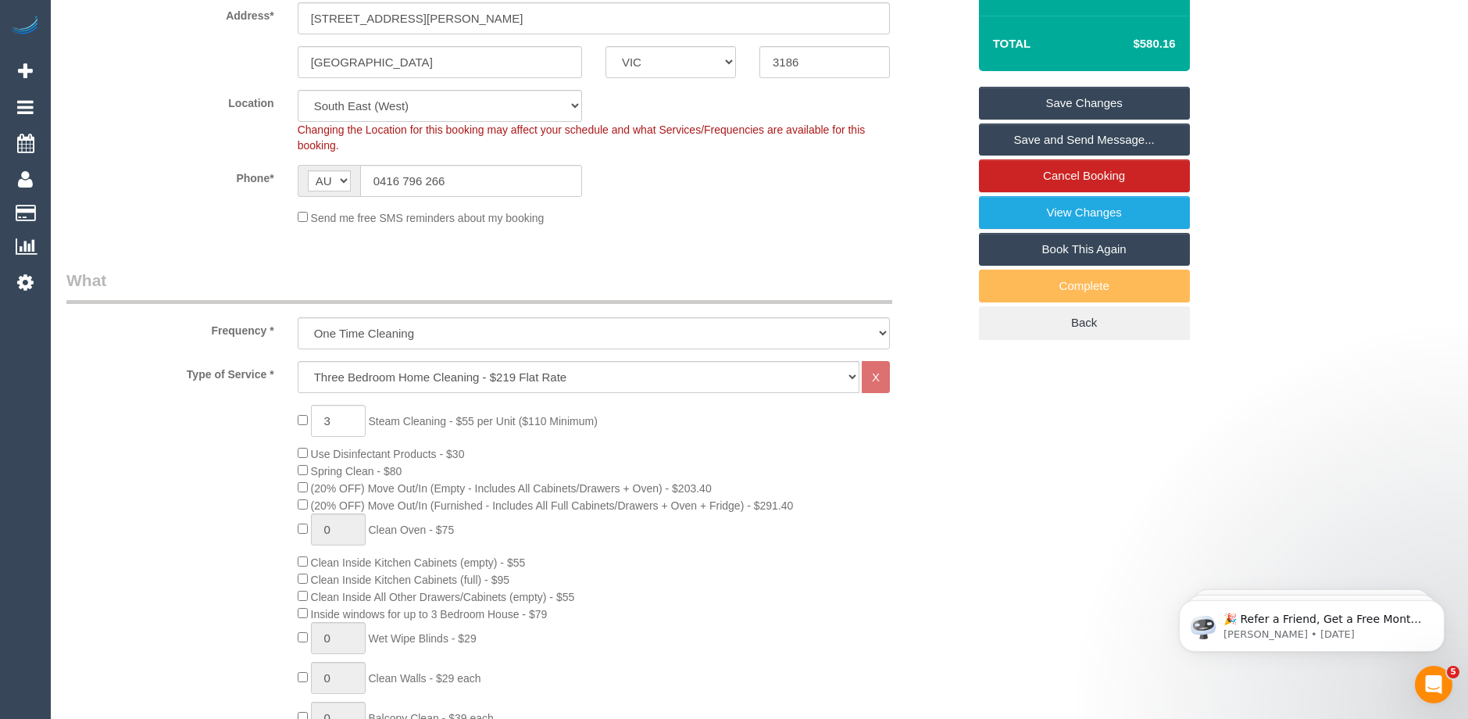
scroll to position [312, 0]
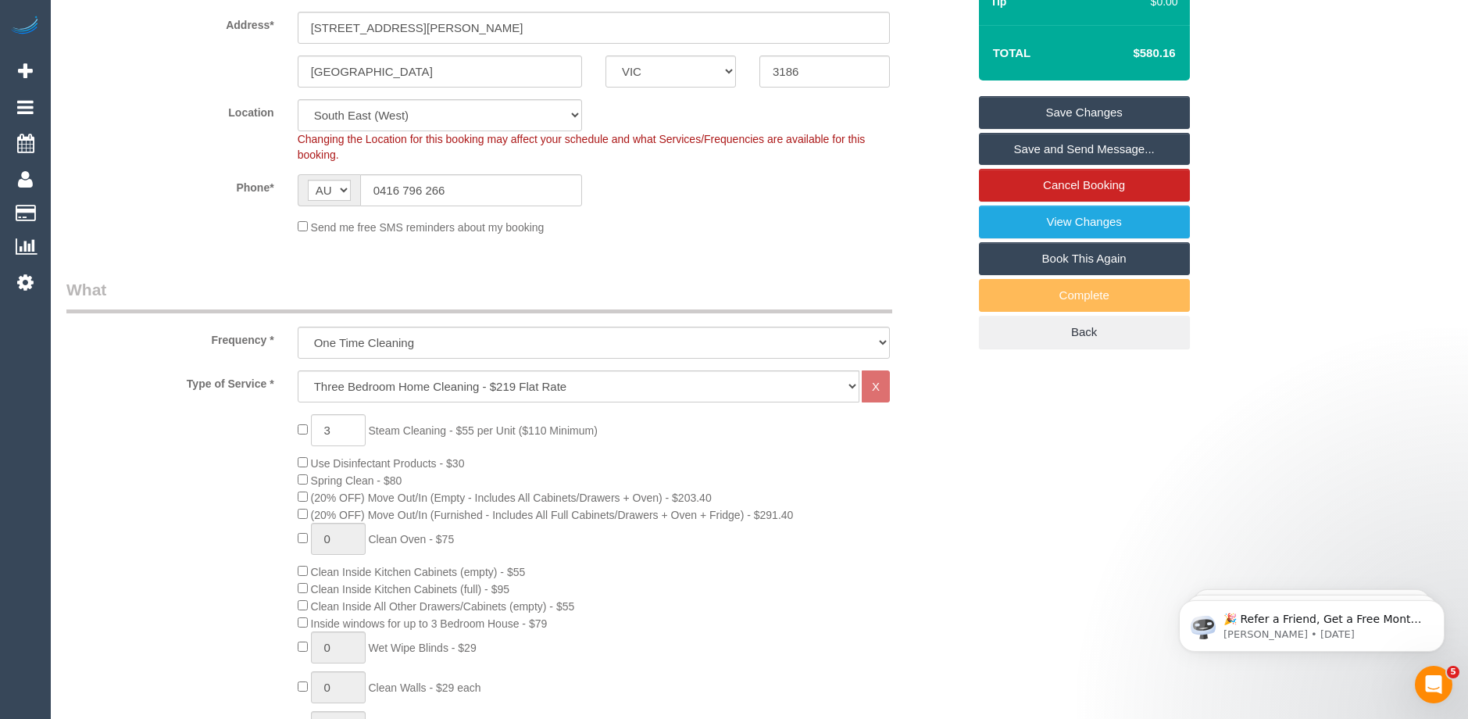
type input "0"
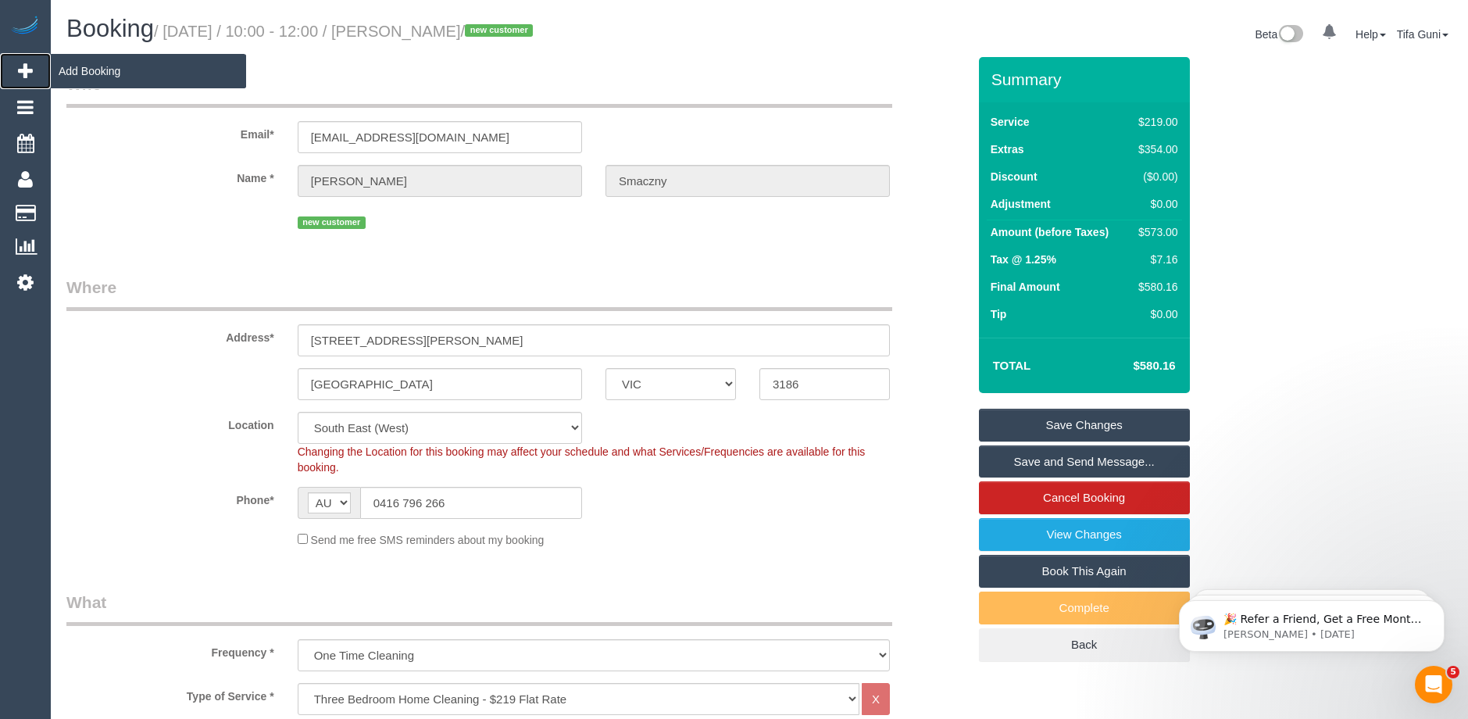
click at [98, 76] on span "Add Booking" at bounding box center [148, 71] width 195 height 36
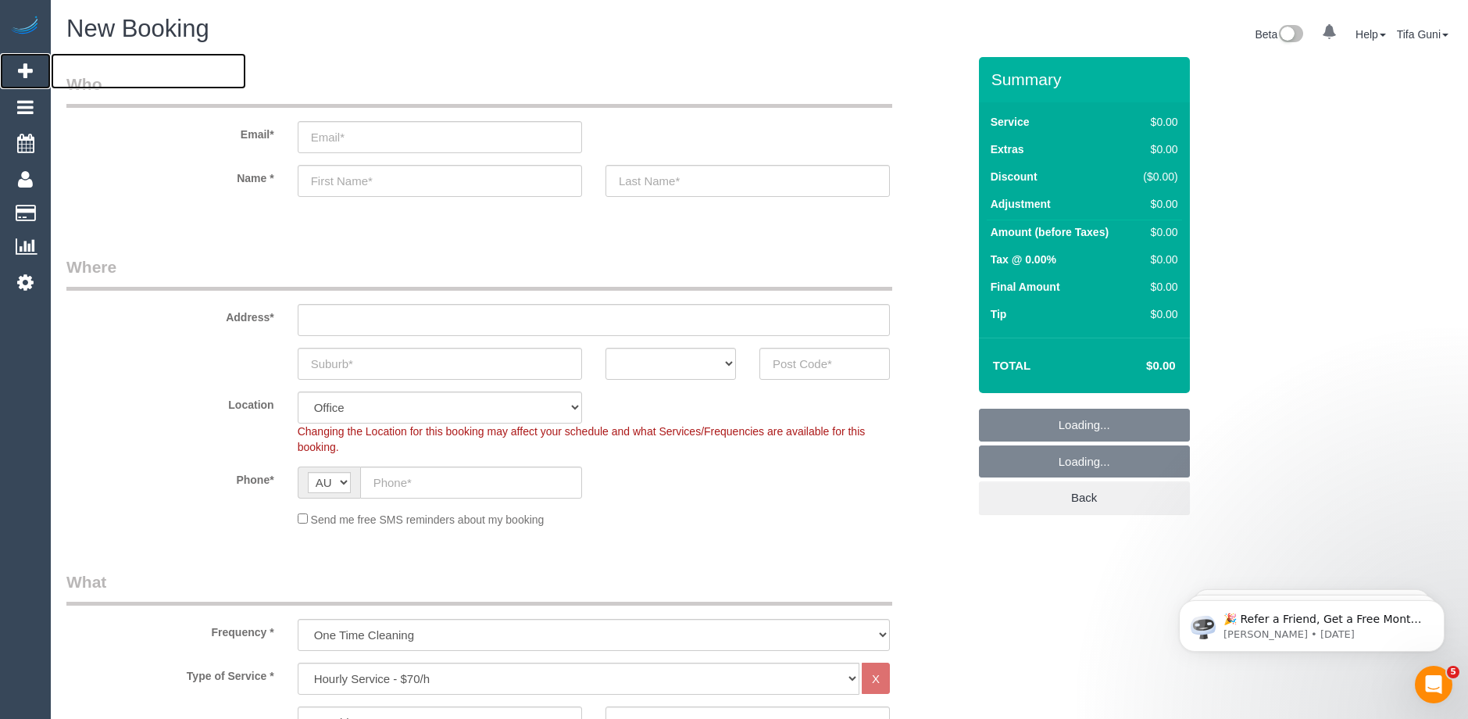
select select "object:2325"
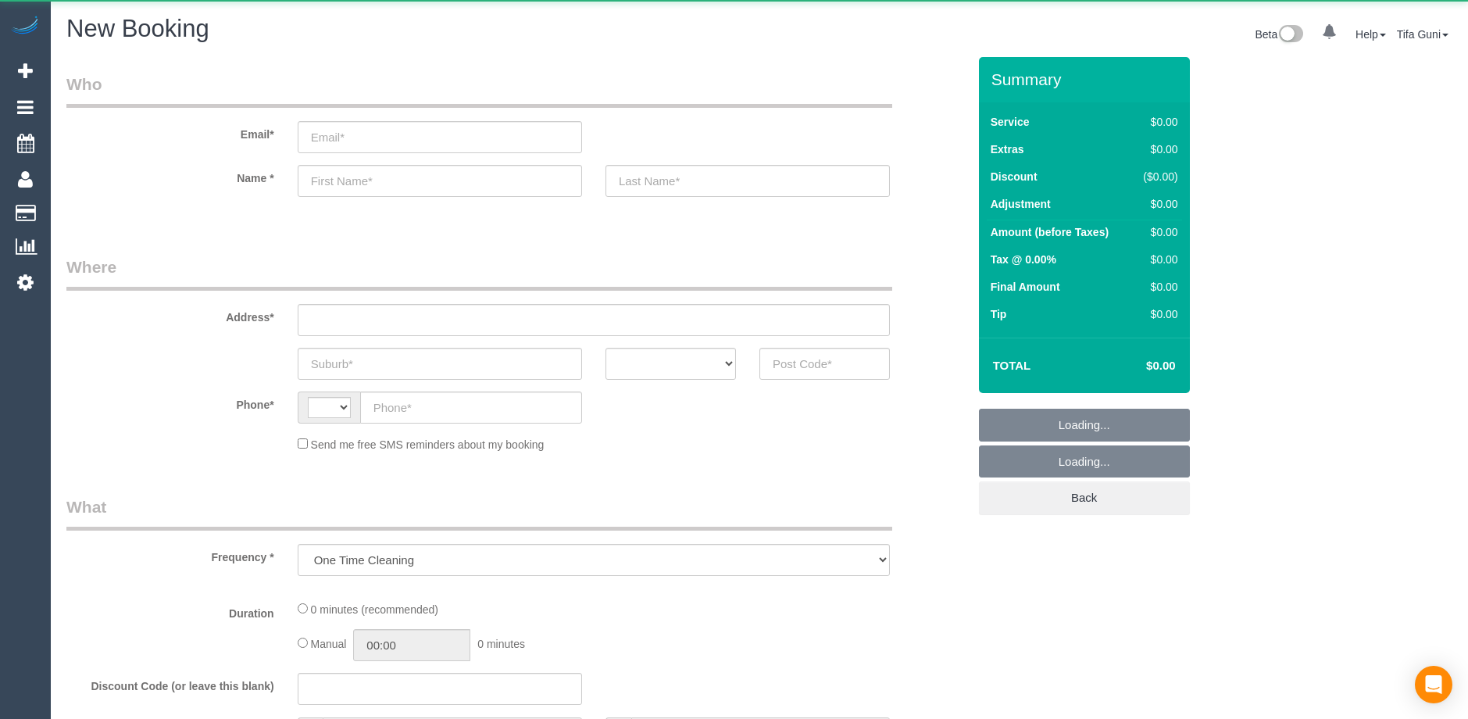
select select "string:AU"
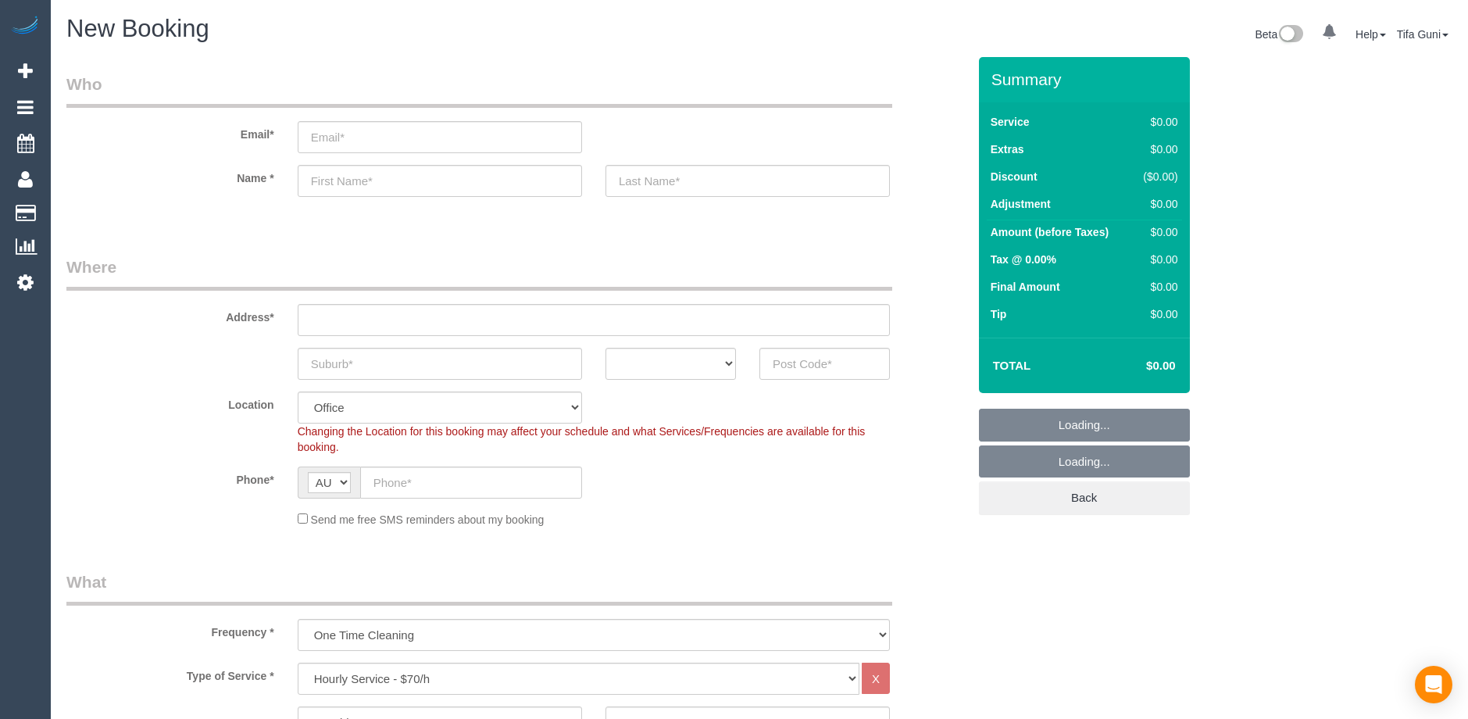
select select "object:2144"
